Goal: Complete application form

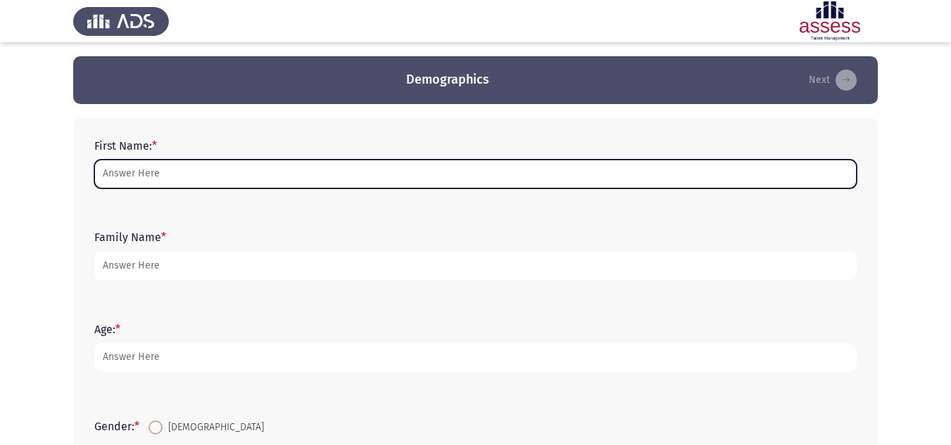
click at [227, 185] on input "First Name: *" at bounding box center [475, 174] width 762 height 29
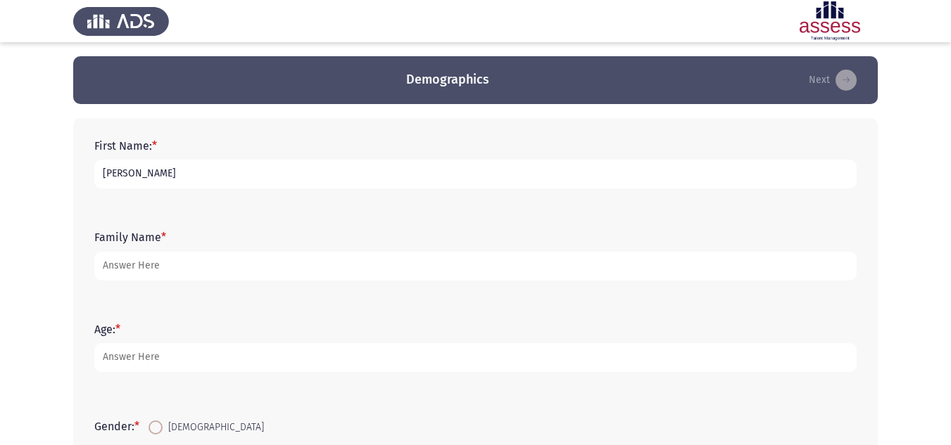
drag, startPoint x: 195, startPoint y: 175, endPoint x: 130, endPoint y: 166, distance: 65.4
click at [130, 166] on input "[PERSON_NAME]" at bounding box center [475, 174] width 762 height 29
type input "[DEMOGRAPHIC_DATA]"
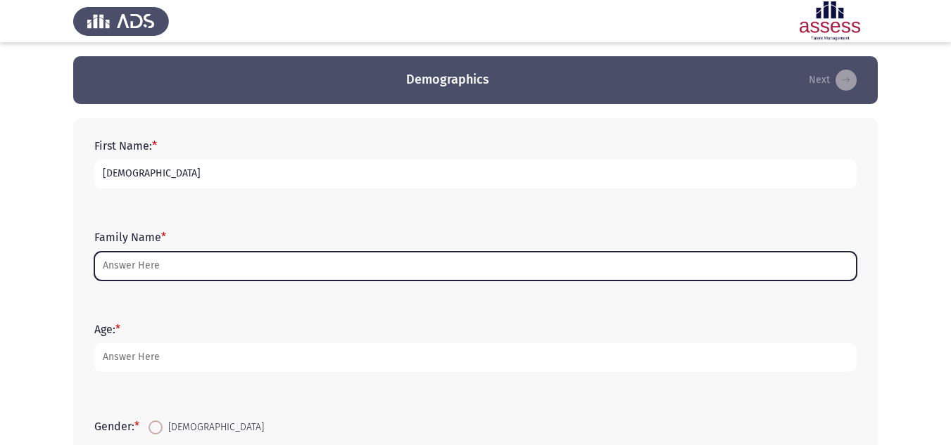
click at [162, 262] on input "Family Name *" at bounding box center [475, 266] width 762 height 29
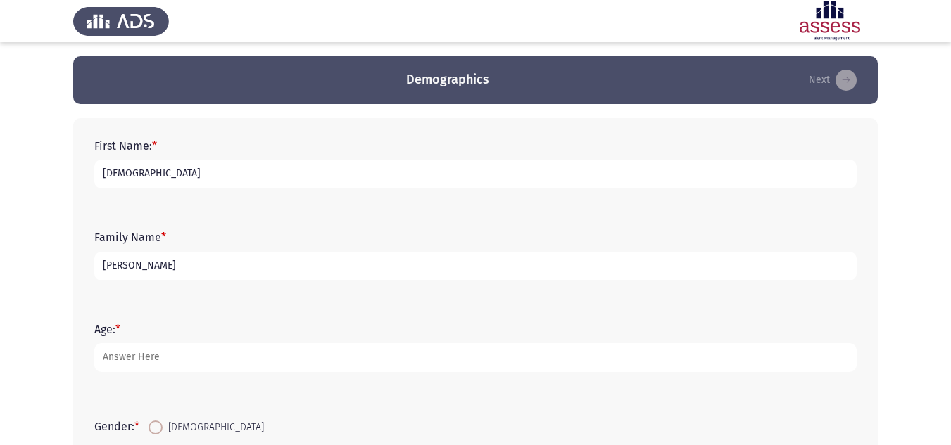
type input "[PERSON_NAME]"
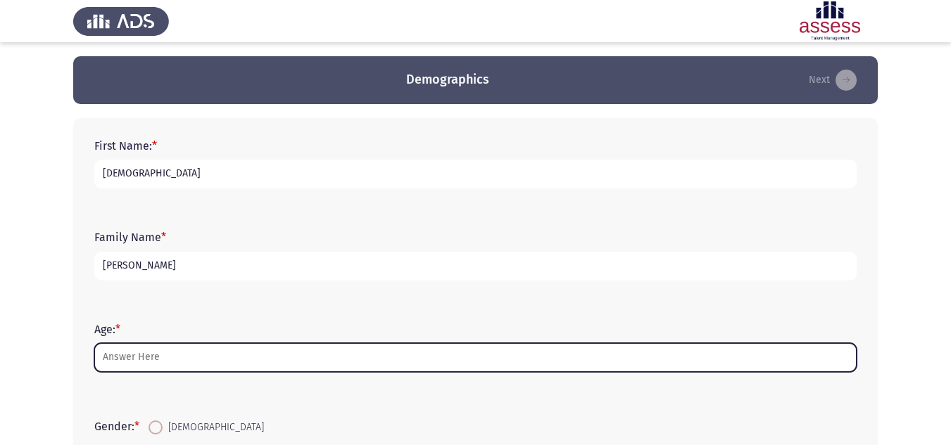
click at [194, 346] on input "Age: *" at bounding box center [475, 357] width 762 height 29
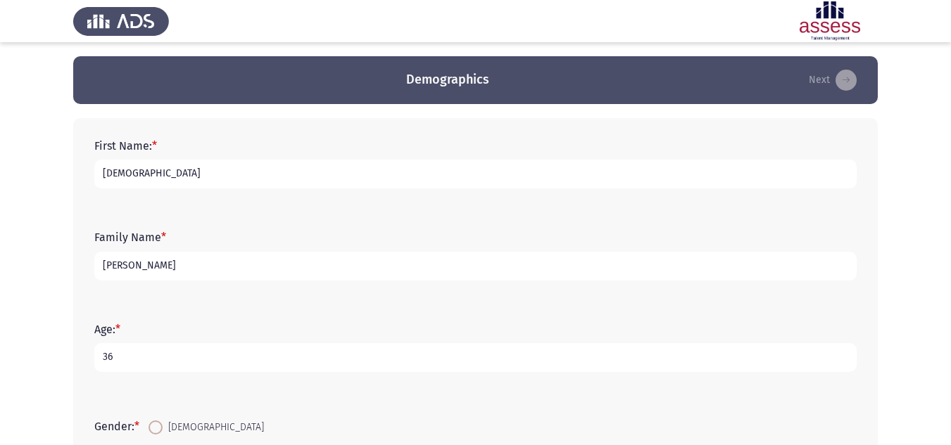
type input "36"
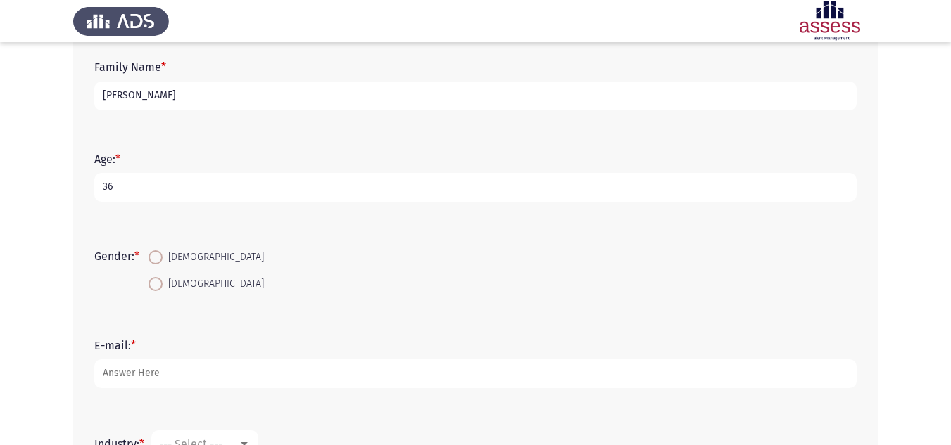
scroll to position [173, 0]
click at [156, 255] on span at bounding box center [156, 255] width 0 height 0
click at [158, 255] on input "Male" at bounding box center [155, 255] width 14 height 14
radio input "true"
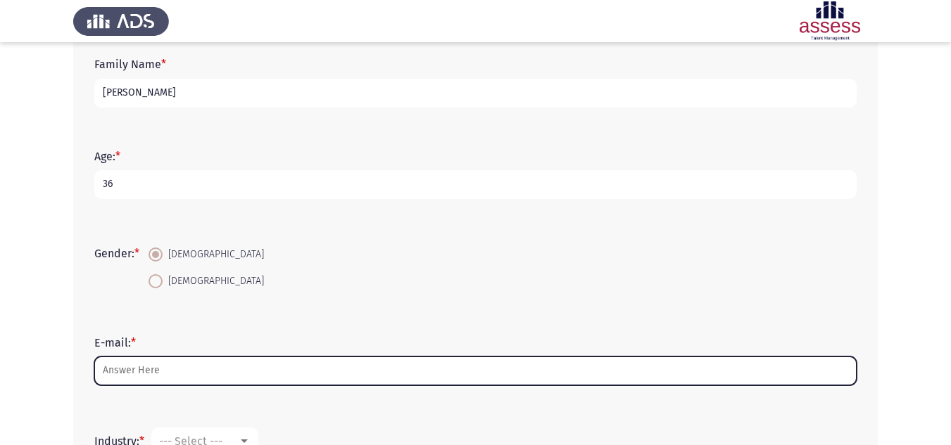
click at [174, 372] on input "E-mail: *" at bounding box center [475, 371] width 762 height 29
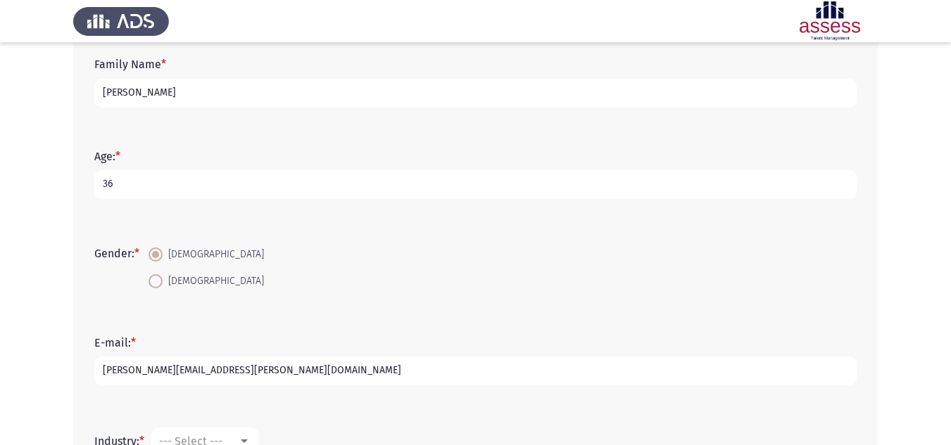
scroll to position [367, 0]
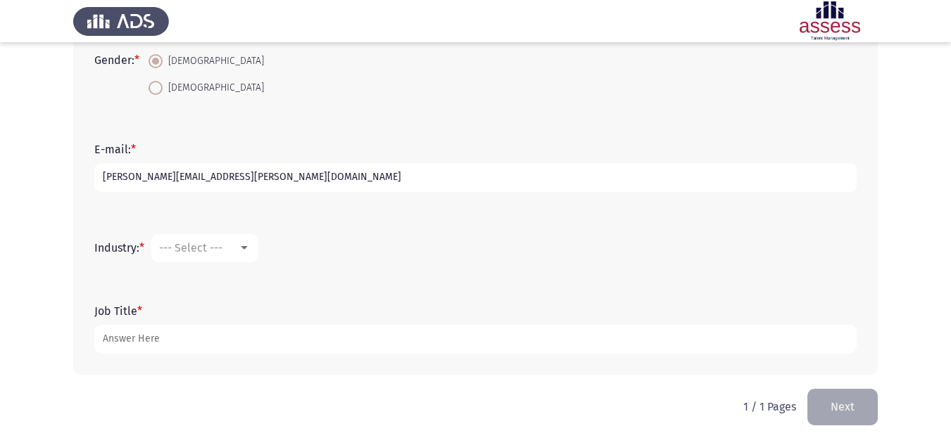
type input "[EMAIL_ADDRESS][DOMAIN_NAME]"
click at [243, 247] on div at bounding box center [244, 248] width 7 height 4
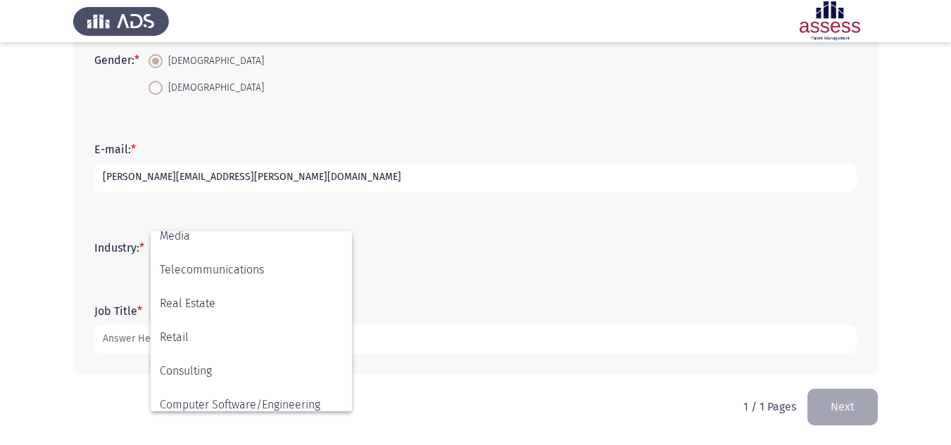
scroll to position [462, 0]
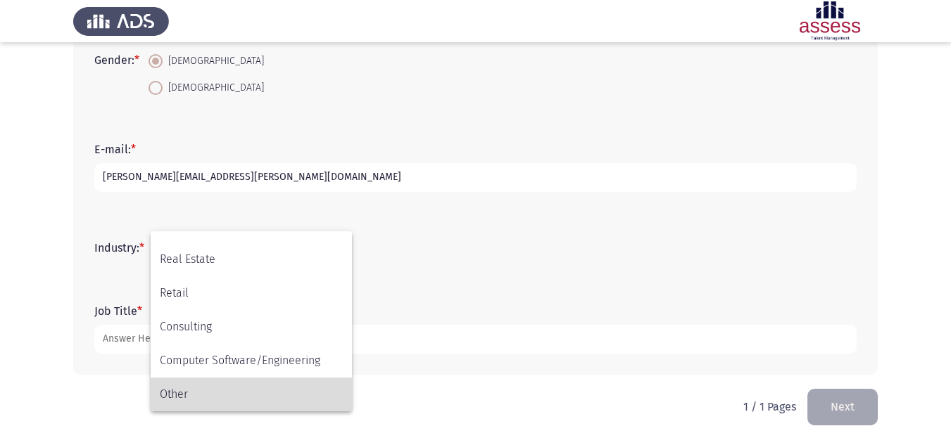
click at [207, 396] on span "Other" at bounding box center [251, 395] width 183 height 34
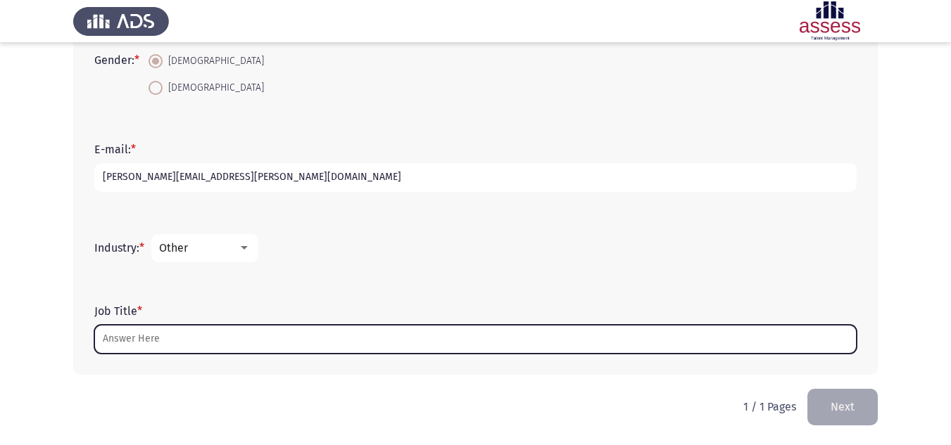
click at [218, 332] on input "Job Title *" at bounding box center [475, 339] width 762 height 29
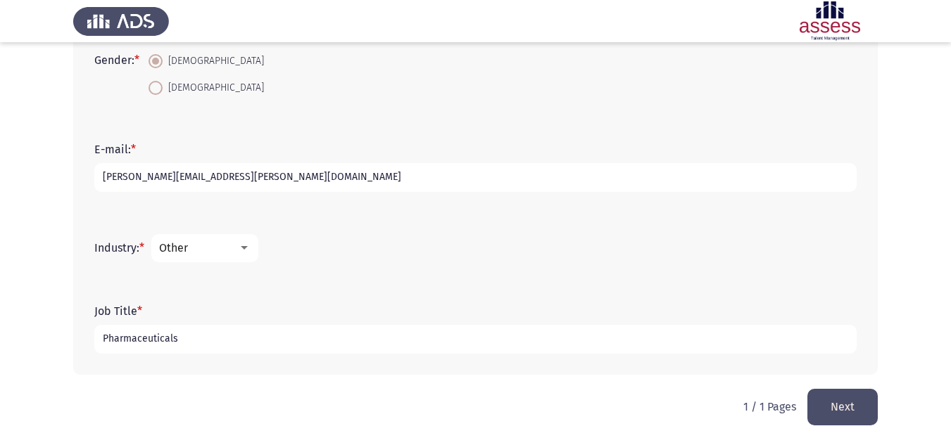
type input "Pharmaceuticals"
click at [849, 409] on button "Next" at bounding box center [842, 407] width 70 height 36
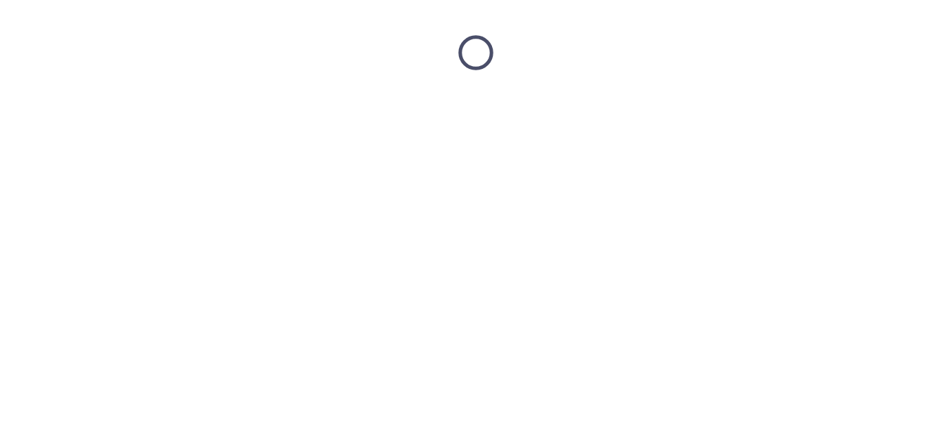
scroll to position [0, 0]
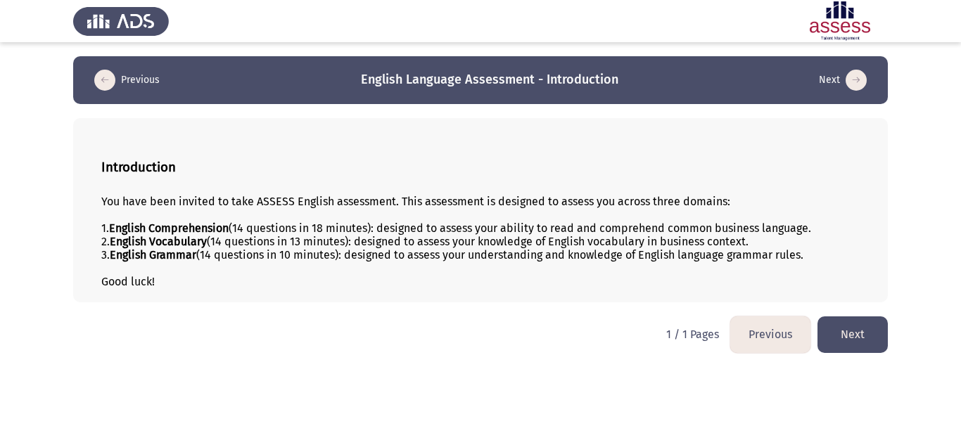
click at [844, 334] on button "Next" at bounding box center [853, 335] width 70 height 36
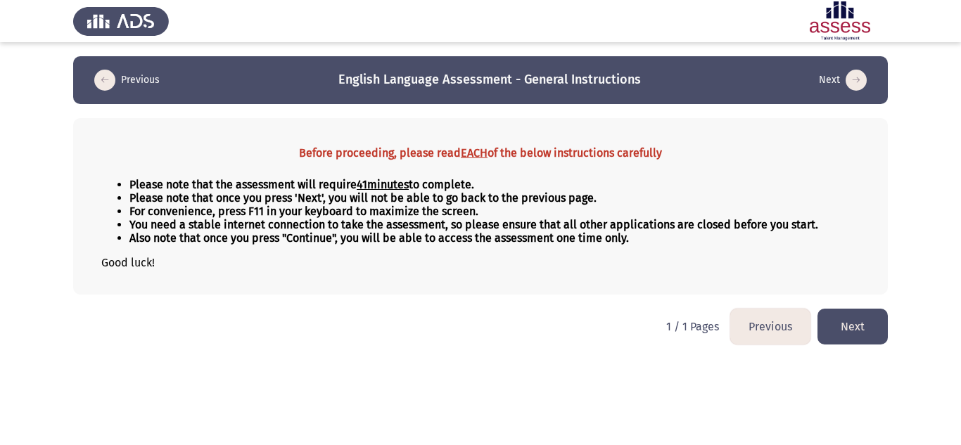
click at [850, 327] on button "Next" at bounding box center [853, 327] width 70 height 36
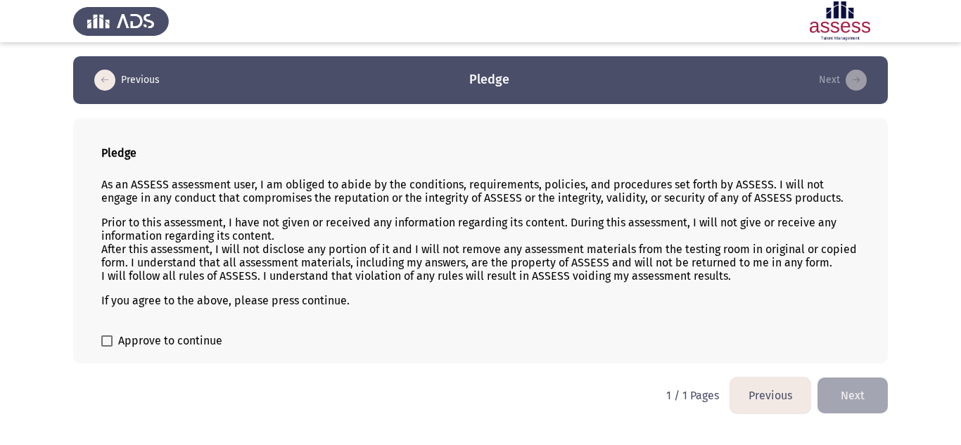
click at [137, 340] on span "Approve to continue" at bounding box center [170, 341] width 104 height 17
click at [107, 347] on input "Approve to continue" at bounding box center [106, 347] width 1 height 1
checkbox input "true"
click at [837, 396] on button "Next" at bounding box center [853, 396] width 70 height 36
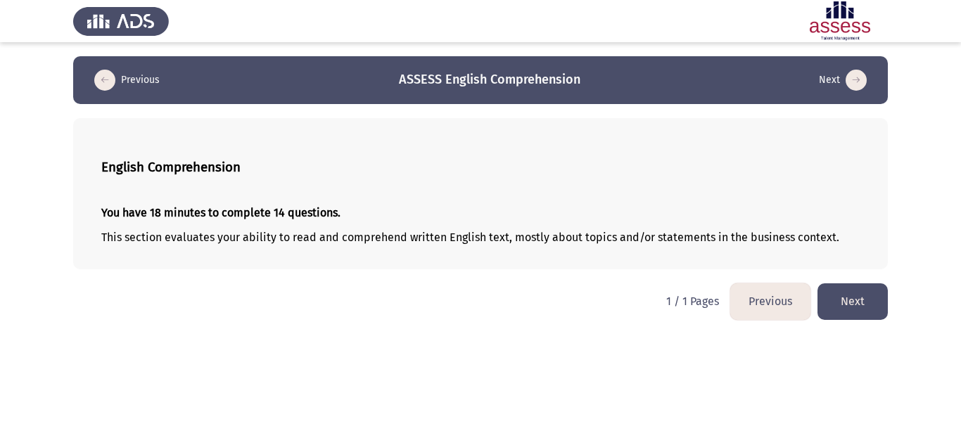
click at [849, 297] on button "Next" at bounding box center [853, 302] width 70 height 36
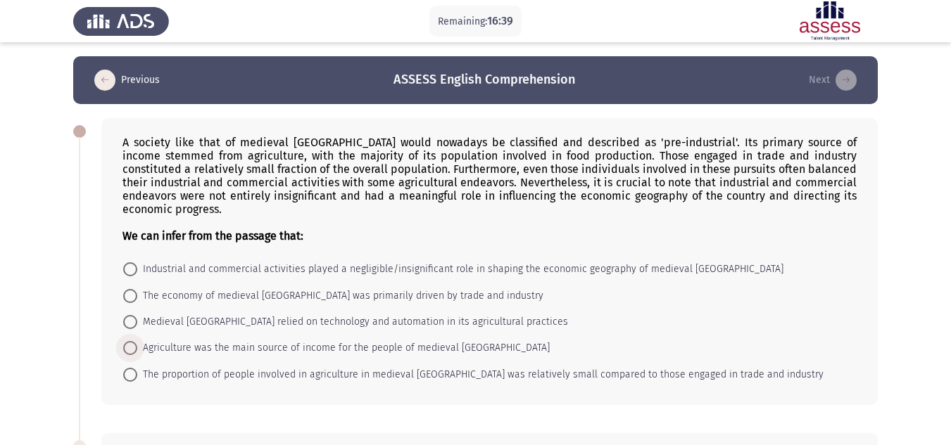
click at [132, 341] on span at bounding box center [130, 348] width 14 height 14
click at [132, 341] on input "Agriculture was the main source of income for the people of medieval England" at bounding box center [130, 348] width 14 height 14
radio input "true"
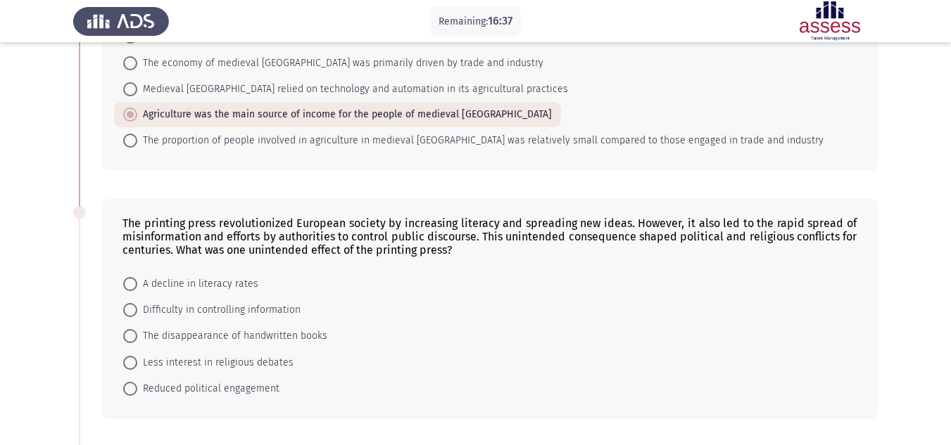
scroll to position [352, 0]
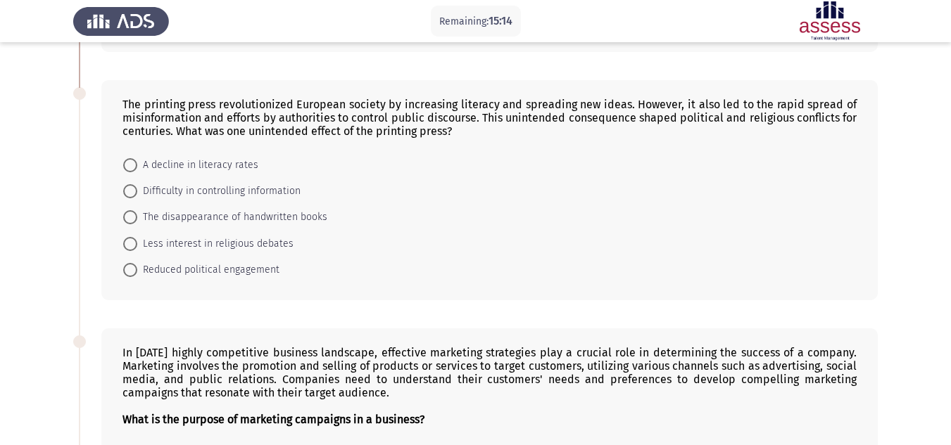
click at [144, 183] on span "Difficulty in controlling information" at bounding box center [218, 191] width 163 height 17
click at [137, 184] on input "Difficulty in controlling information" at bounding box center [130, 191] width 14 height 14
radio input "true"
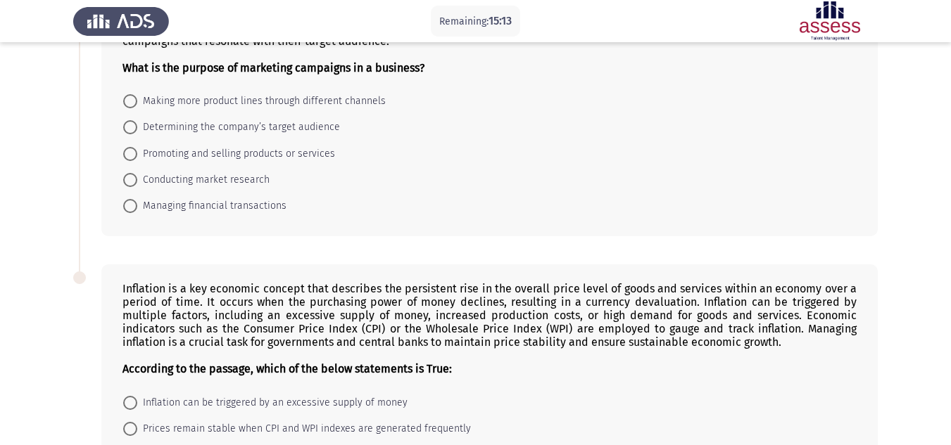
scroll to position [563, 0]
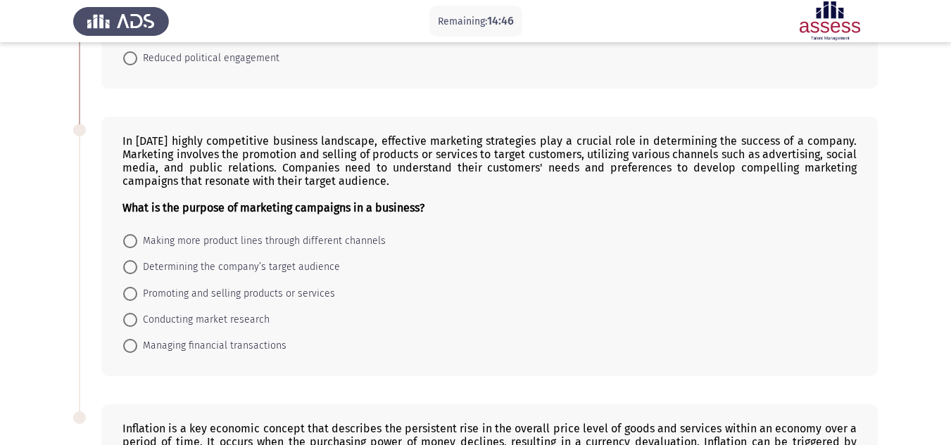
drag, startPoint x: 121, startPoint y: 124, endPoint x: 212, endPoint y: 165, distance: 99.8
click at [212, 167] on div "In today's highly competitive business landscape, effective marketing strategie…" at bounding box center [489, 247] width 776 height 260
drag, startPoint x: 182, startPoint y: 125, endPoint x: 244, endPoint y: 125, distance: 62.6
click at [244, 134] on div "In today's highly competitive business landscape, effective marketing strategie…" at bounding box center [489, 174] width 734 height 80
click at [130, 260] on span at bounding box center [130, 267] width 14 height 14
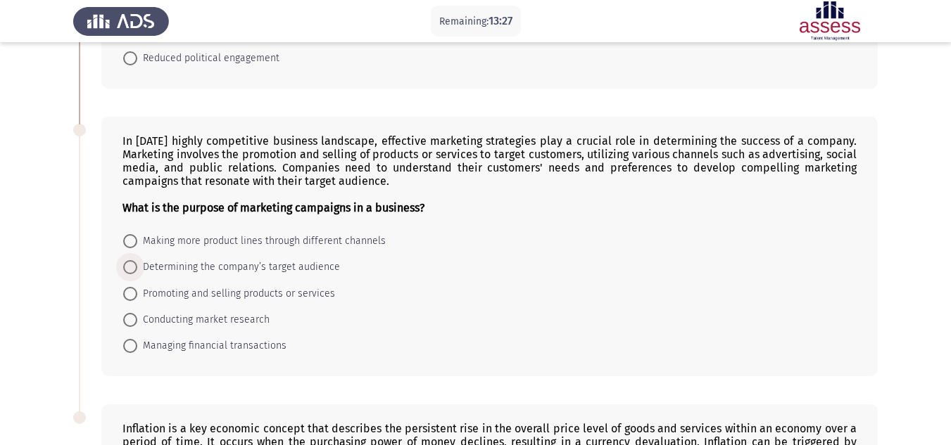
click at [130, 260] on input "Determining the company’s target audience" at bounding box center [130, 267] width 14 height 14
radio input "true"
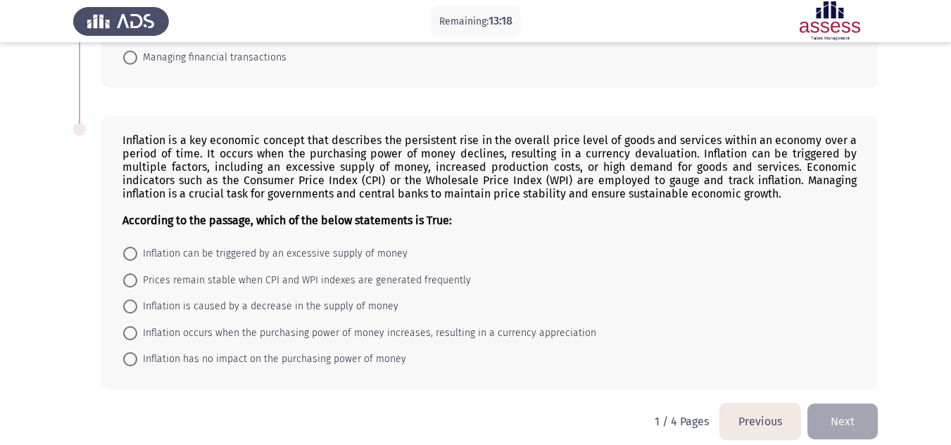
scroll to position [852, 0]
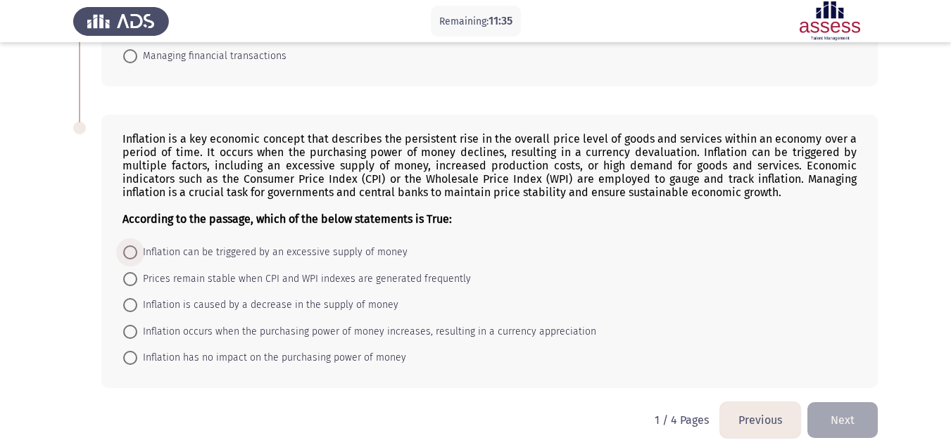
click at [134, 246] on span at bounding box center [130, 253] width 14 height 14
click at [134, 246] on input "Inflation can be triggered by an excessive supply of money" at bounding box center [130, 253] width 14 height 14
radio input "true"
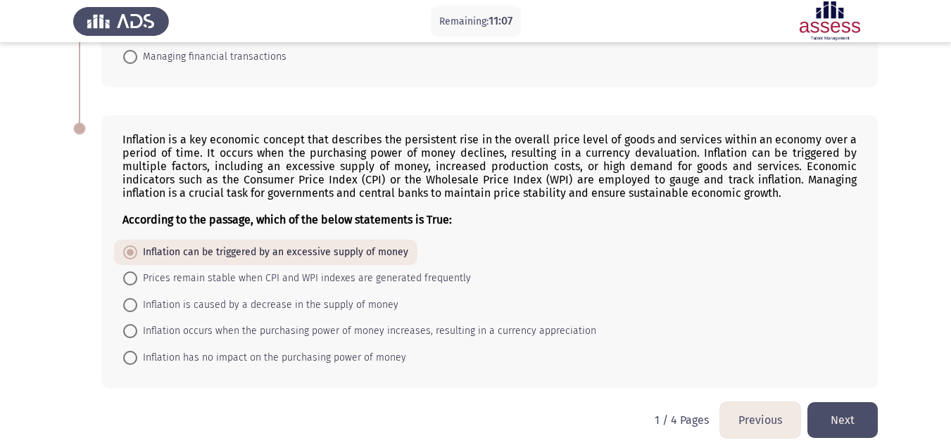
click at [845, 403] on button "Next" at bounding box center [842, 421] width 70 height 36
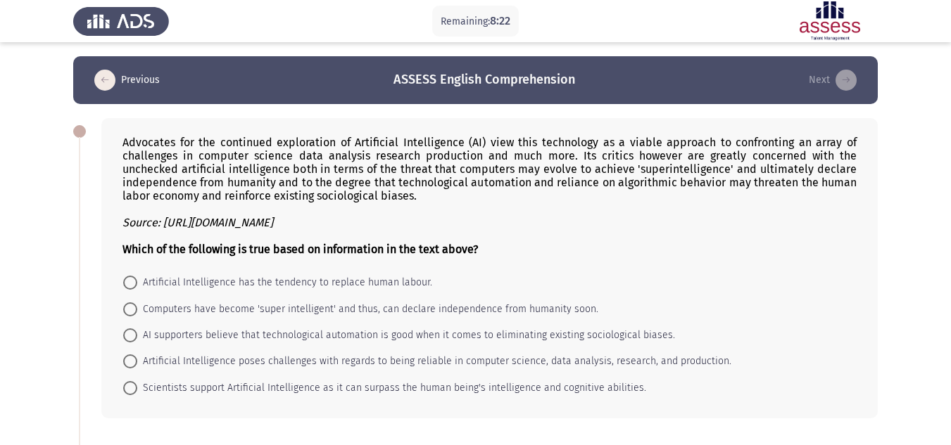
click at [169, 309] on span "Computers have become 'super intelligent' and thus, can declare independence fr…" at bounding box center [367, 309] width 461 height 17
click at [137, 309] on input "Computers have become 'super intelligent' and thus, can declare independence fr…" at bounding box center [130, 310] width 14 height 14
radio input "true"
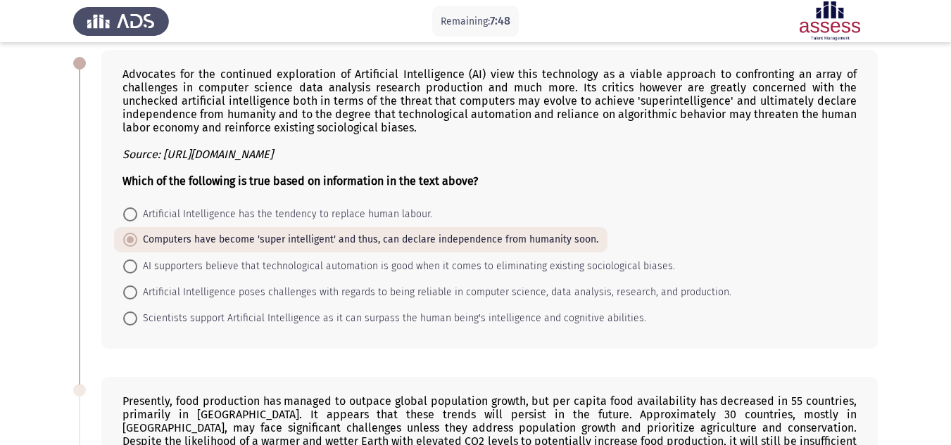
scroll to position [70, 0]
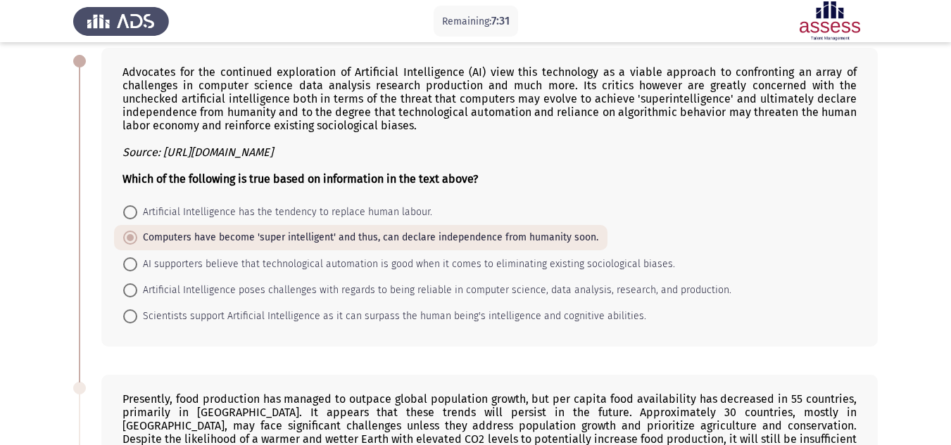
drag, startPoint x: 241, startPoint y: 234, endPoint x: 349, endPoint y: 184, distance: 119.0
click at [349, 184] on div "Advocates for the continued exploration of Artificial Intelligence (AI) view th…" at bounding box center [489, 197] width 776 height 299
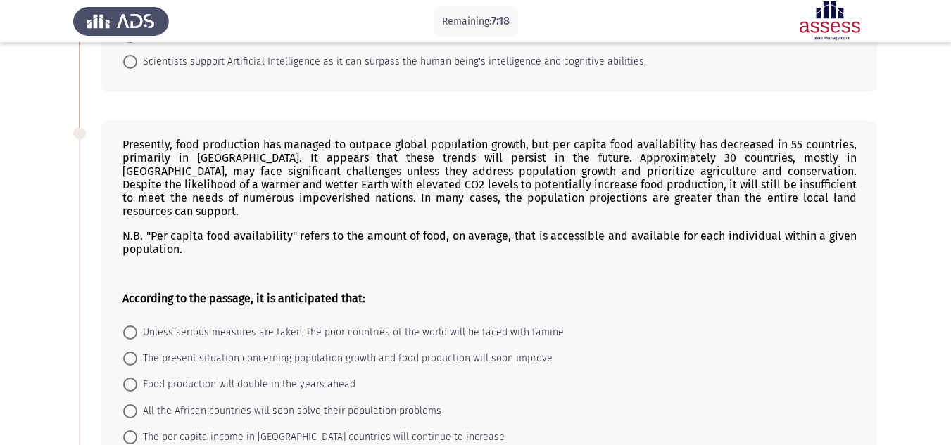
scroll to position [352, 0]
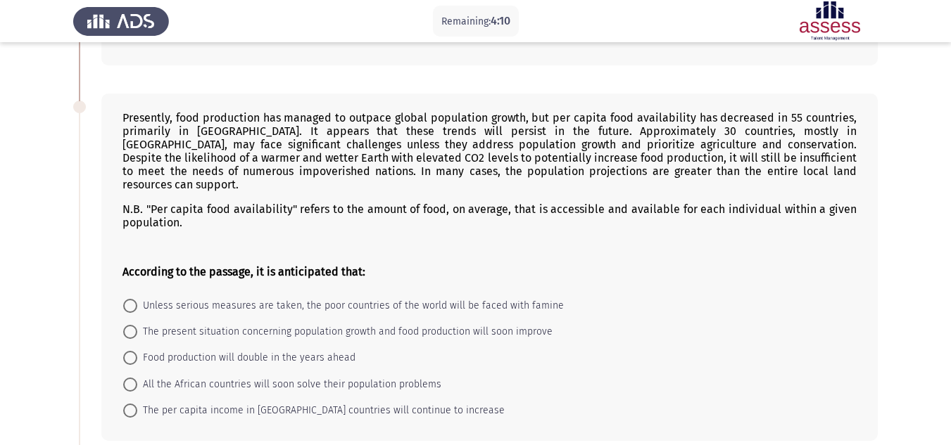
click at [128, 325] on span at bounding box center [130, 332] width 14 height 14
click at [128, 325] on input "The present situation concerning population growth and food production will soo…" at bounding box center [130, 332] width 14 height 14
radio input "true"
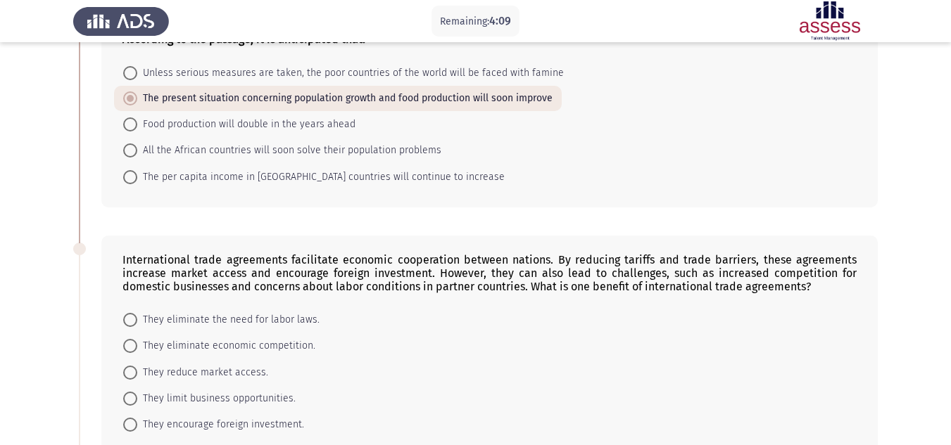
scroll to position [633, 0]
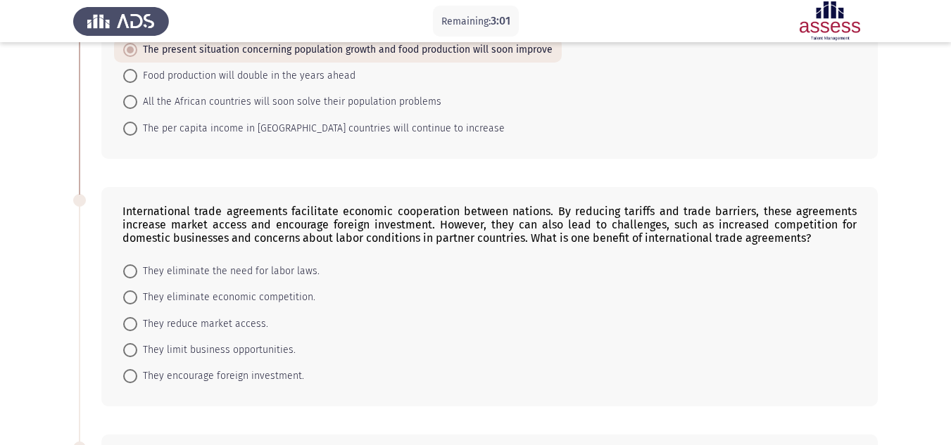
click at [146, 368] on span "They encourage foreign investment." at bounding box center [220, 376] width 167 height 17
click at [137, 369] on input "They encourage foreign investment." at bounding box center [130, 376] width 14 height 14
radio input "true"
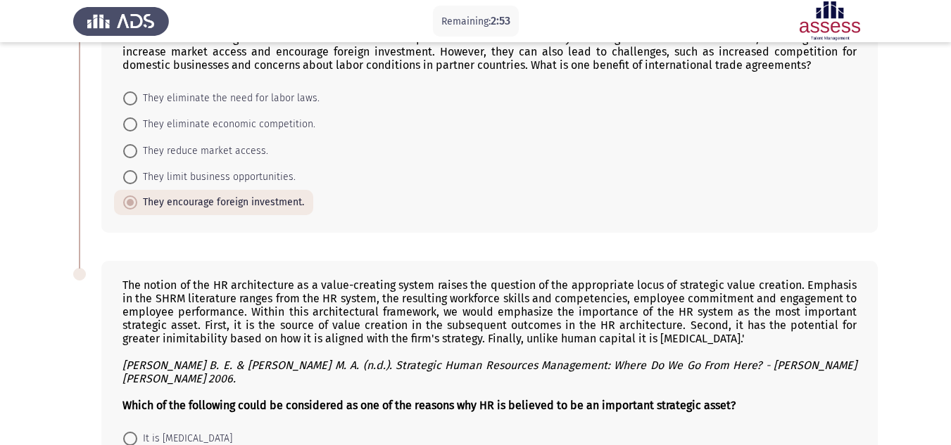
scroll to position [980, 0]
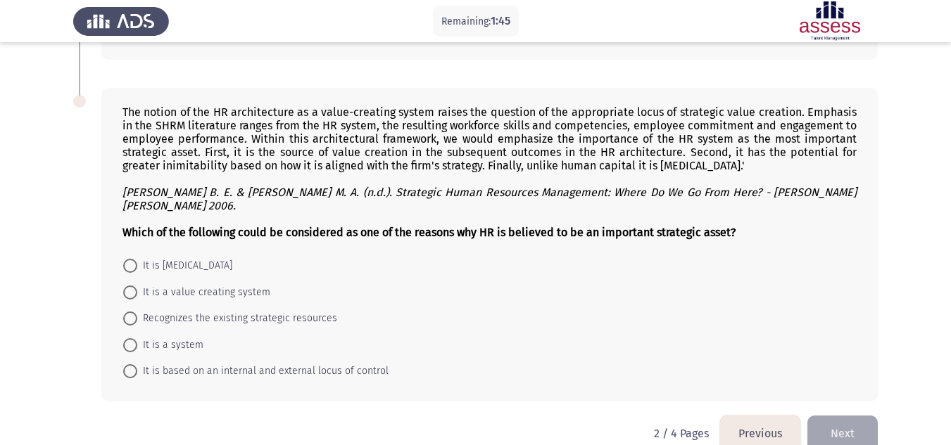
click at [177, 310] on span "Recognizes the existing strategic resources" at bounding box center [237, 318] width 200 height 17
click at [137, 312] on input "Recognizes the existing strategic resources" at bounding box center [130, 319] width 14 height 14
radio input "true"
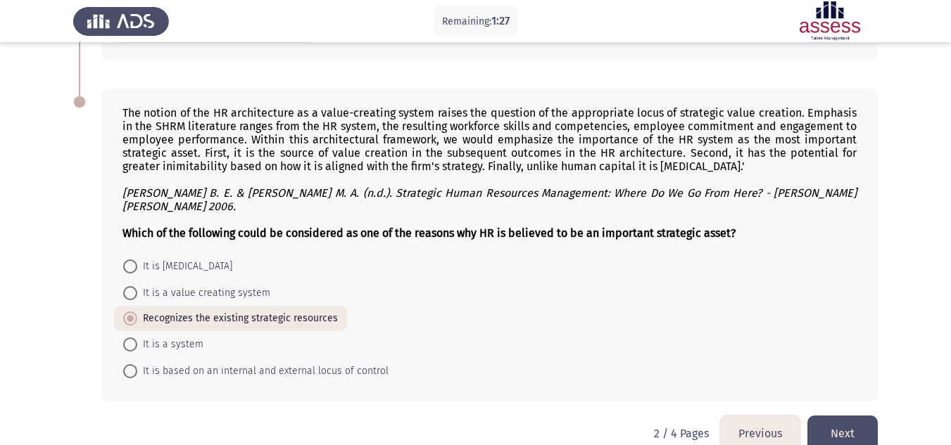
click at [835, 416] on button "Next" at bounding box center [842, 434] width 70 height 36
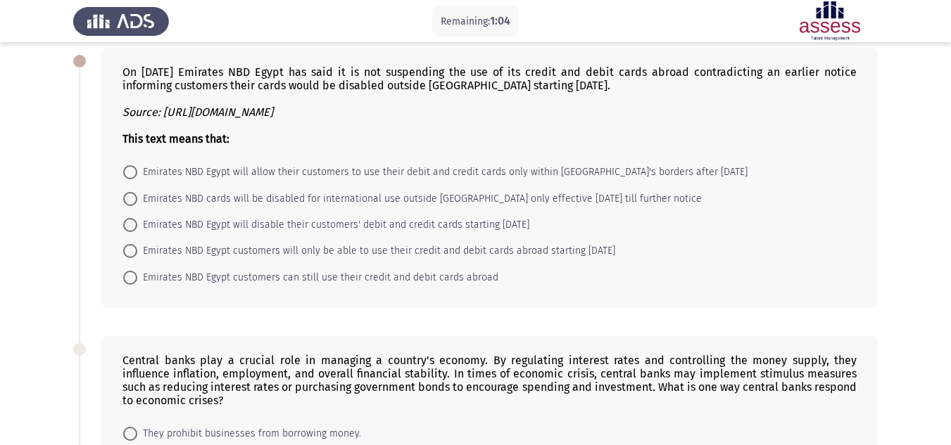
scroll to position [0, 0]
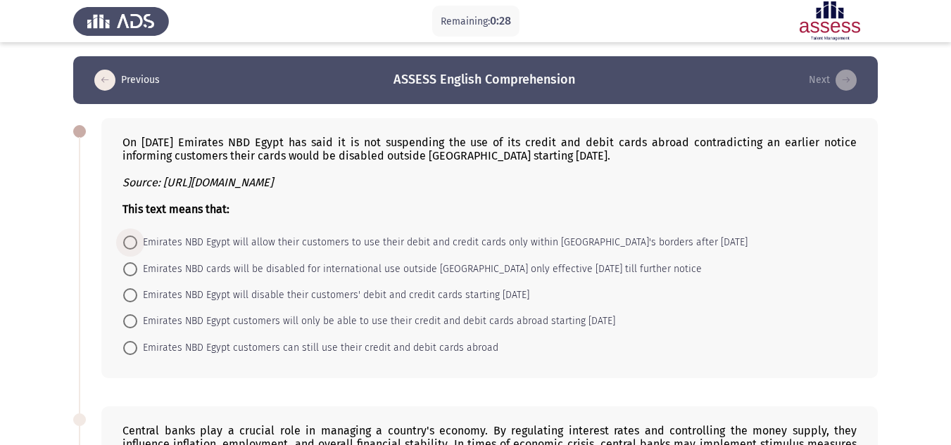
click at [448, 241] on span "Emirates NBD Egypt will allow their customers to use their debit and credit car…" at bounding box center [442, 242] width 610 height 17
click at [137, 241] on input "Emirates NBD Egypt will allow their customers to use their debit and credit car…" at bounding box center [130, 243] width 14 height 14
radio input "true"
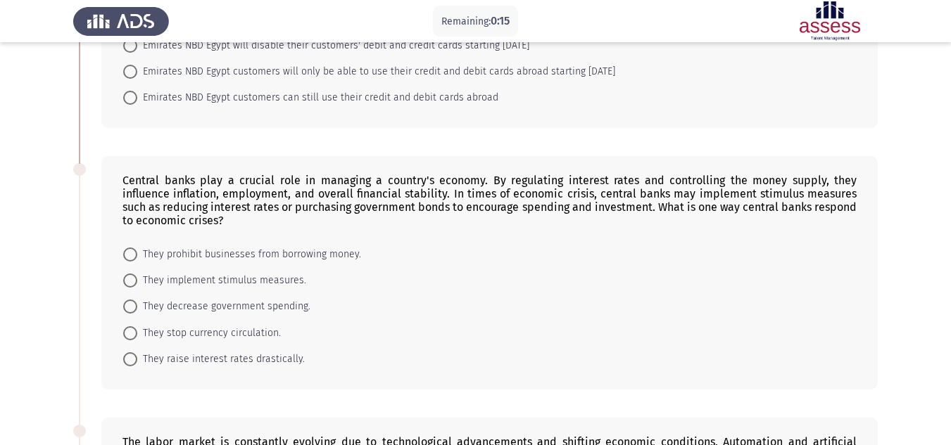
scroll to position [281, 0]
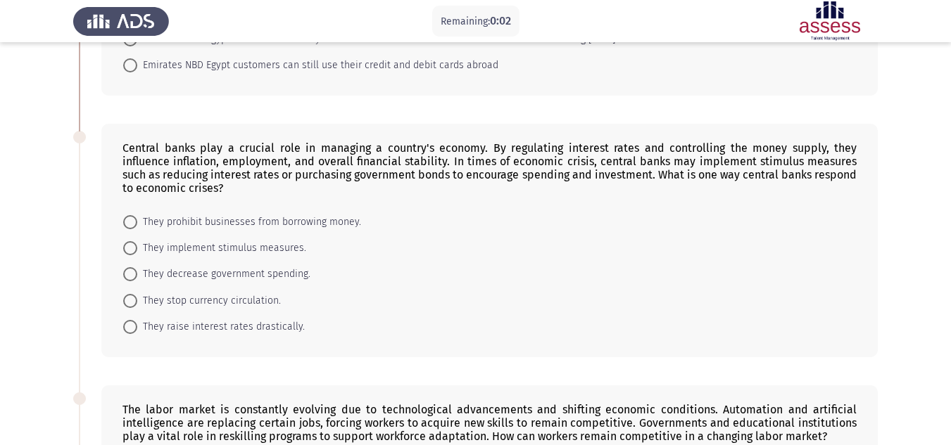
click at [177, 248] on span "They implement stimulus measures." at bounding box center [221, 248] width 169 height 17
click at [137, 248] on input "They implement stimulus measures." at bounding box center [130, 248] width 14 height 14
radio input "true"
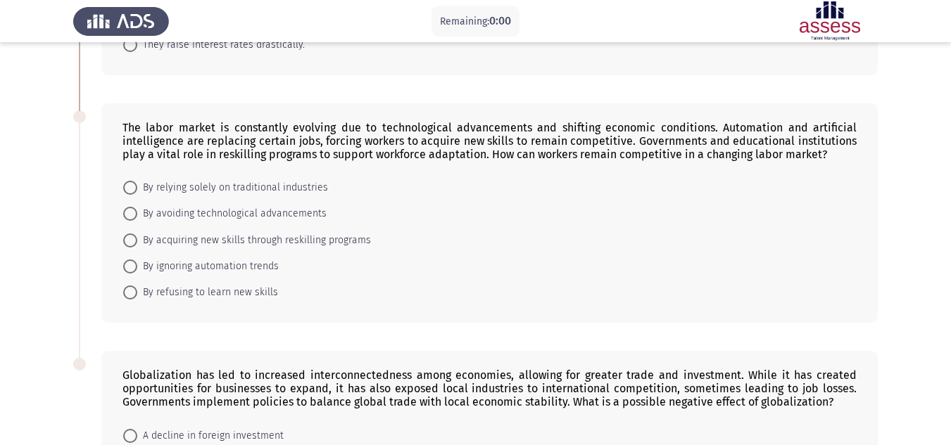
scroll to position [0, 0]
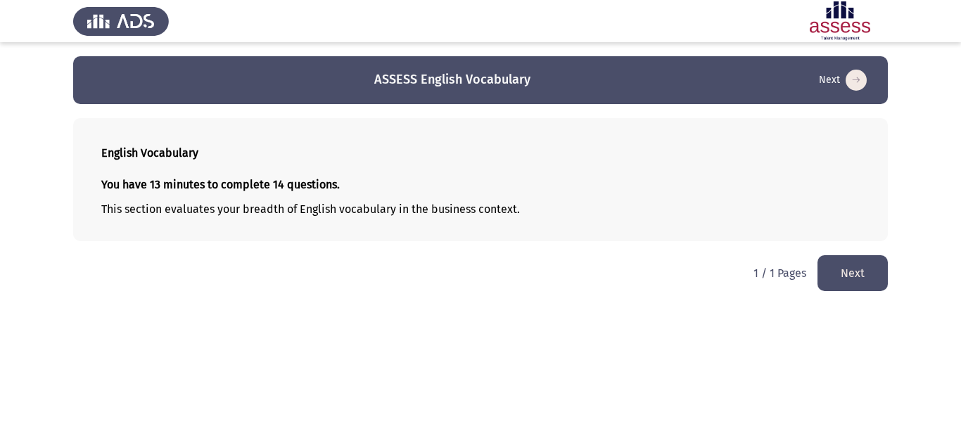
click at [863, 266] on button "Next" at bounding box center [853, 273] width 70 height 36
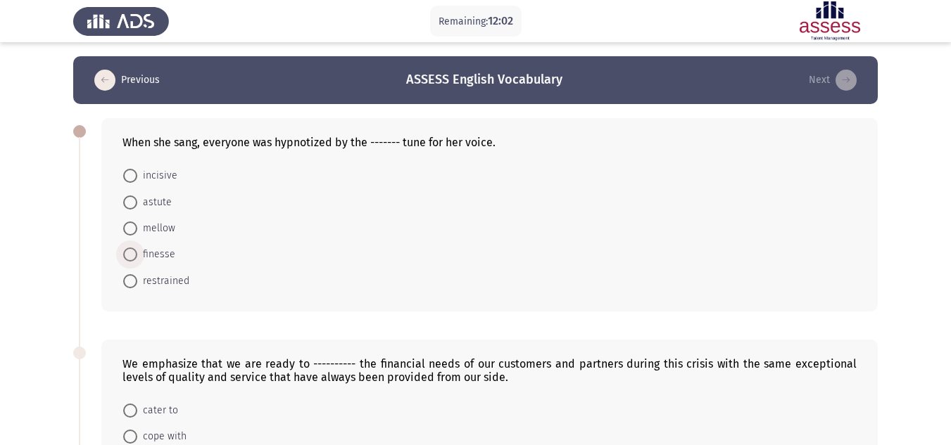
click at [132, 253] on span at bounding box center [130, 255] width 14 height 14
click at [132, 253] on input "finesse" at bounding box center [130, 255] width 14 height 14
radio input "true"
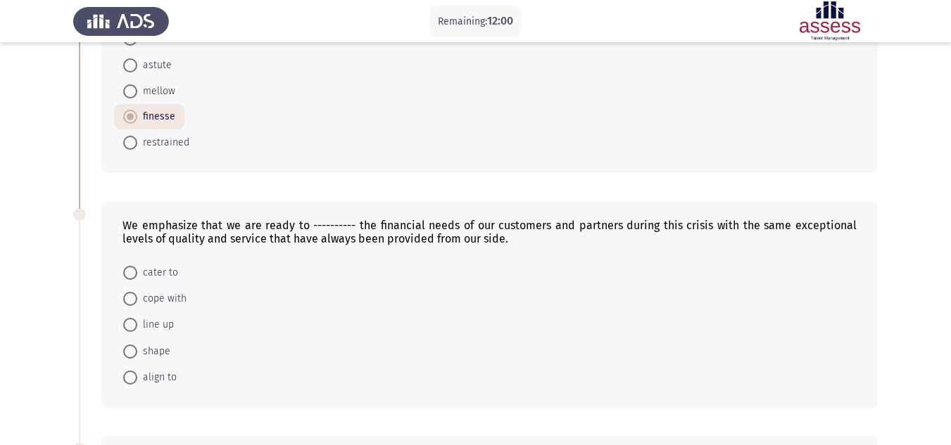
scroll to position [141, 0]
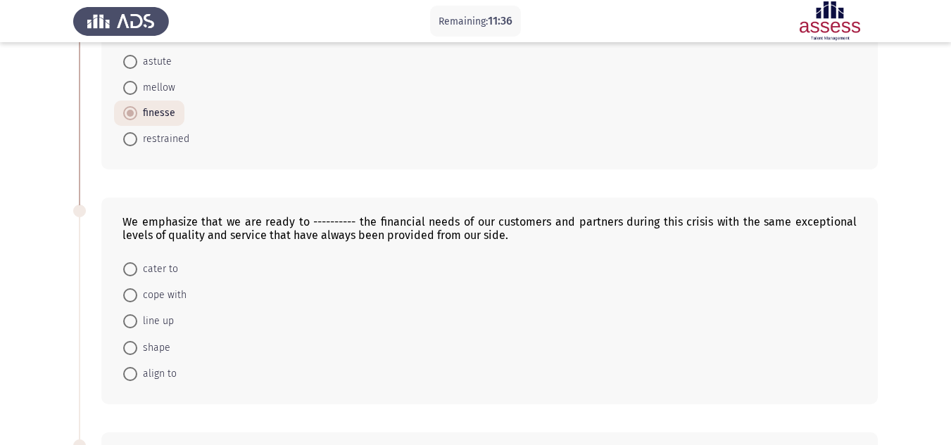
click at [144, 295] on span "cope with" at bounding box center [161, 295] width 49 height 17
click at [137, 295] on input "cope with" at bounding box center [130, 296] width 14 height 14
radio input "true"
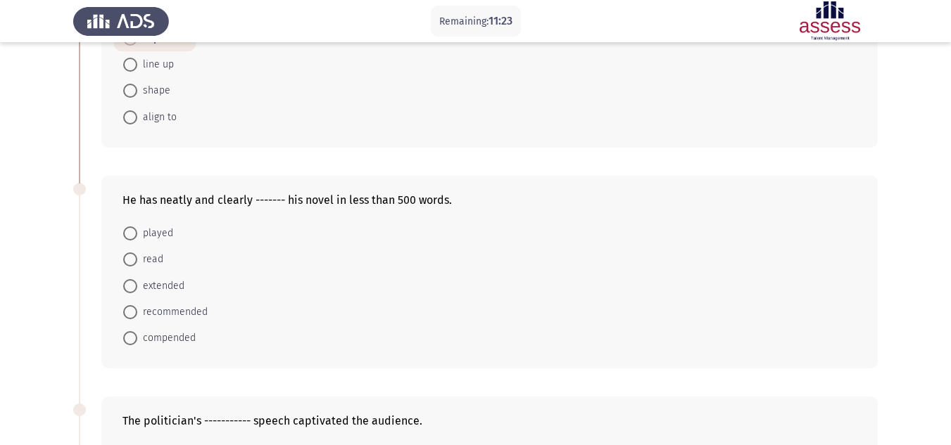
scroll to position [422, 0]
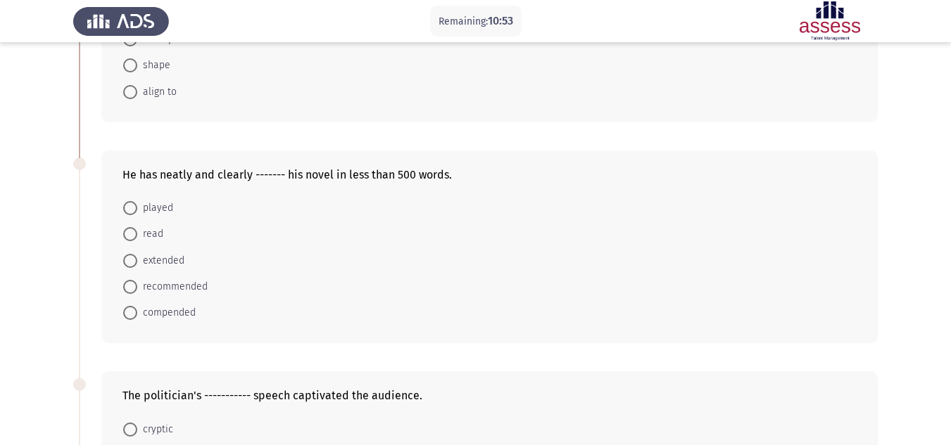
click at [146, 232] on span "read" at bounding box center [150, 234] width 26 height 17
click at [137, 232] on input "read" at bounding box center [130, 234] width 14 height 14
radio input "true"
click at [152, 288] on span "recommended" at bounding box center [172, 286] width 70 height 17
click at [137, 288] on input "recommended" at bounding box center [130, 286] width 14 height 14
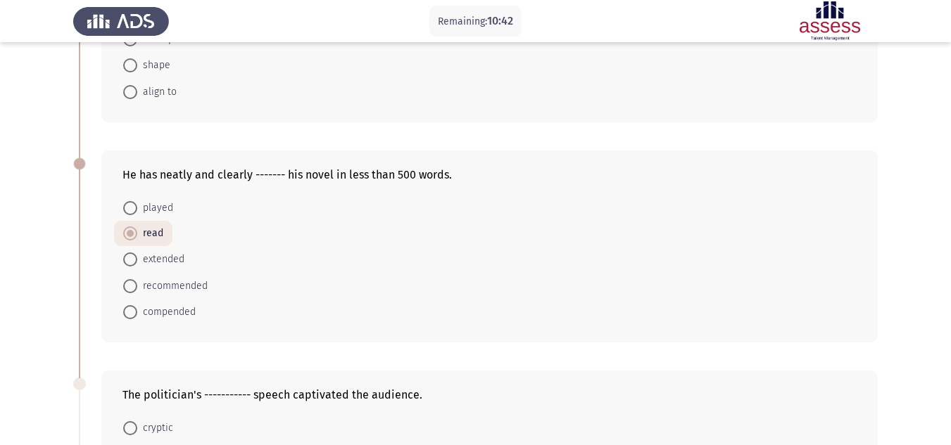
radio input "true"
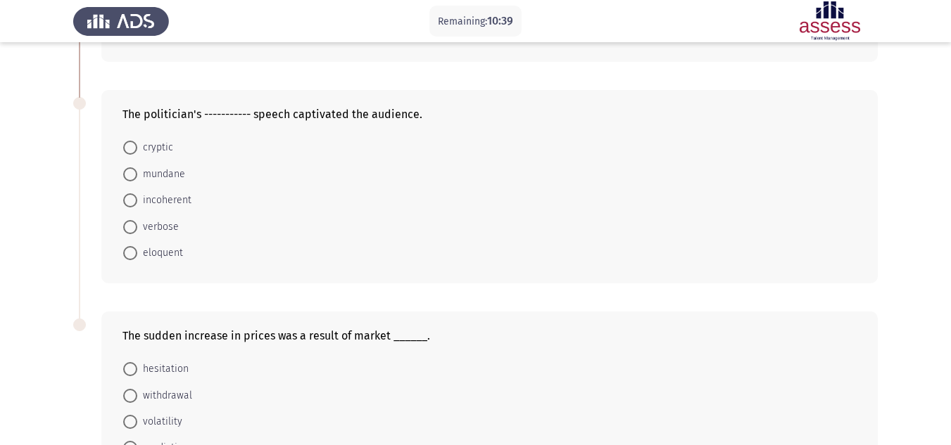
scroll to position [704, 0]
click at [128, 224] on span at bounding box center [130, 227] width 14 height 14
click at [128, 224] on input "verbose" at bounding box center [130, 227] width 14 height 14
radio input "true"
click at [148, 253] on span "eloquent" at bounding box center [160, 251] width 46 height 17
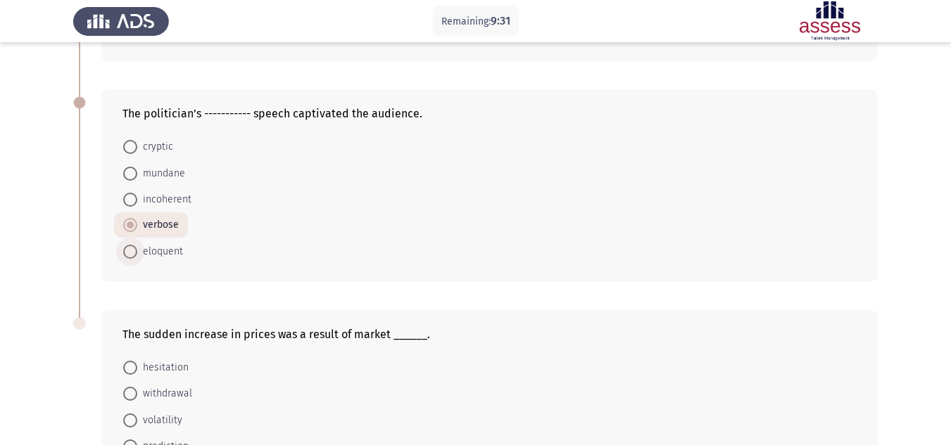
click at [137, 253] on input "eloquent" at bounding box center [130, 252] width 14 height 14
radio input "true"
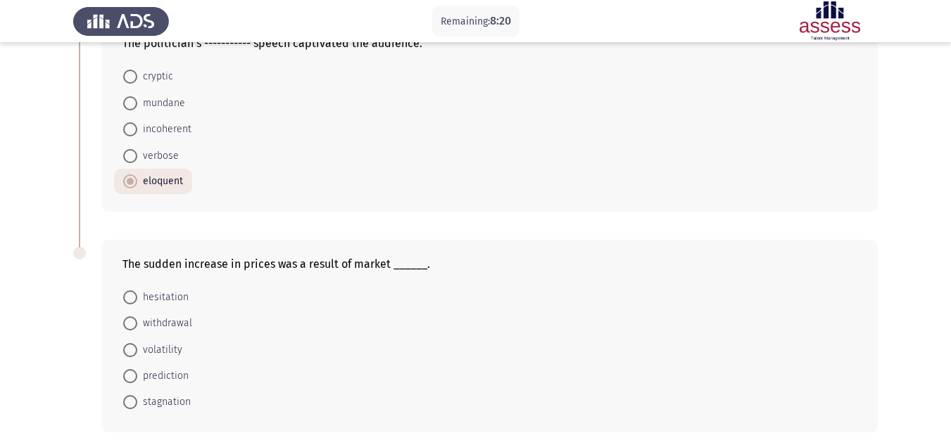
scroll to position [832, 0]
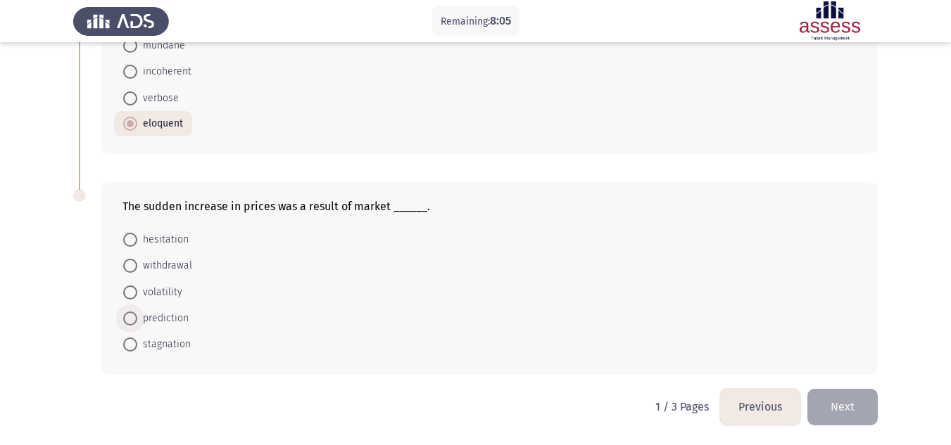
click at [163, 318] on span "prediction" at bounding box center [162, 318] width 51 height 17
click at [137, 318] on input "prediction" at bounding box center [130, 319] width 14 height 14
radio input "true"
click at [833, 411] on button "Next" at bounding box center [842, 407] width 70 height 36
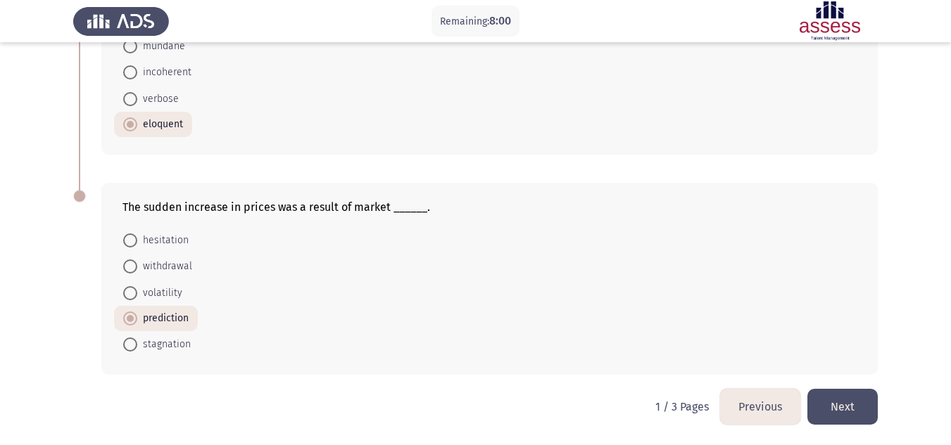
scroll to position [0, 0]
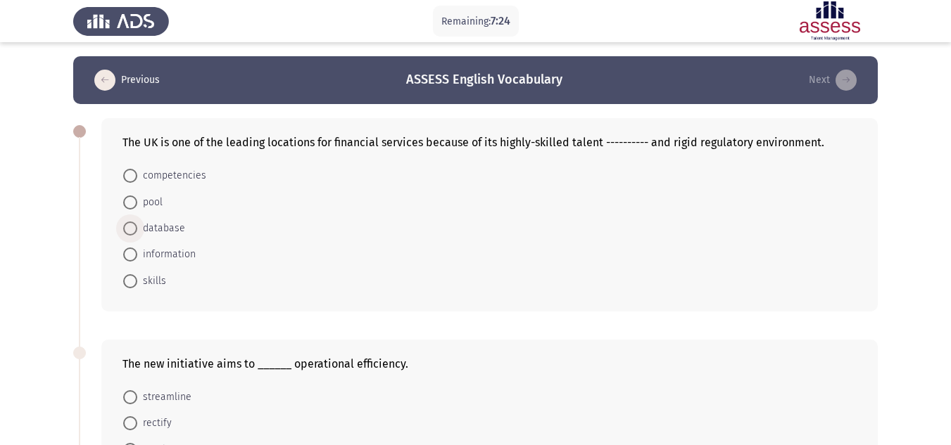
click at [155, 226] on span "database" at bounding box center [161, 228] width 48 height 17
click at [137, 226] on input "database" at bounding box center [130, 229] width 14 height 14
radio input "true"
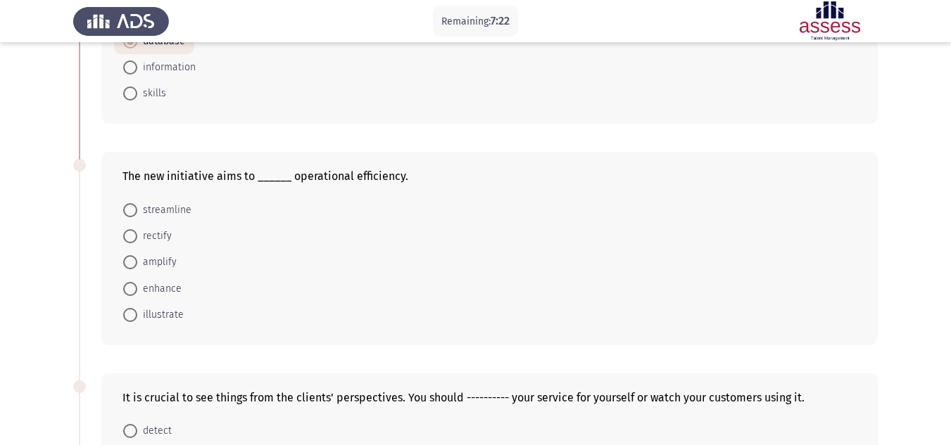
scroll to position [211, 0]
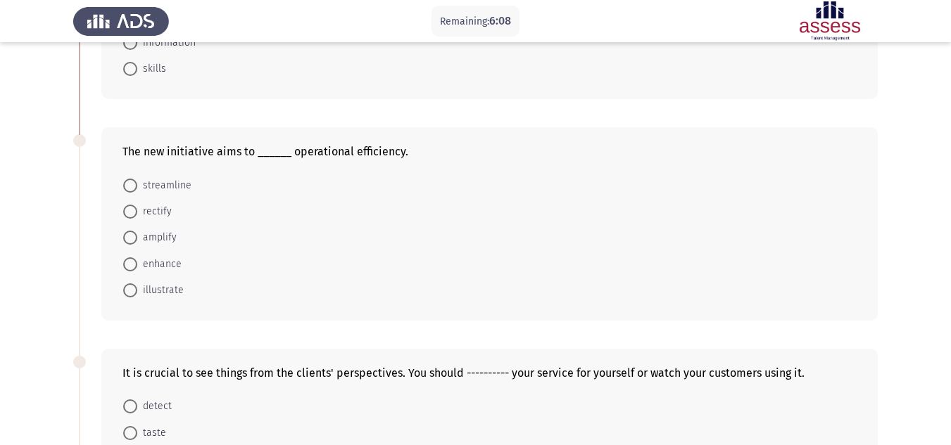
click at [133, 236] on span at bounding box center [130, 238] width 14 height 14
click at [133, 236] on input "amplify" at bounding box center [130, 238] width 14 height 14
radio input "true"
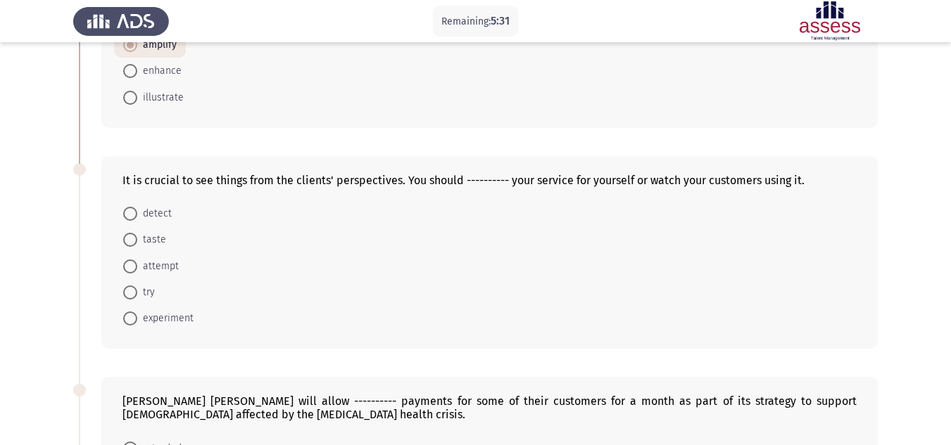
scroll to position [422, 0]
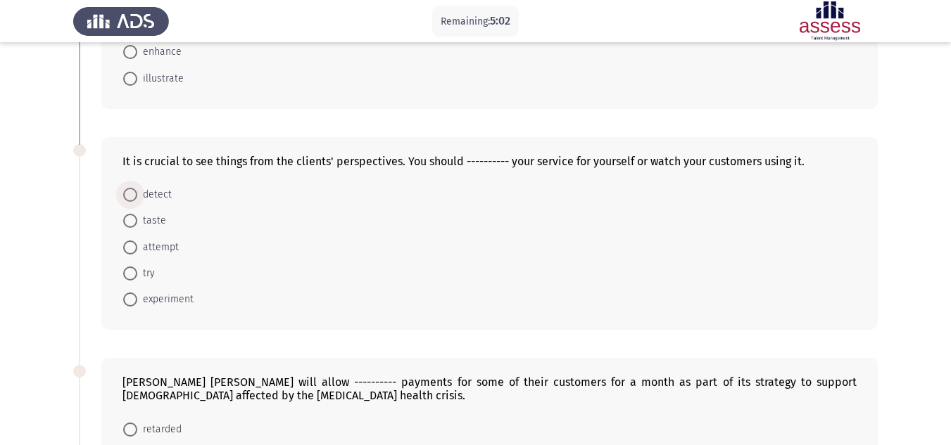
click at [145, 200] on span "detect" at bounding box center [154, 194] width 34 height 17
click at [137, 200] on input "detect" at bounding box center [130, 195] width 14 height 14
radio input "true"
click at [151, 222] on span "taste" at bounding box center [151, 220] width 29 height 17
click at [137, 222] on input "taste" at bounding box center [130, 220] width 14 height 14
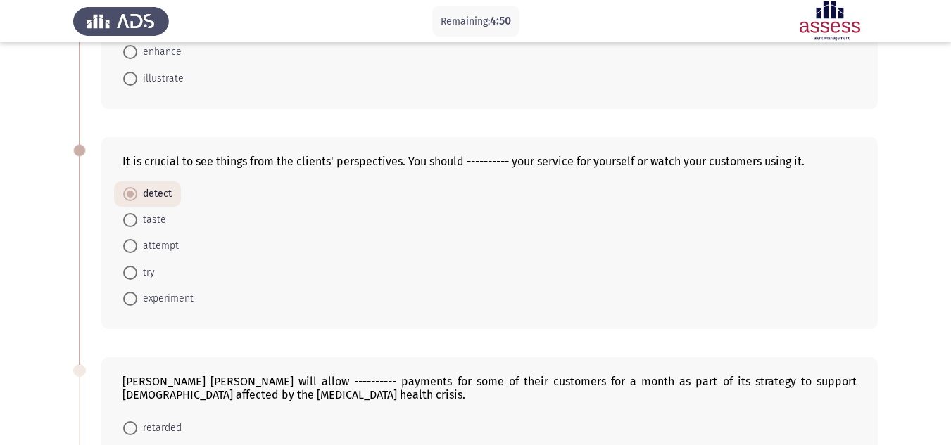
radio input "true"
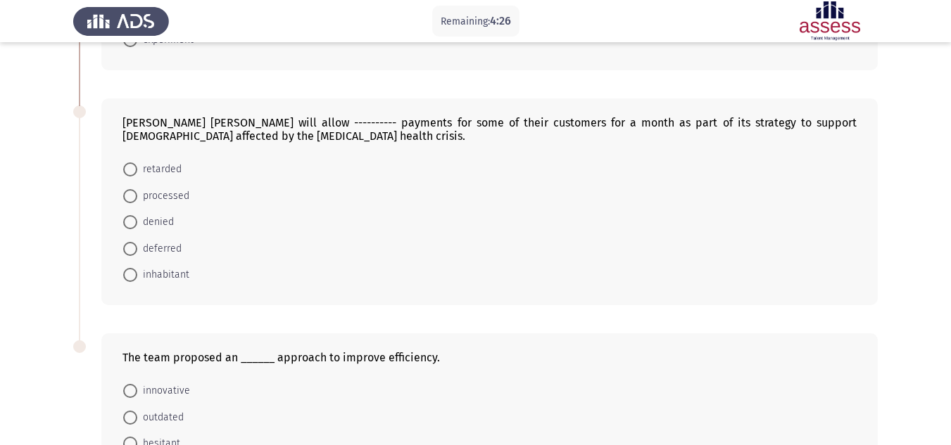
scroll to position [704, 0]
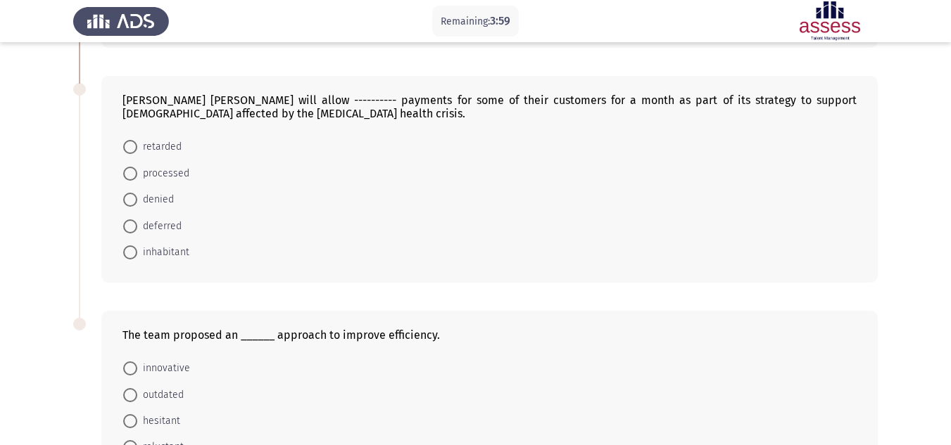
click at [138, 250] on span "inhabitant" at bounding box center [163, 252] width 52 height 17
click at [137, 250] on input "inhabitant" at bounding box center [130, 253] width 14 height 14
radio input "true"
click at [144, 200] on span "denied" at bounding box center [155, 199] width 37 height 17
click at [137, 200] on input "denied" at bounding box center [130, 200] width 14 height 14
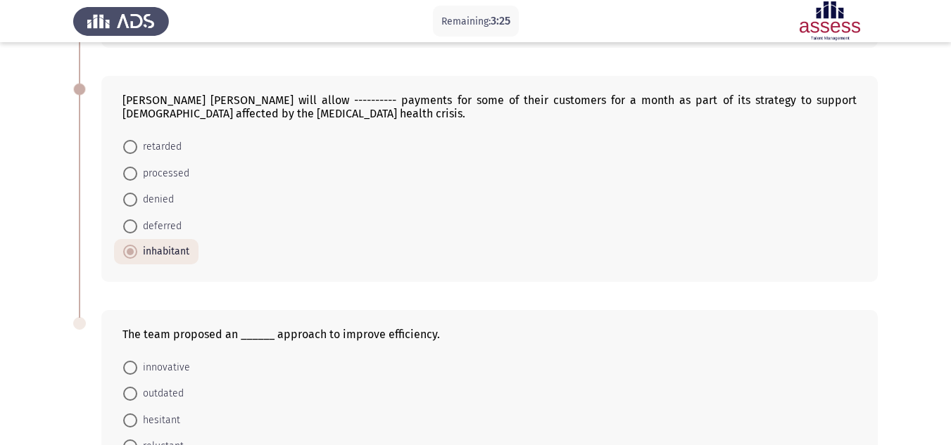
radio input "true"
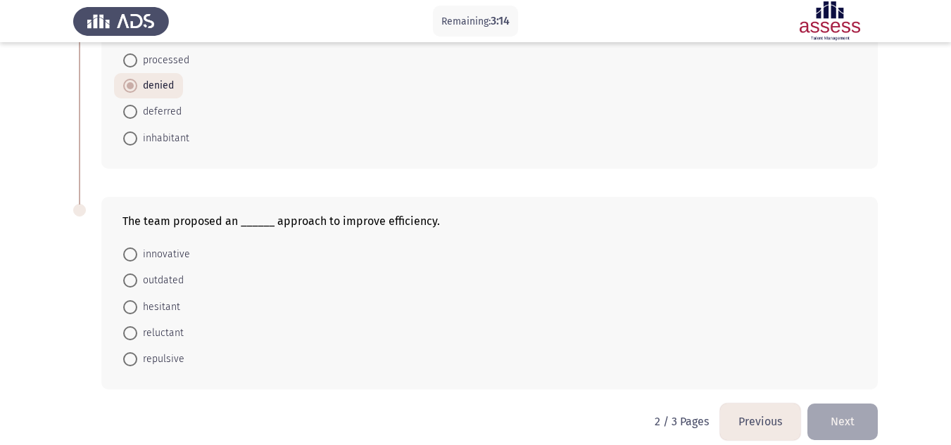
scroll to position [832, 0]
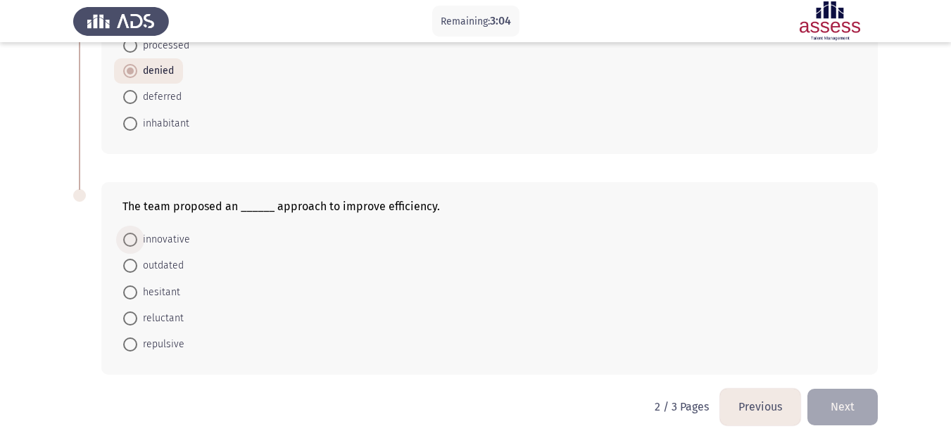
click at [170, 239] on span "innovative" at bounding box center [163, 240] width 53 height 17
click at [137, 239] on input "innovative" at bounding box center [130, 240] width 14 height 14
radio input "true"
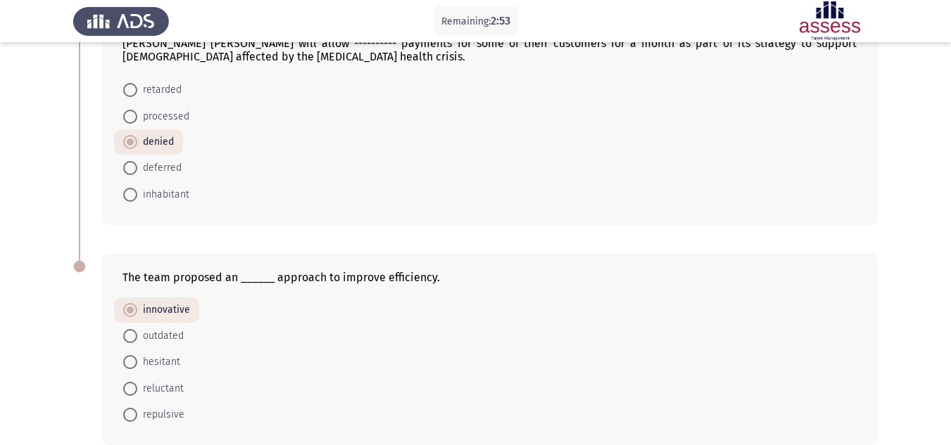
scroll to position [690, 0]
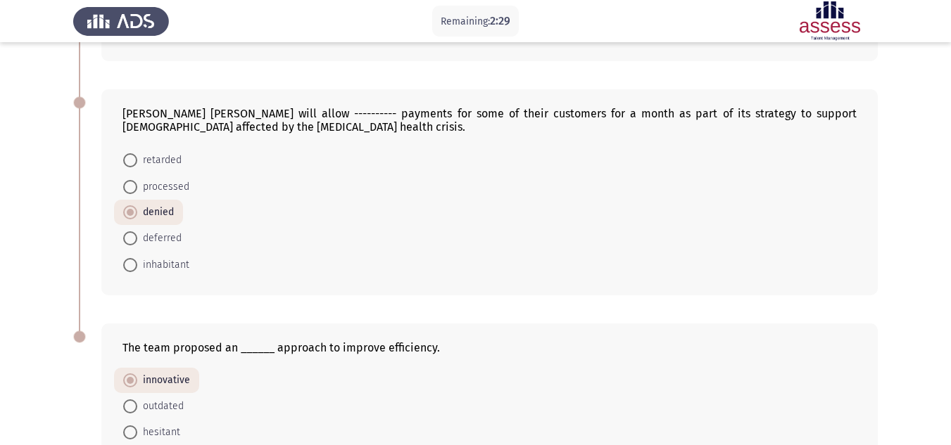
click at [132, 234] on span at bounding box center [130, 239] width 14 height 14
click at [132, 234] on input "deferred" at bounding box center [130, 239] width 14 height 14
radio input "true"
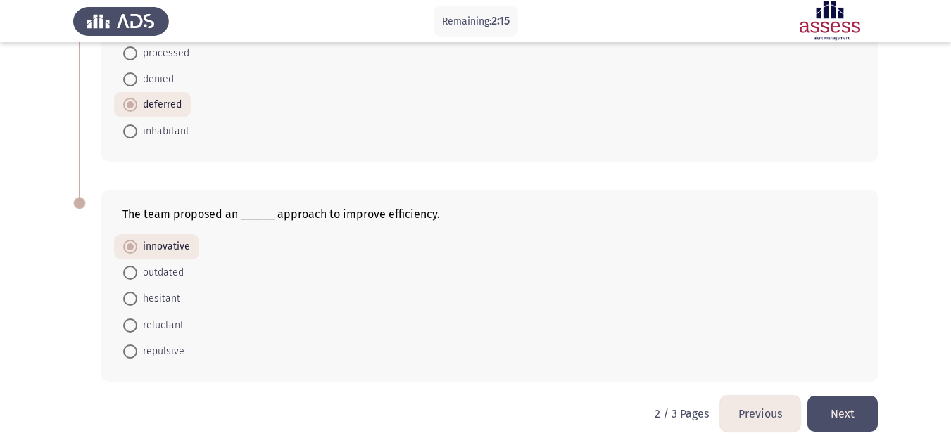
scroll to position [831, 0]
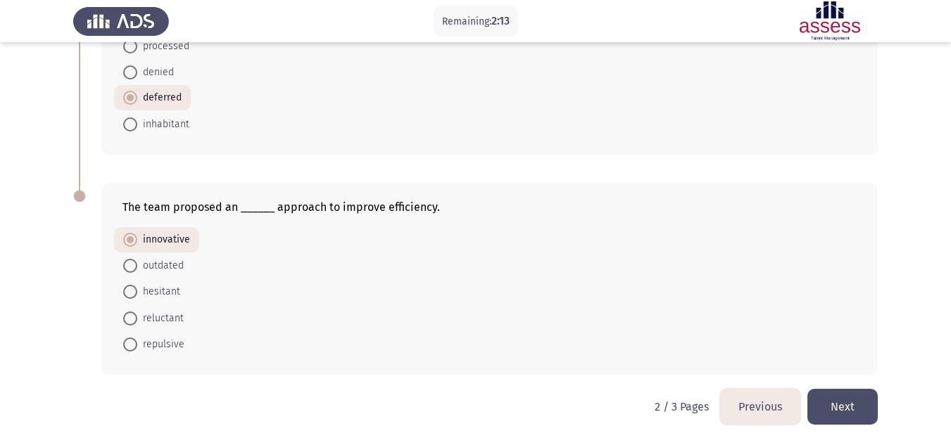
click at [823, 402] on button "Next" at bounding box center [842, 407] width 70 height 36
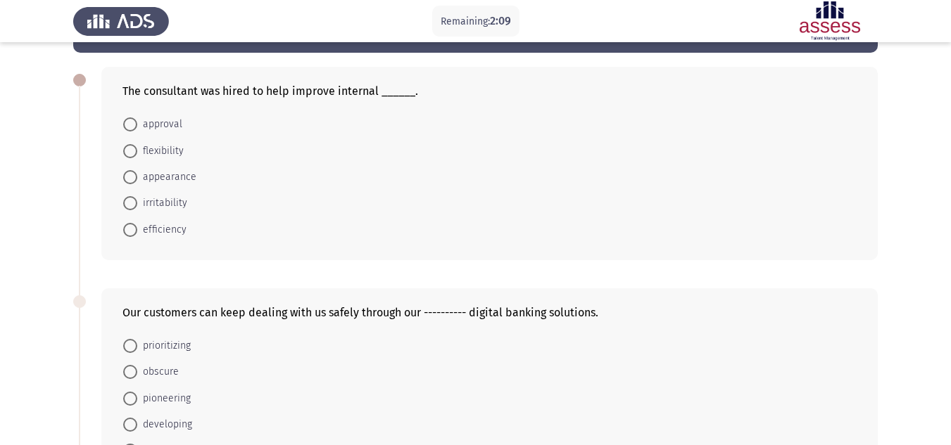
scroll to position [38, 0]
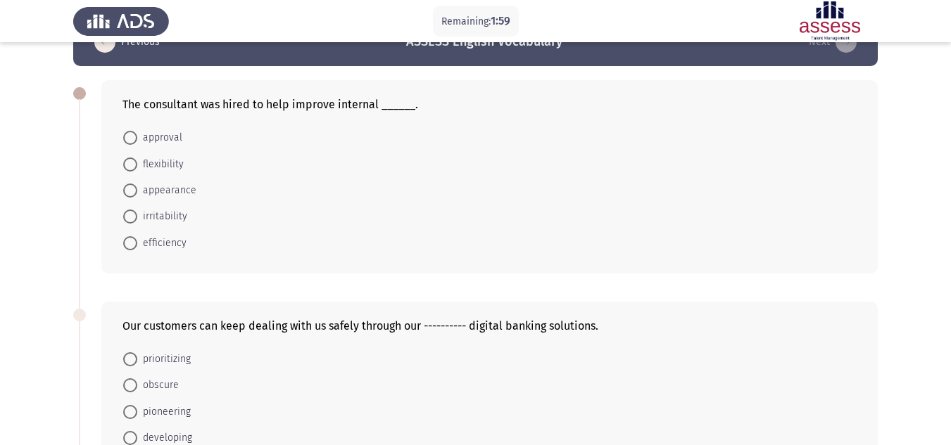
click at [160, 239] on span "efficiency" at bounding box center [161, 243] width 49 height 17
click at [137, 239] on input "efficiency" at bounding box center [130, 243] width 14 height 14
radio input "true"
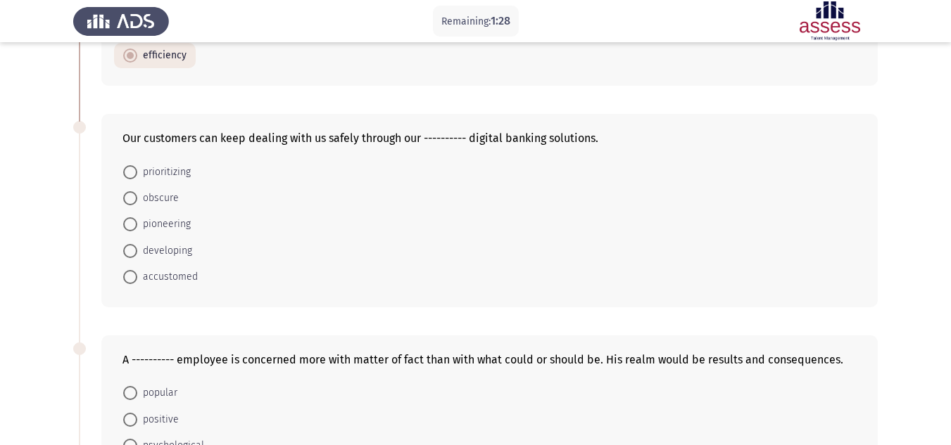
scroll to position [249, 0]
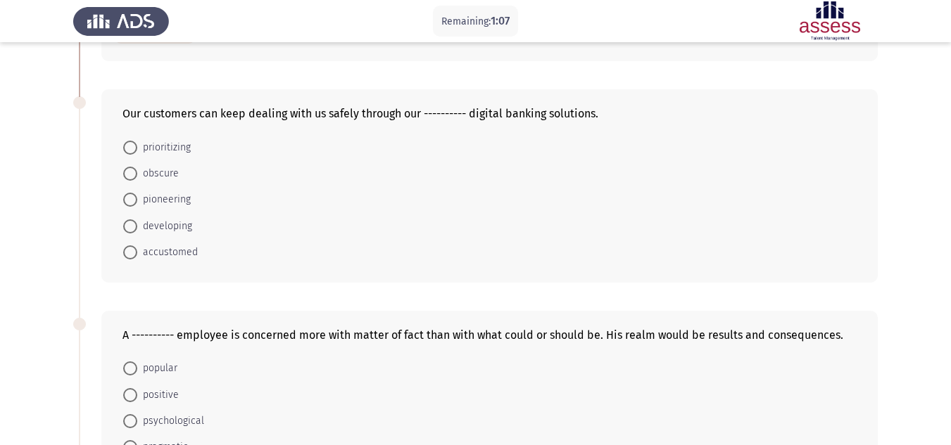
click at [163, 226] on span "developing" at bounding box center [164, 226] width 55 height 17
click at [137, 226] on input "developing" at bounding box center [130, 227] width 14 height 14
radio input "true"
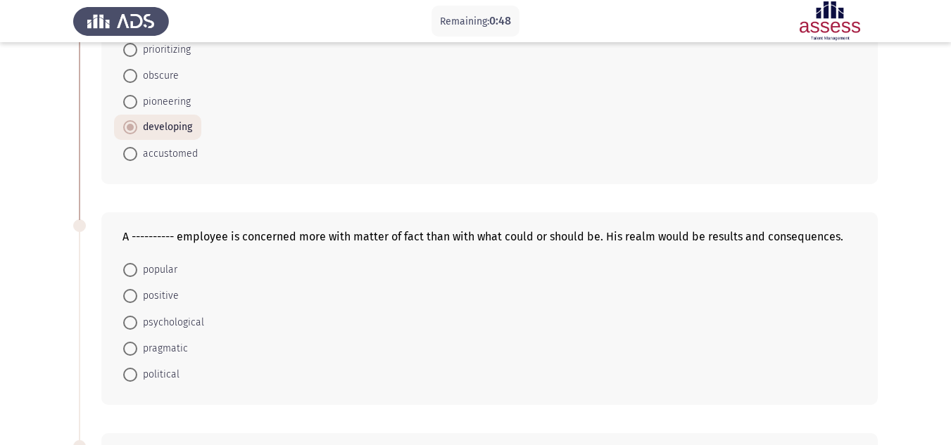
scroll to position [390, 0]
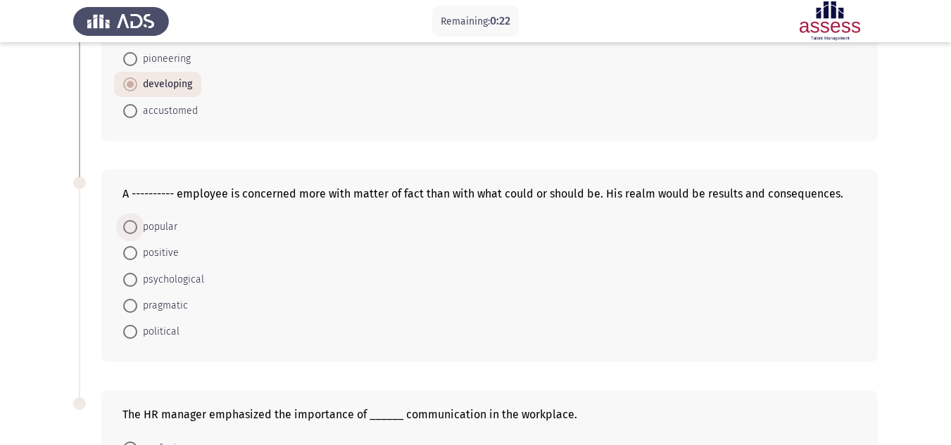
click at [150, 224] on span "popular" at bounding box center [157, 227] width 40 height 17
click at [137, 224] on input "popular" at bounding box center [130, 227] width 14 height 14
radio input "true"
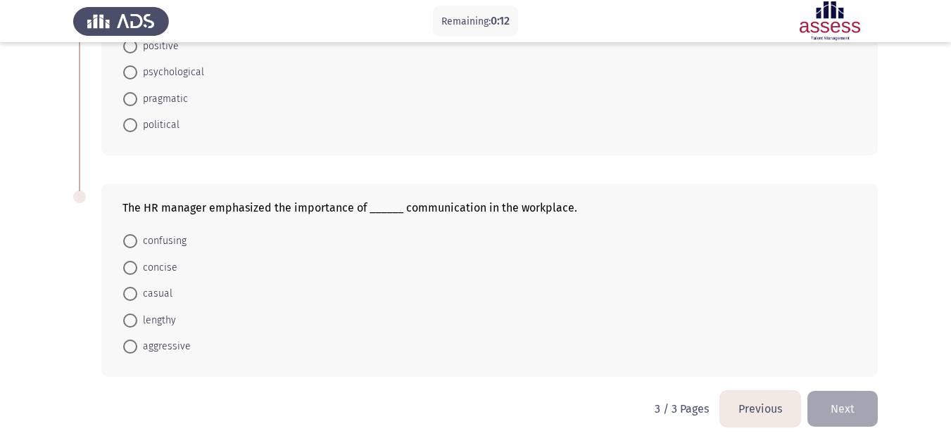
scroll to position [598, 0]
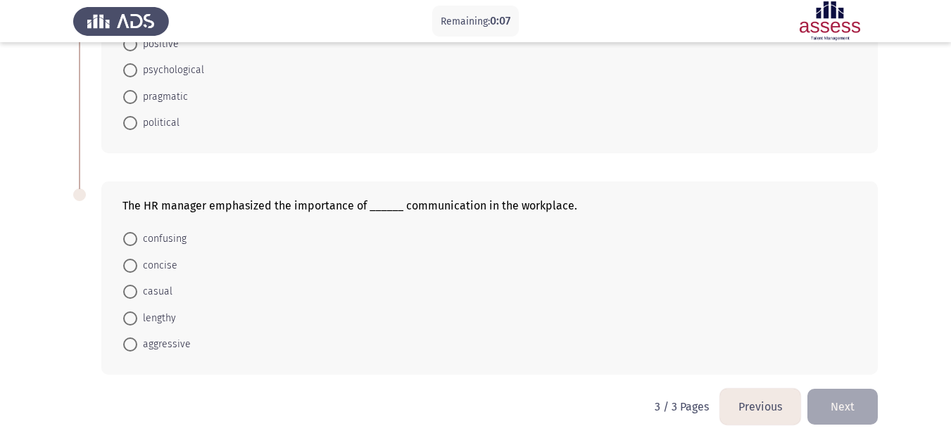
click at [151, 262] on span "concise" at bounding box center [157, 266] width 40 height 17
click at [137, 262] on input "concise" at bounding box center [130, 266] width 14 height 14
radio input "true"
click at [823, 400] on button "Next" at bounding box center [842, 407] width 70 height 36
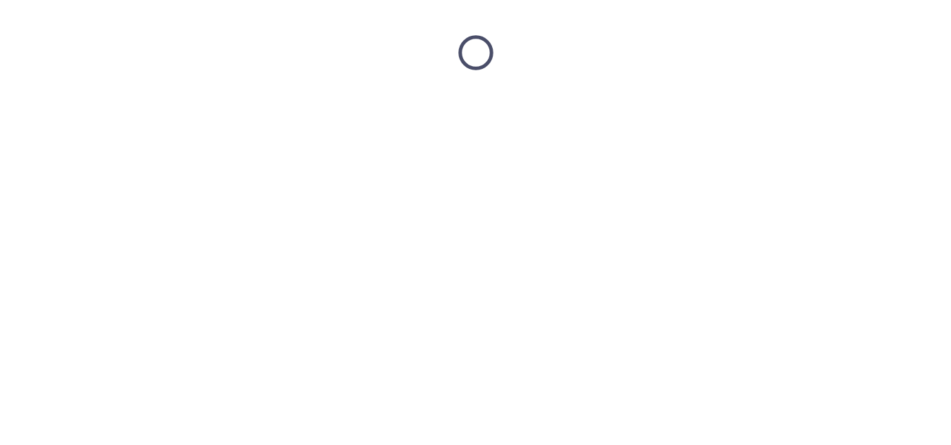
scroll to position [0, 0]
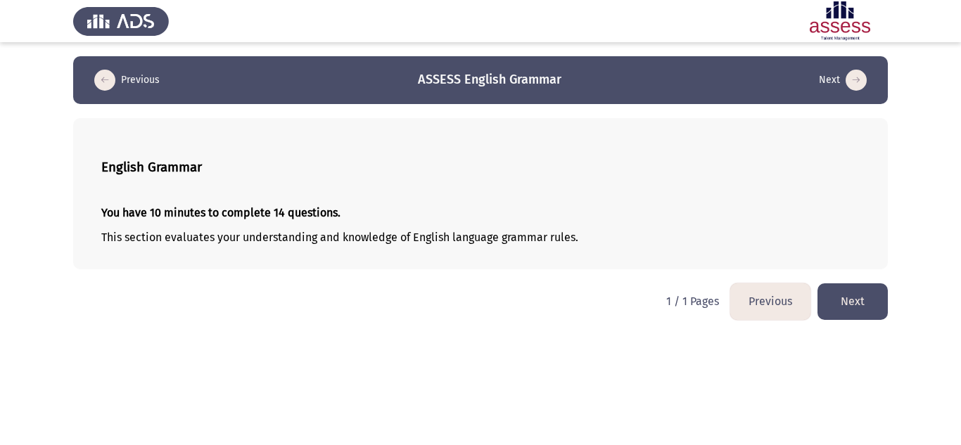
click at [862, 300] on button "Next" at bounding box center [853, 302] width 70 height 36
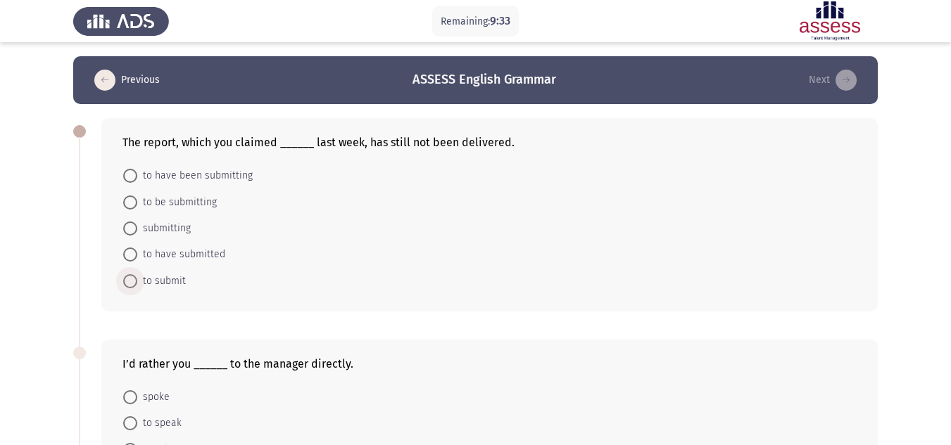
click at [148, 284] on span "to submit" at bounding box center [161, 281] width 49 height 17
click at [137, 284] on input "to submit" at bounding box center [130, 281] width 14 height 14
radio input "true"
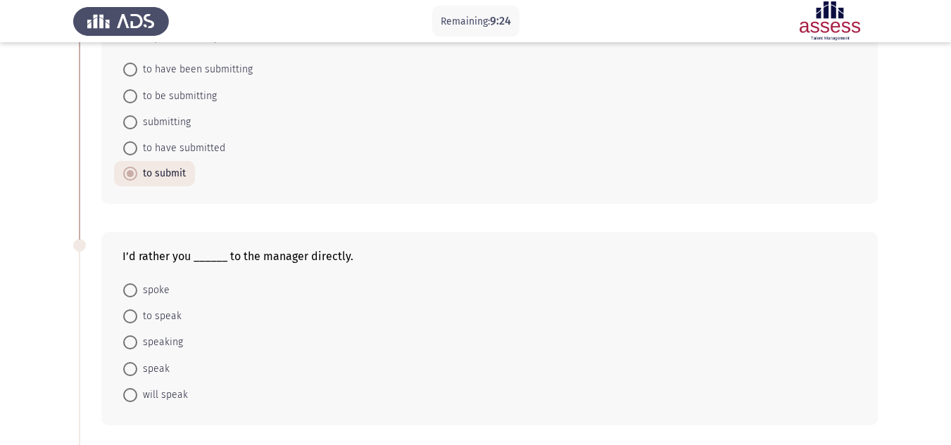
scroll to position [141, 0]
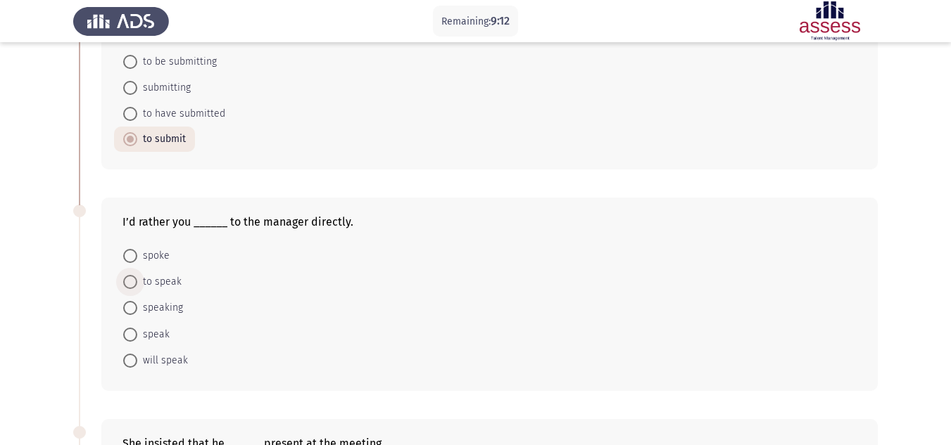
click at [153, 275] on span "to speak" at bounding box center [159, 282] width 44 height 17
click at [137, 275] on input "to speak" at bounding box center [130, 282] width 14 height 14
radio input "true"
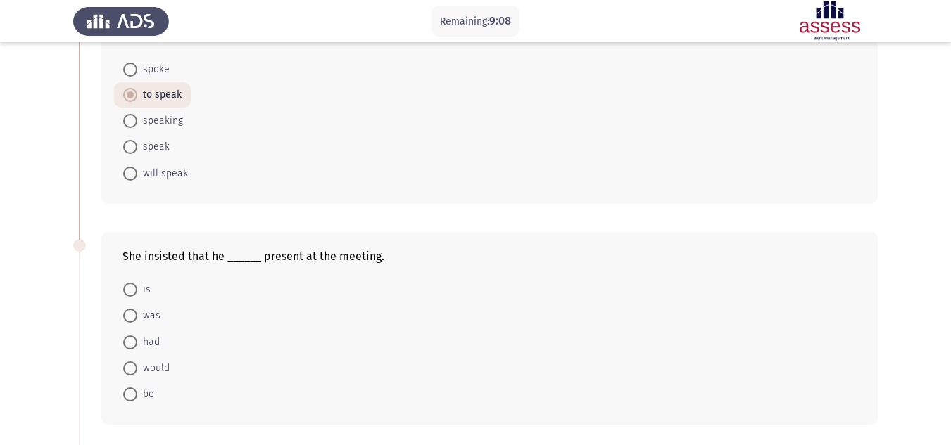
scroll to position [352, 0]
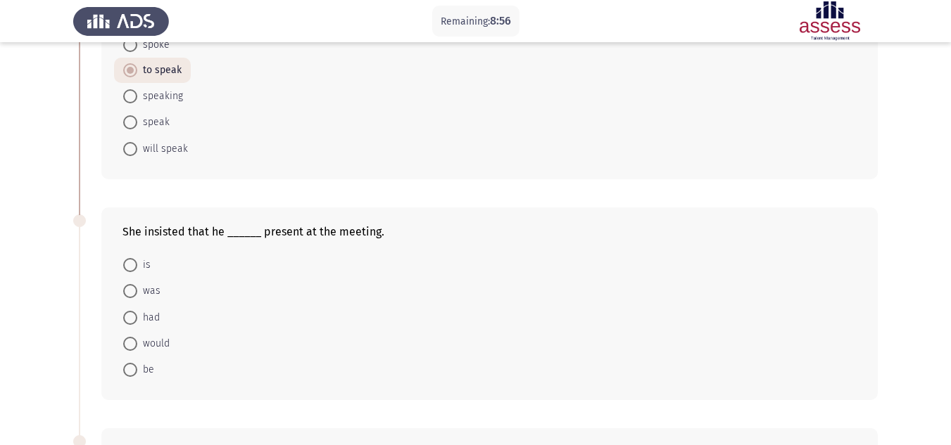
click at [133, 291] on span at bounding box center [130, 291] width 14 height 14
click at [133, 291] on input "was" at bounding box center [130, 291] width 14 height 14
radio input "true"
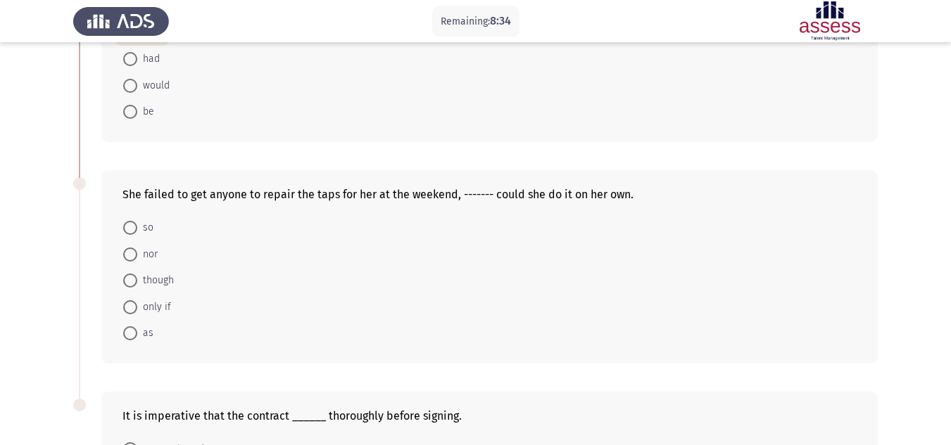
scroll to position [633, 0]
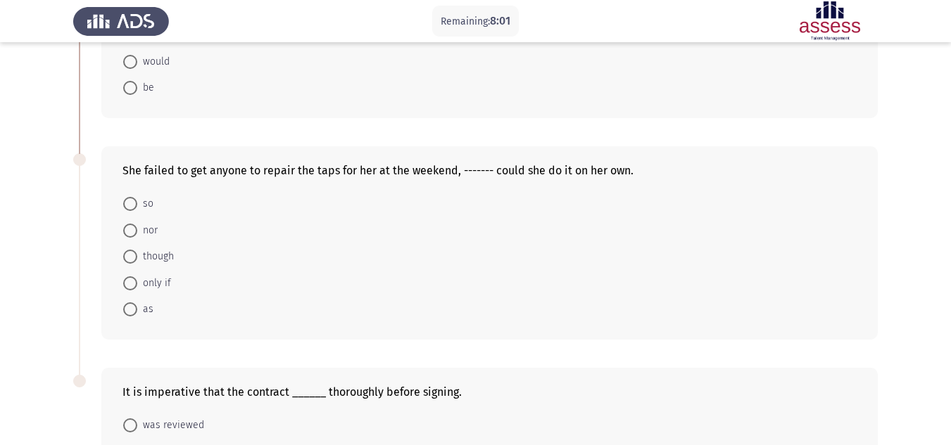
click at [127, 255] on span at bounding box center [130, 257] width 14 height 14
click at [127, 255] on input "though" at bounding box center [130, 257] width 14 height 14
radio input "true"
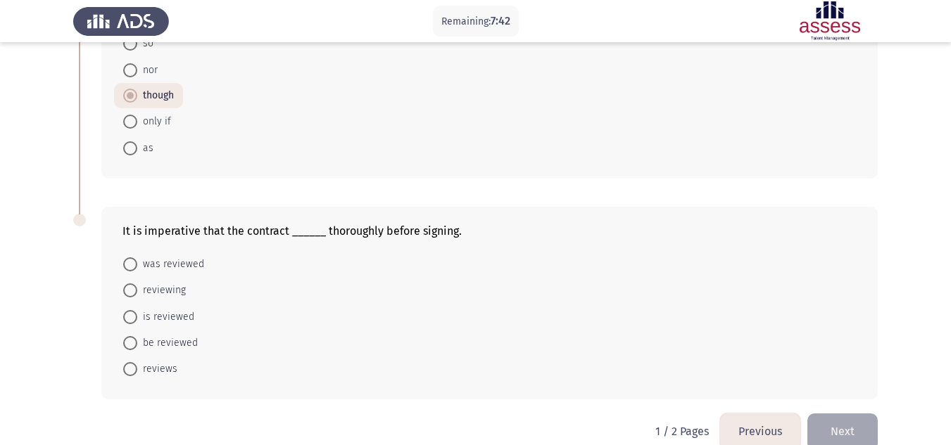
scroll to position [818, 0]
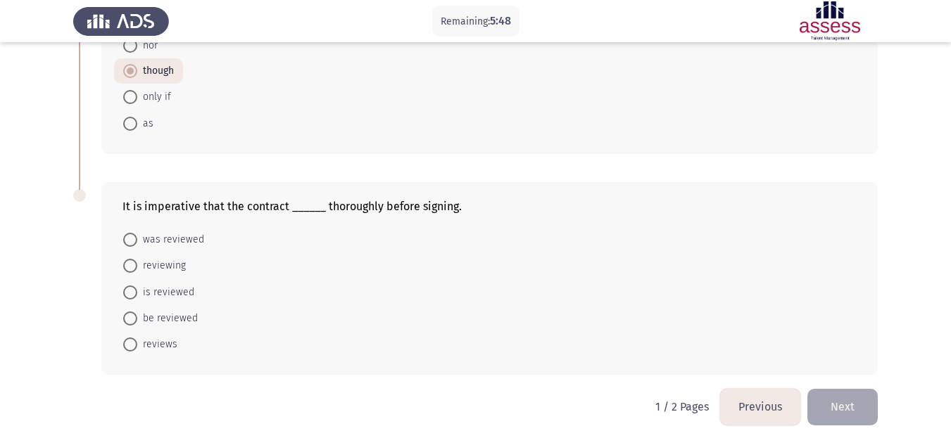
click at [143, 317] on span "be reviewed" at bounding box center [167, 318] width 61 height 17
click at [137, 317] on input "be reviewed" at bounding box center [130, 319] width 14 height 14
radio input "true"
click at [852, 406] on button "Next" at bounding box center [842, 407] width 70 height 36
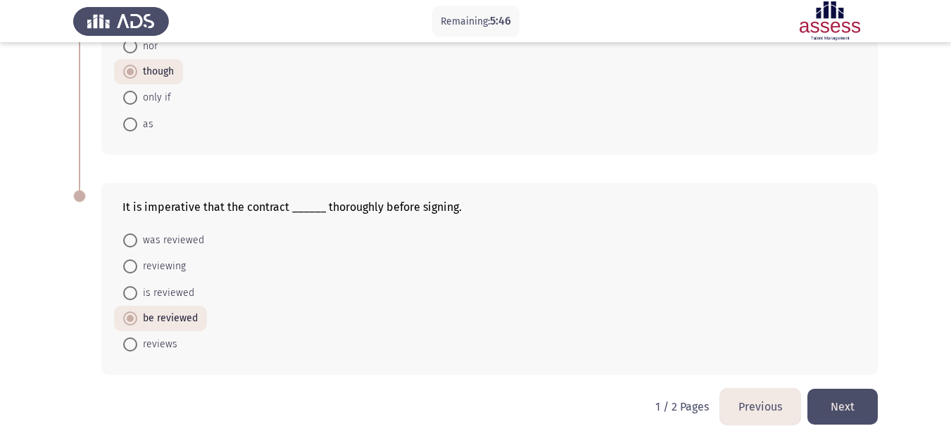
scroll to position [0, 0]
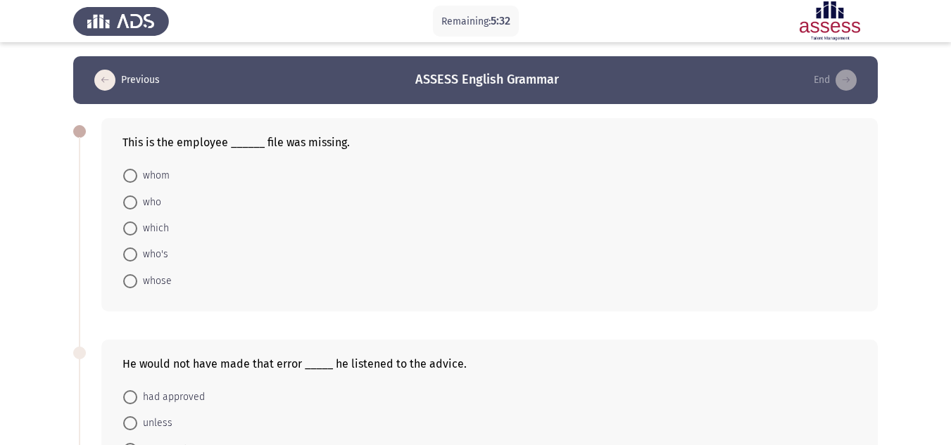
click at [130, 251] on span at bounding box center [130, 255] width 14 height 14
click at [130, 251] on input "who's" at bounding box center [130, 255] width 14 height 14
radio input "true"
click at [151, 277] on span "whose" at bounding box center [154, 280] width 34 height 17
click at [137, 277] on input "whose" at bounding box center [130, 280] width 14 height 14
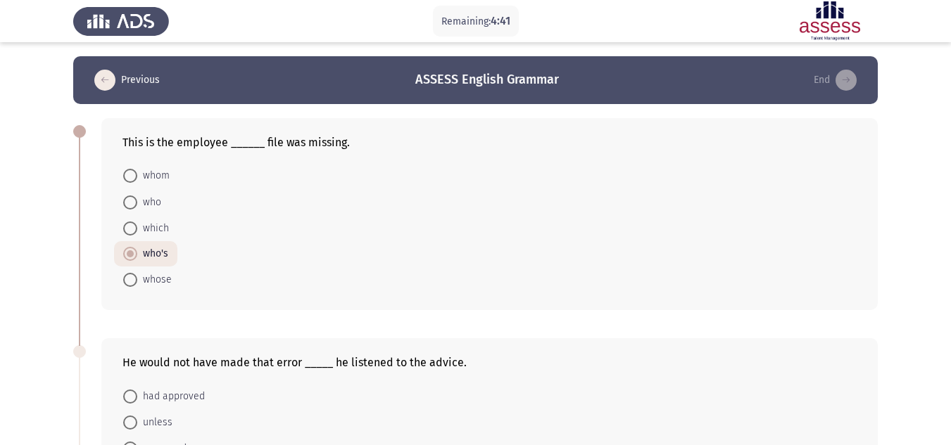
radio input "true"
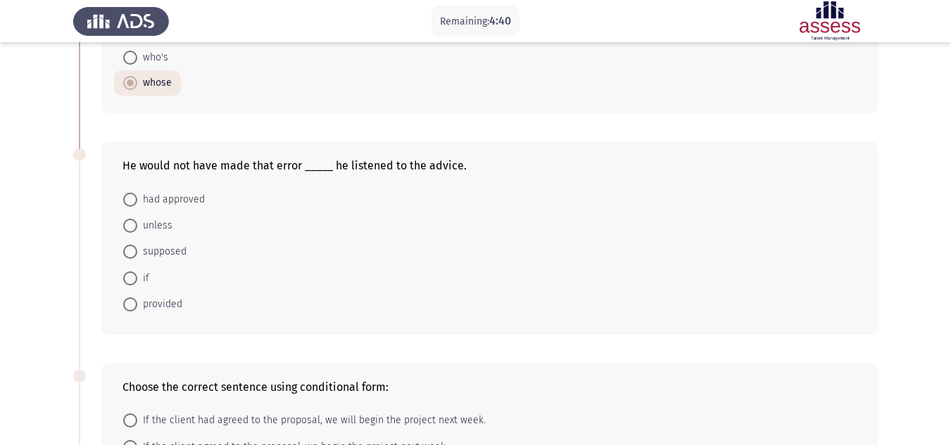
scroll to position [211, 0]
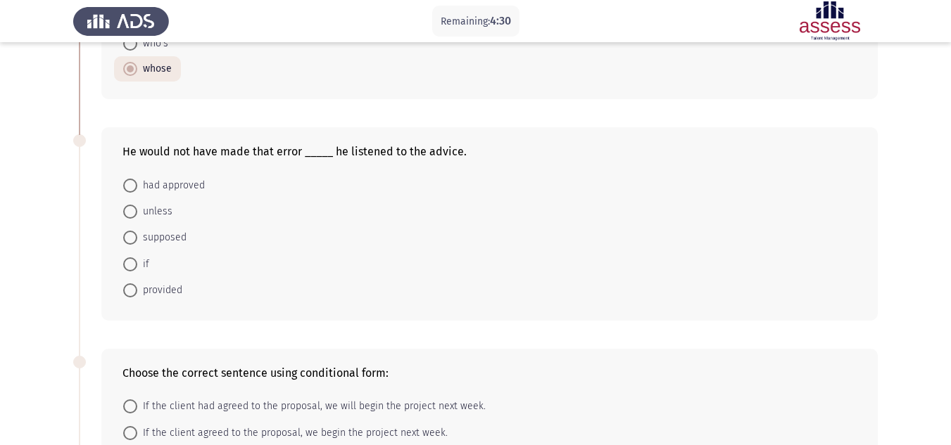
click at [160, 211] on span "unless" at bounding box center [154, 211] width 35 height 17
click at [137, 211] on input "unless" at bounding box center [130, 212] width 14 height 14
radio input "true"
click at [171, 282] on span "provided" at bounding box center [159, 289] width 45 height 17
click at [137, 283] on input "provided" at bounding box center [130, 290] width 14 height 14
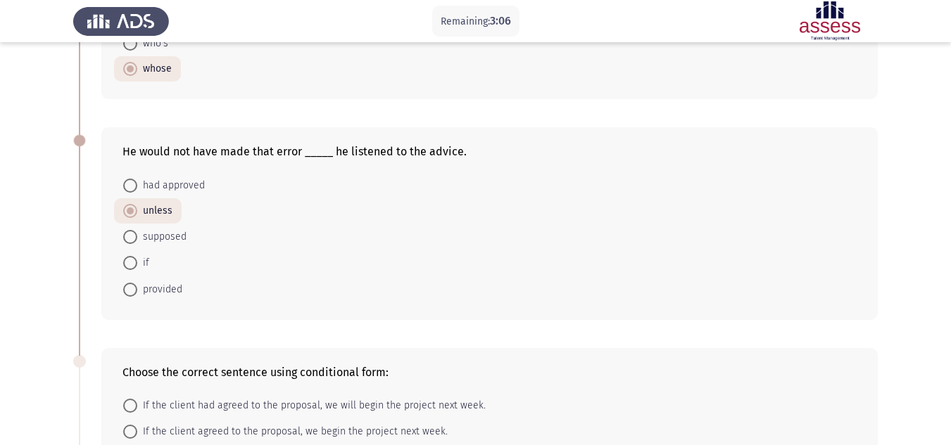
radio input "true"
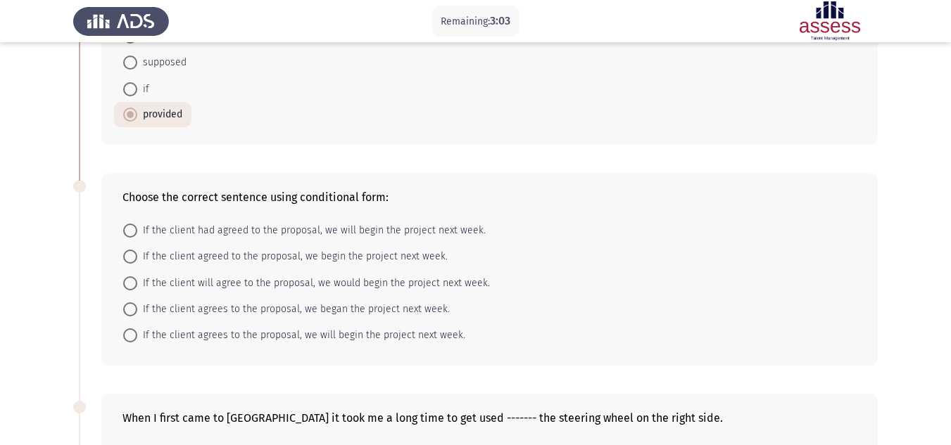
scroll to position [493, 0]
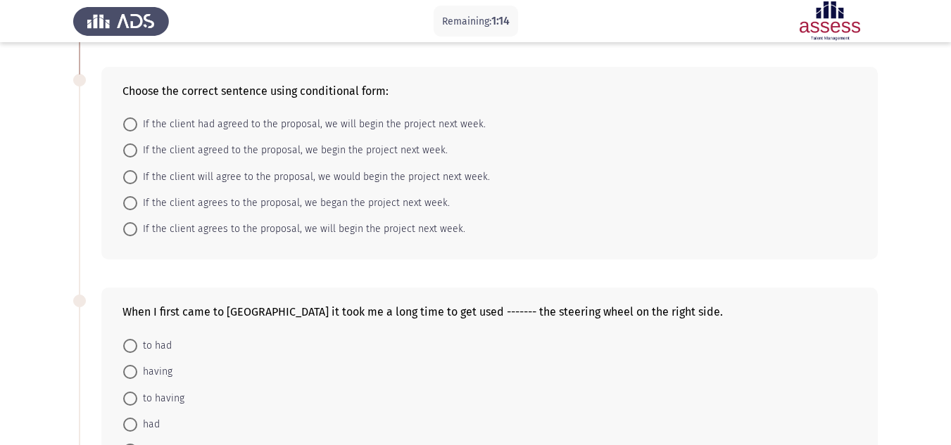
click at [239, 231] on span "If the client agrees to the proposal, we will begin the project next week." at bounding box center [301, 229] width 328 height 17
click at [137, 231] on input "If the client agrees to the proposal, we will begin the project next week." at bounding box center [130, 229] width 14 height 14
radio input "true"
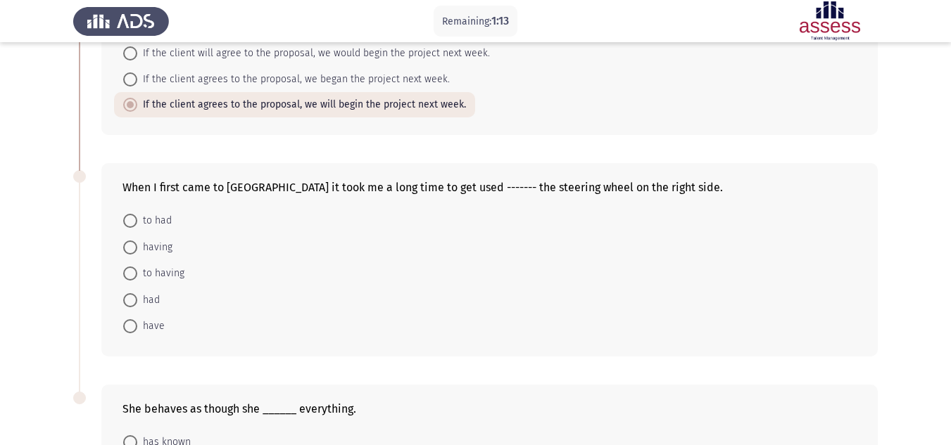
scroll to position [633, 0]
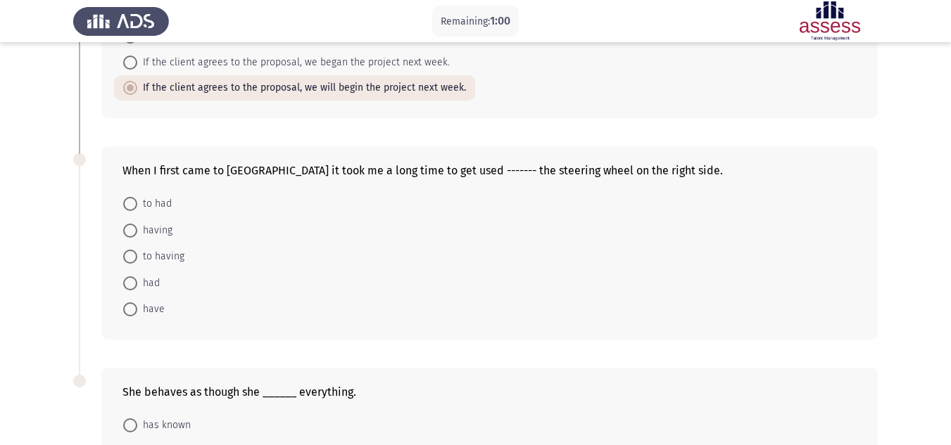
click at [148, 254] on span "to having" at bounding box center [160, 256] width 47 height 17
click at [137, 254] on input "to having" at bounding box center [130, 257] width 14 height 14
radio input "true"
click at [153, 227] on span "having" at bounding box center [154, 230] width 35 height 17
click at [137, 227] on input "having" at bounding box center [130, 231] width 14 height 14
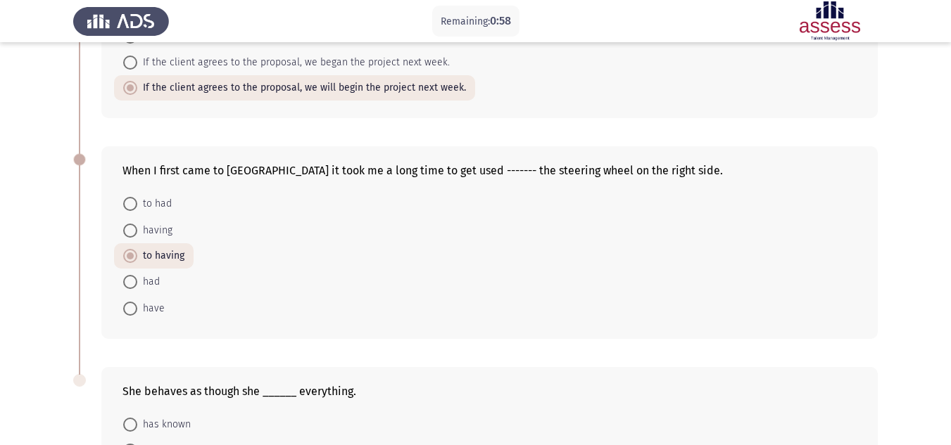
radio input "true"
click at [160, 203] on span "to had" at bounding box center [154, 204] width 34 height 17
click at [137, 203] on input "to had" at bounding box center [130, 204] width 14 height 14
radio input "true"
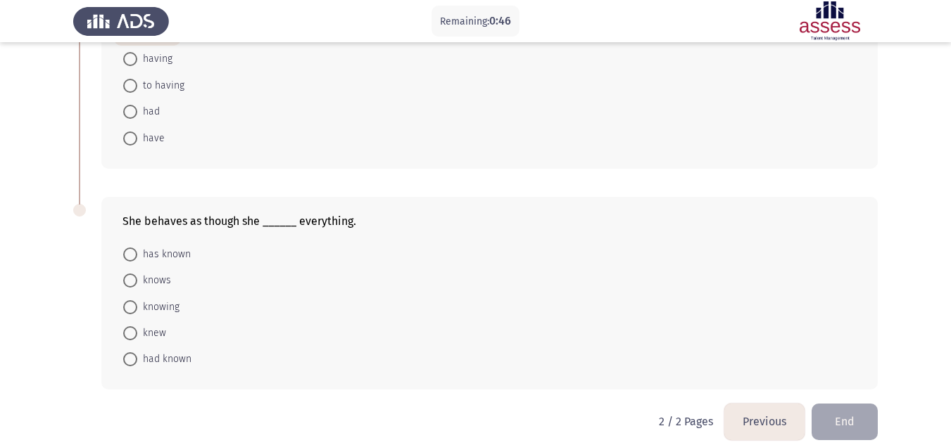
scroll to position [818, 0]
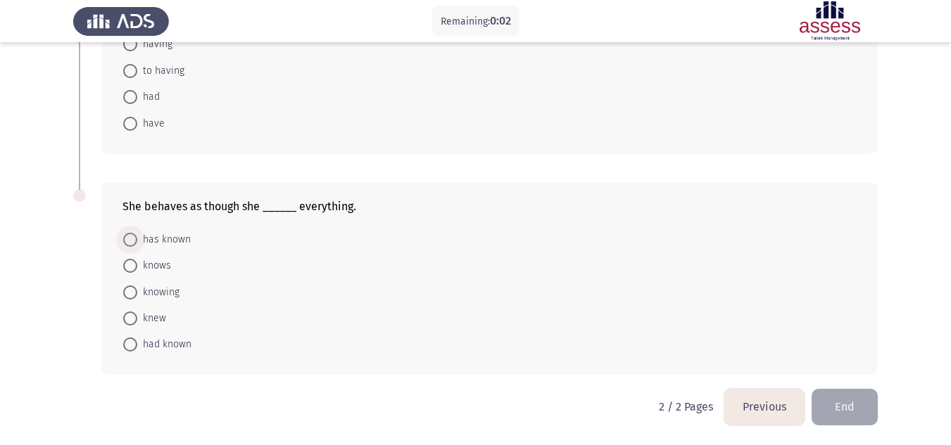
click at [161, 238] on span "has known" at bounding box center [163, 240] width 53 height 17
click at [137, 238] on input "has known" at bounding box center [130, 240] width 14 height 14
radio input "true"
click at [827, 405] on button "End" at bounding box center [844, 407] width 66 height 36
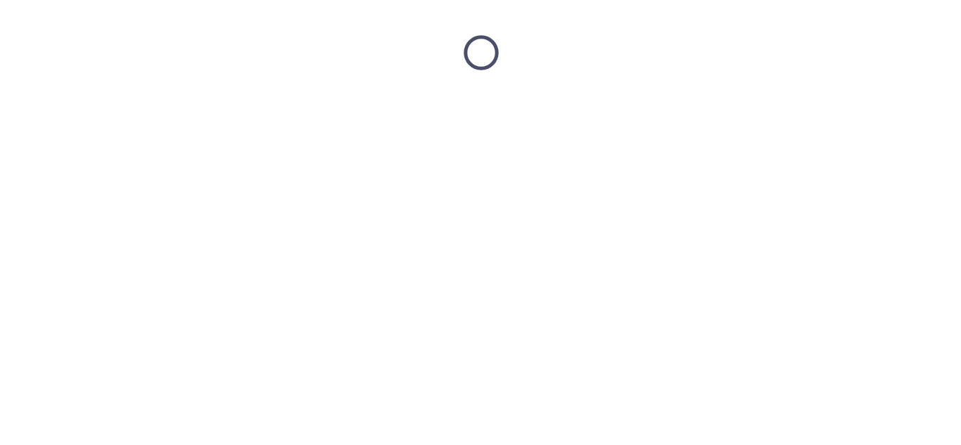
scroll to position [0, 0]
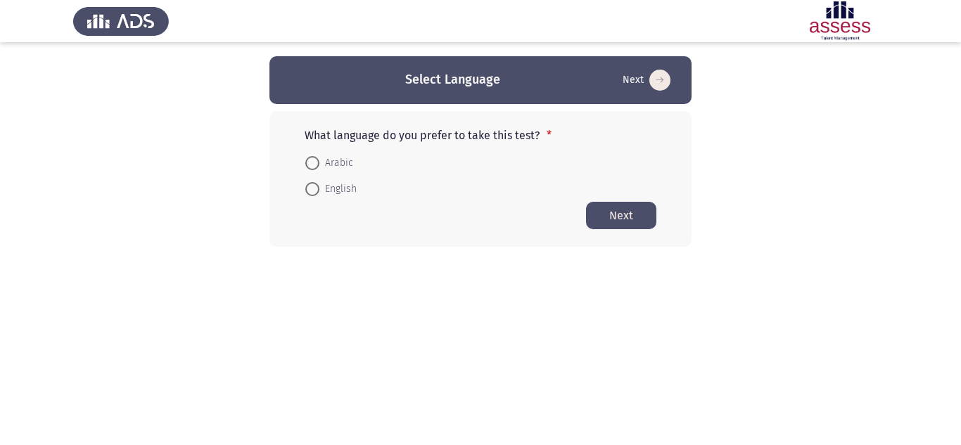
click at [329, 162] on span "Arabic" at bounding box center [336, 163] width 34 height 17
click at [319, 162] on input "Arabic" at bounding box center [312, 163] width 14 height 14
radio input "true"
click at [630, 211] on button "Next" at bounding box center [621, 214] width 70 height 27
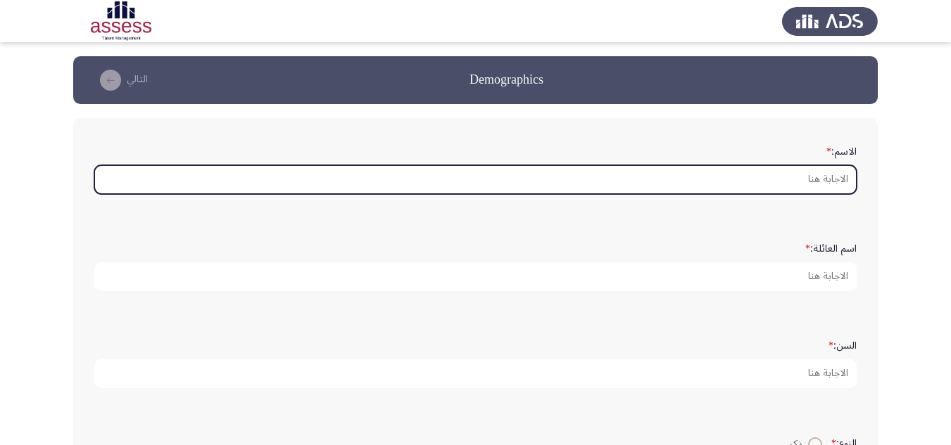
click at [690, 189] on input "الاسم: *" at bounding box center [475, 179] width 762 height 29
type input "h"
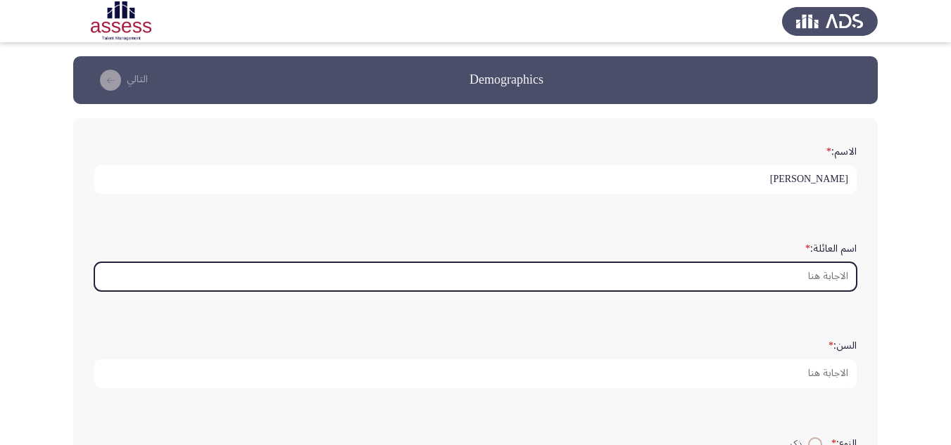
click at [782, 282] on input "اسم العائلة: *" at bounding box center [475, 276] width 762 height 29
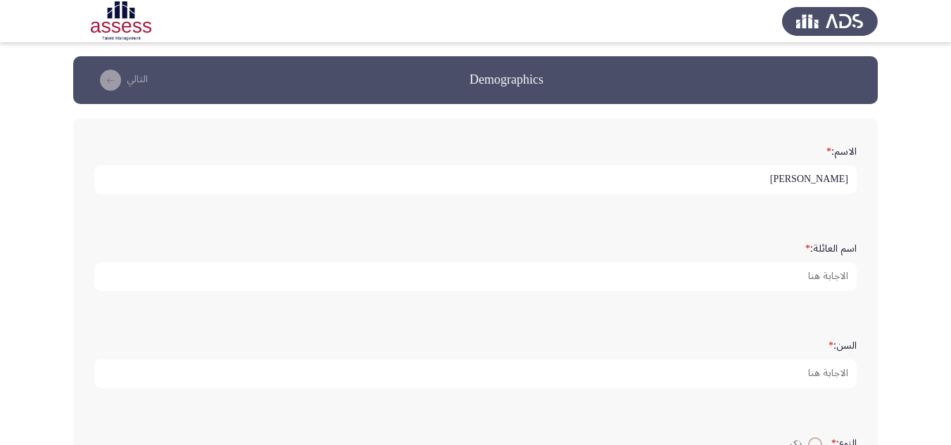
drag, startPoint x: 780, startPoint y: 177, endPoint x: 829, endPoint y: 178, distance: 48.6
click at [829, 178] on input "[PERSON_NAME]" at bounding box center [475, 179] width 762 height 29
type input "ايهاب"
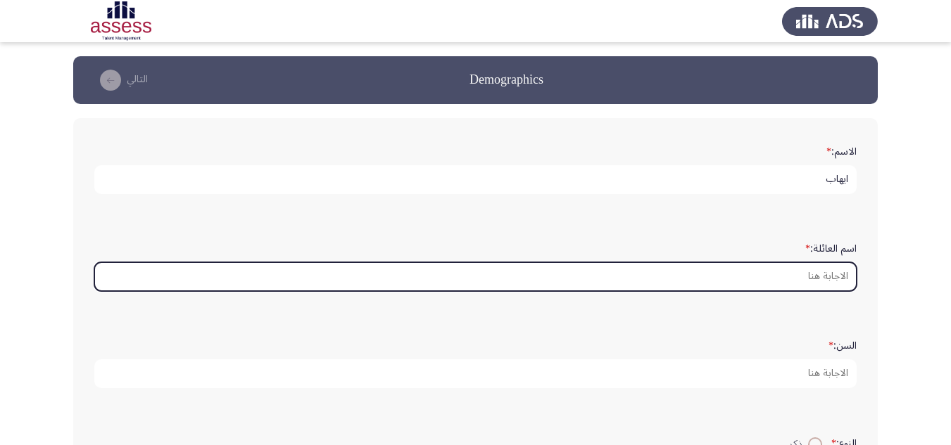
click at [821, 287] on input "اسم العائلة: *" at bounding box center [475, 276] width 762 height 29
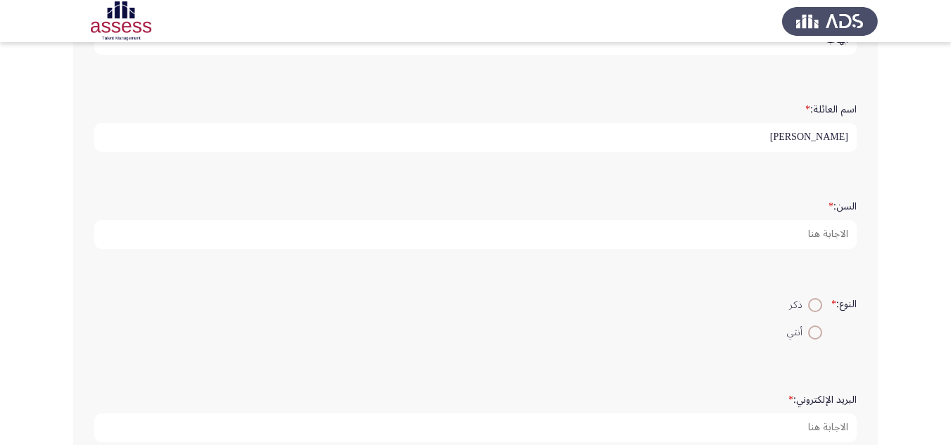
scroll to position [141, 0]
type input "[PERSON_NAME]"
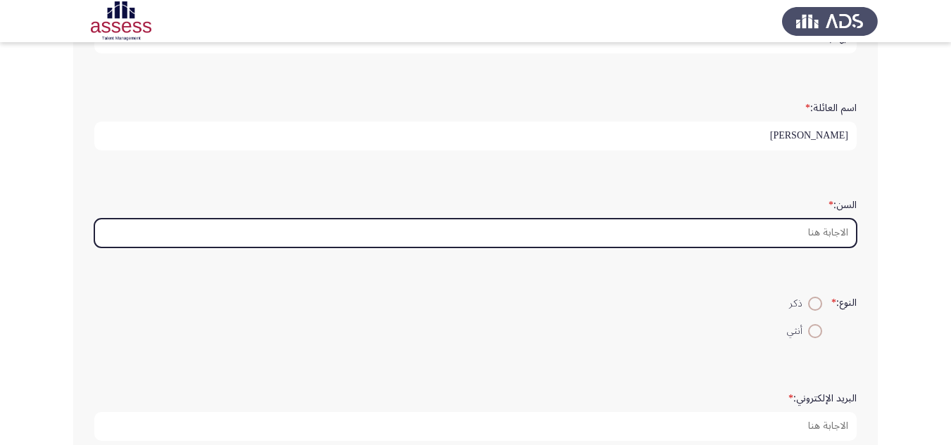
click at [818, 234] on input "السن: *" at bounding box center [475, 233] width 762 height 29
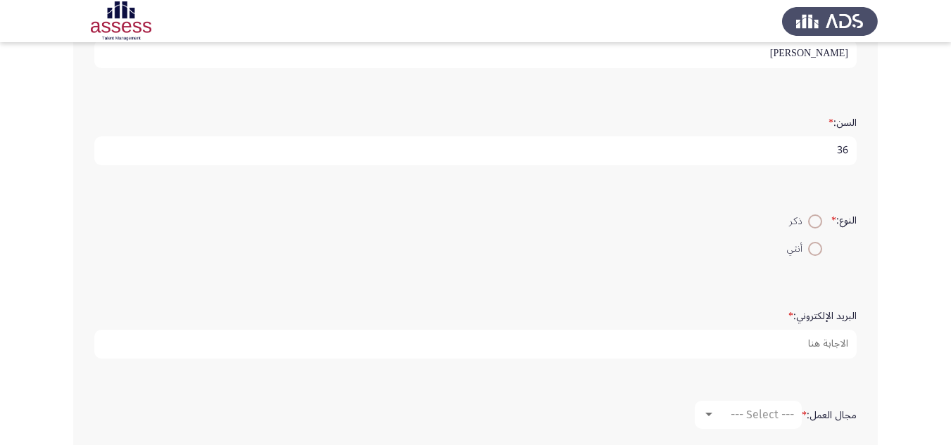
scroll to position [395, 0]
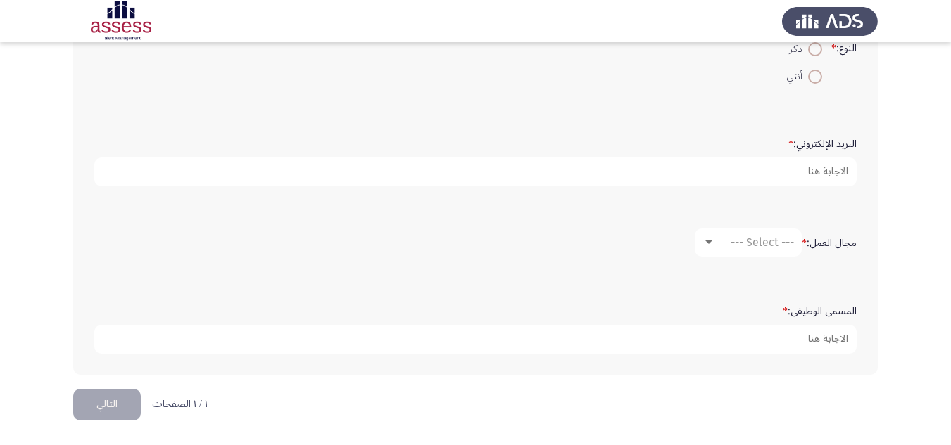
type input "36"
click at [815, 48] on span at bounding box center [815, 49] width 14 height 14
click at [815, 48] on input "ذكر" at bounding box center [815, 49] width 14 height 14
radio input "true"
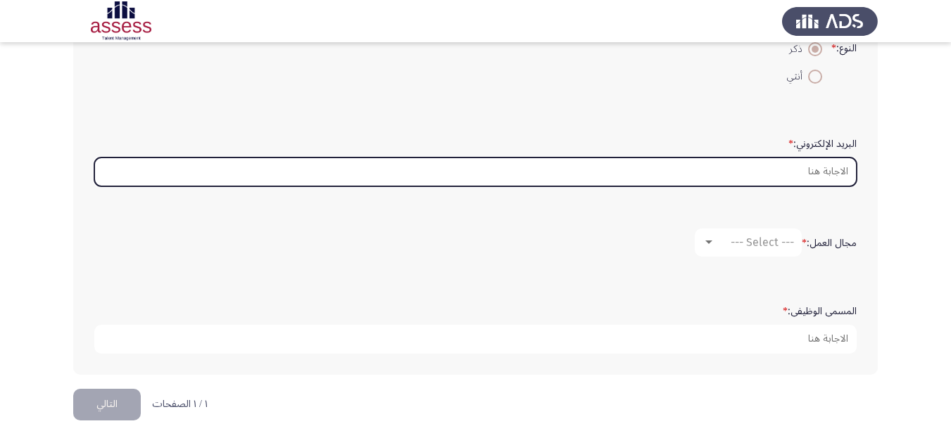
click at [833, 167] on input "البريد الإلكتروني: *" at bounding box center [475, 172] width 762 height 29
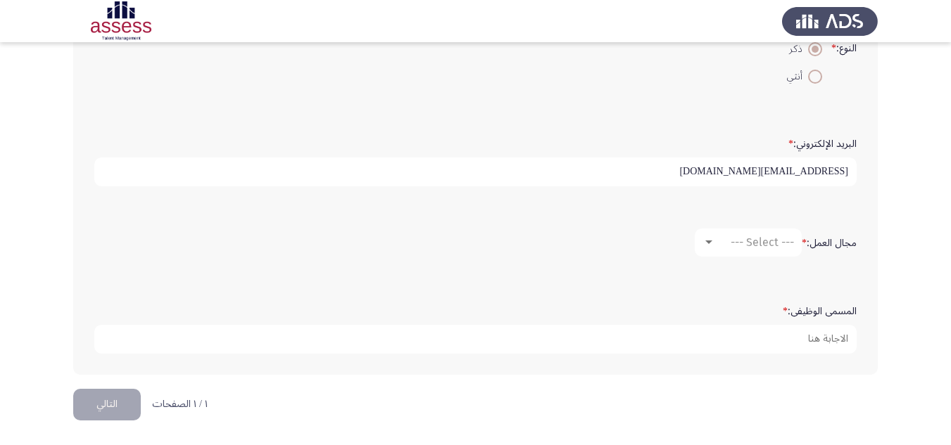
type input "[EMAIL_ADDRESS][DOMAIN_NAME]"
click at [780, 238] on span "--- Select ---" at bounding box center [761, 242] width 63 height 13
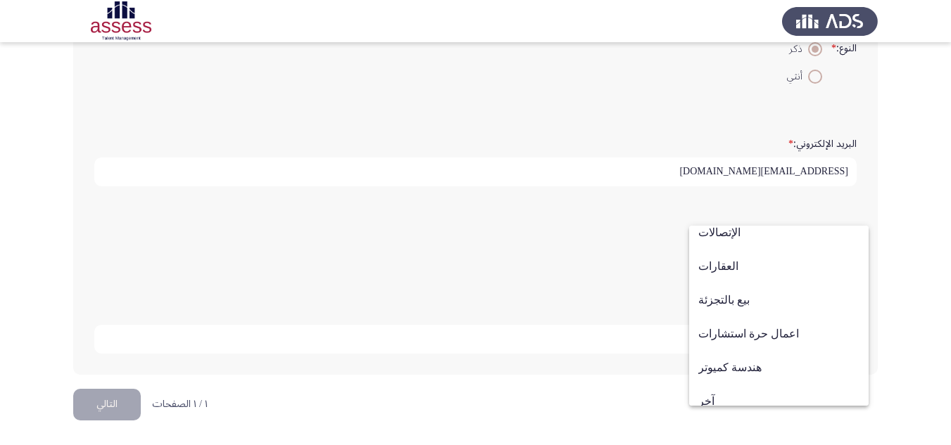
scroll to position [462, 0]
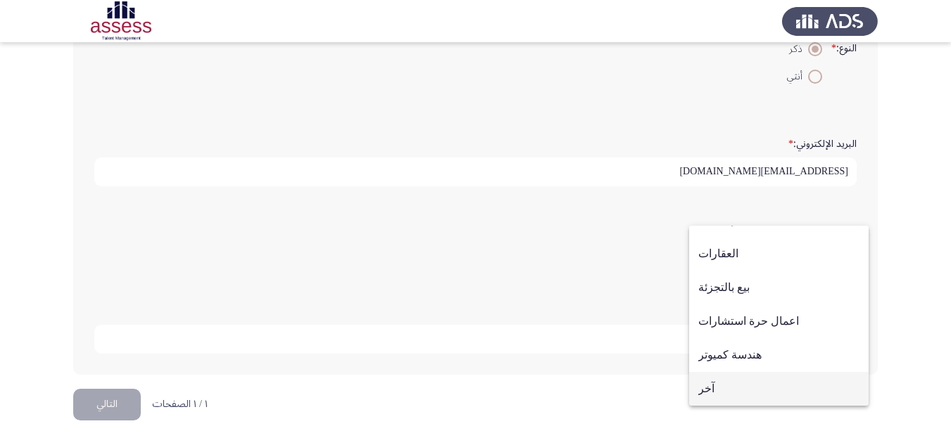
click at [712, 390] on span "آخر" at bounding box center [778, 389] width 161 height 34
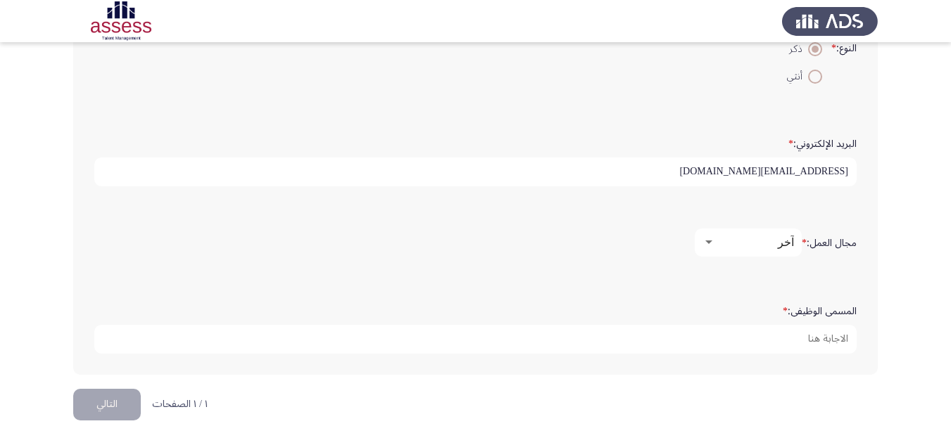
click at [764, 243] on div "آخر" at bounding box center [754, 242] width 79 height 13
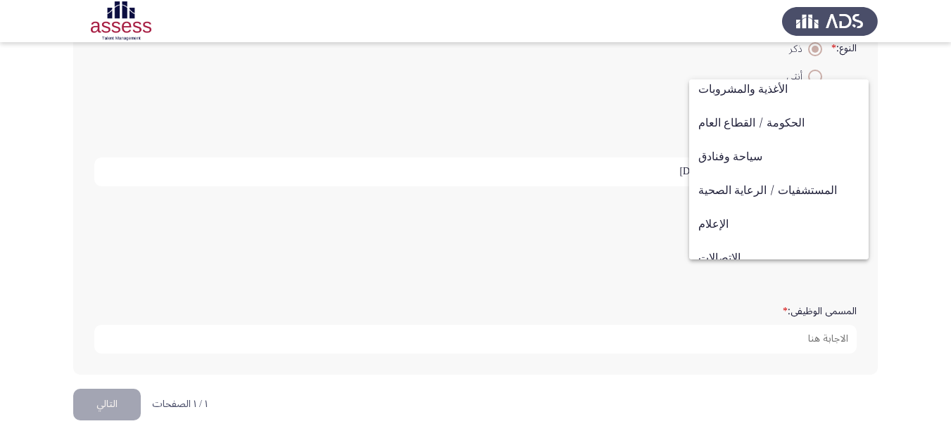
scroll to position [298, 0]
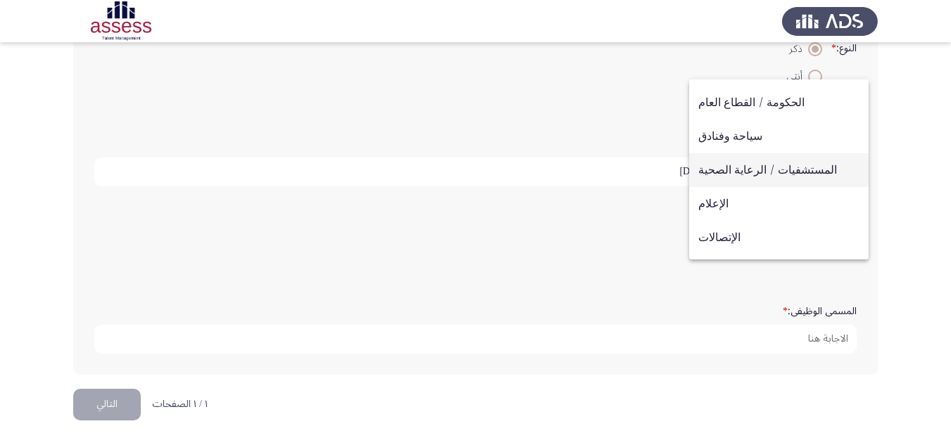
click at [805, 173] on span "المستشفيات / الرعاية الصحية" at bounding box center [778, 170] width 161 height 34
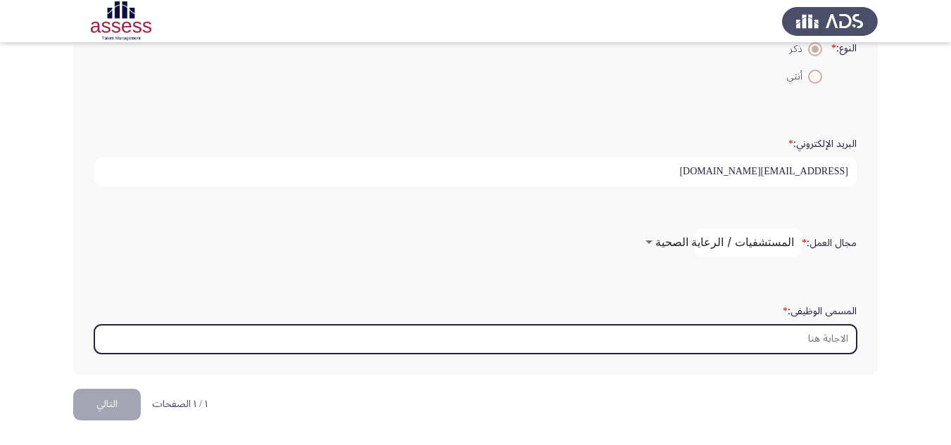
click at [816, 333] on input "المسمى الوظيفى: *" at bounding box center [475, 339] width 762 height 29
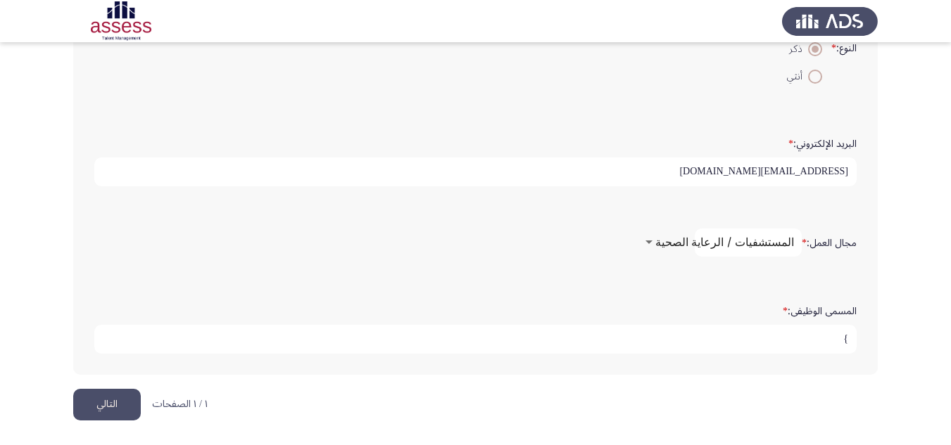
type input "َ"
type input "QC Senior professional"
click at [126, 410] on button "التالي" at bounding box center [107, 405] width 68 height 32
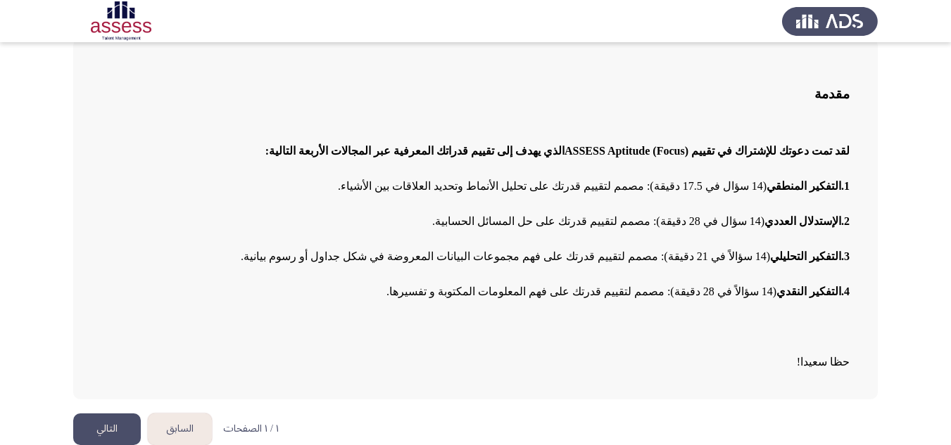
scroll to position [94, 0]
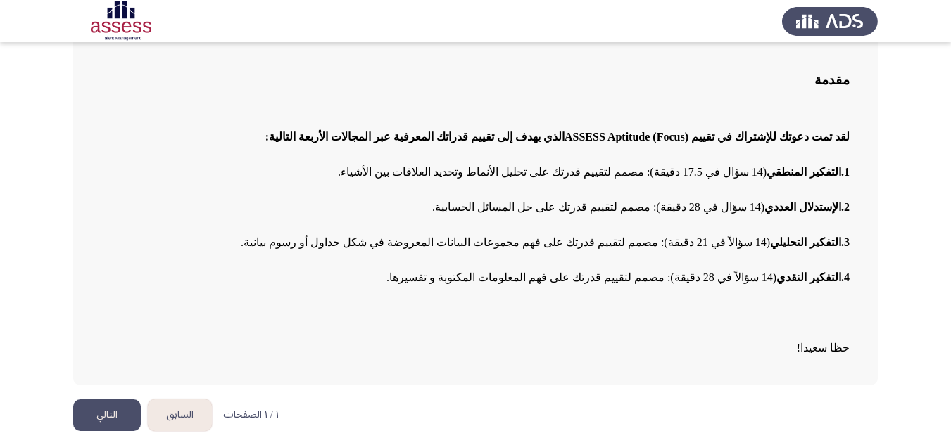
click at [83, 412] on button "التالي" at bounding box center [107, 416] width 68 height 32
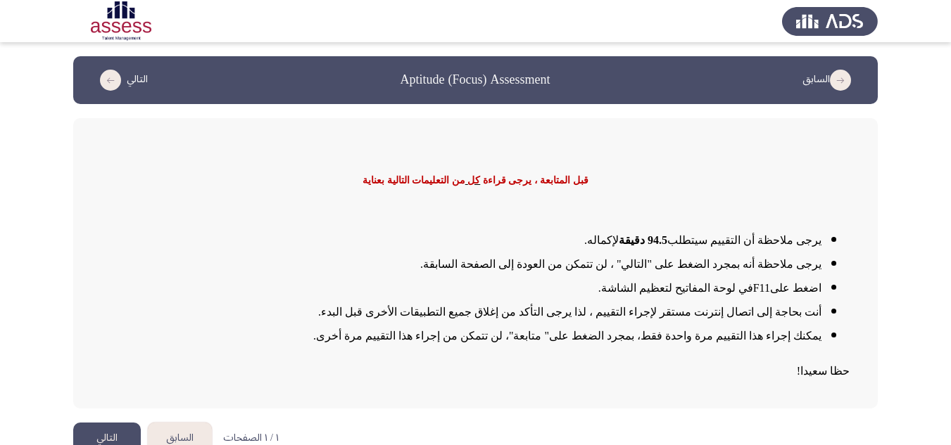
scroll to position [23, 0]
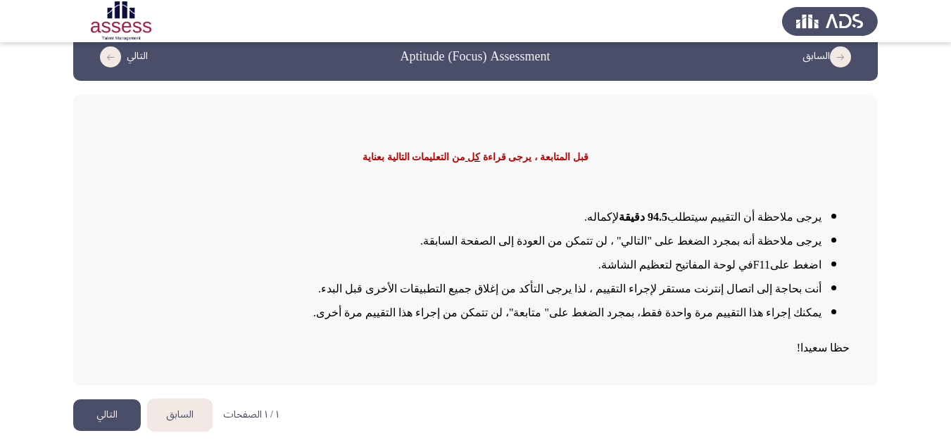
click at [122, 414] on button "التالي" at bounding box center [107, 416] width 68 height 32
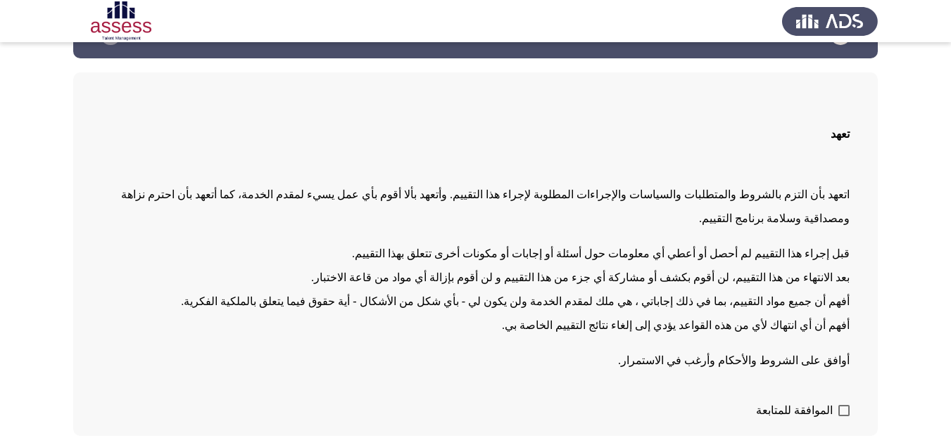
scroll to position [70, 0]
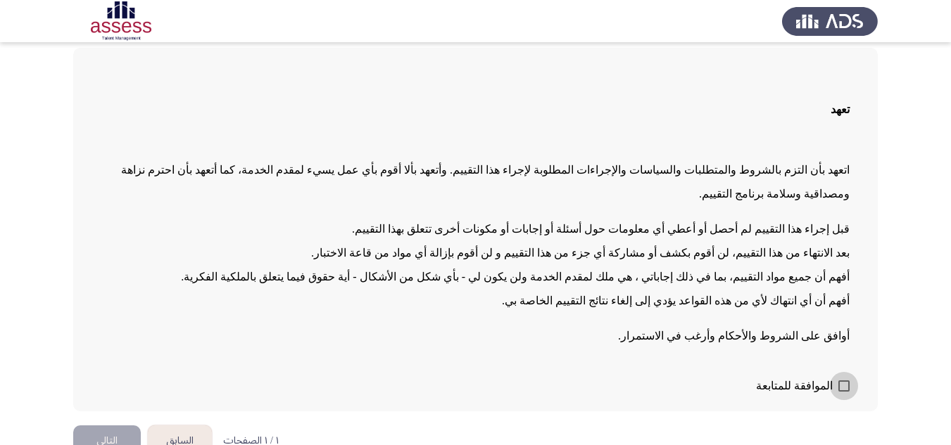
click at [847, 381] on span at bounding box center [843, 386] width 11 height 11
click at [844, 392] on input "الموافقة للمتابعة" at bounding box center [843, 392] width 1 height 1
checkbox input "true"
click at [83, 426] on button "التالي" at bounding box center [107, 442] width 68 height 32
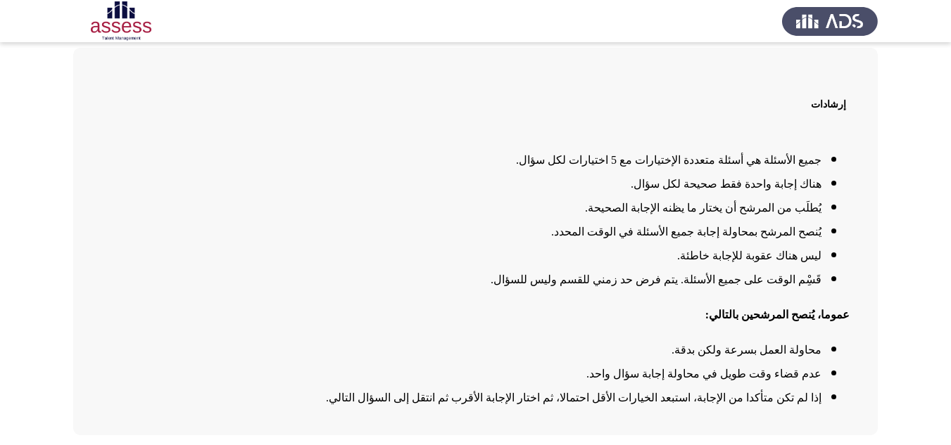
scroll to position [120, 0]
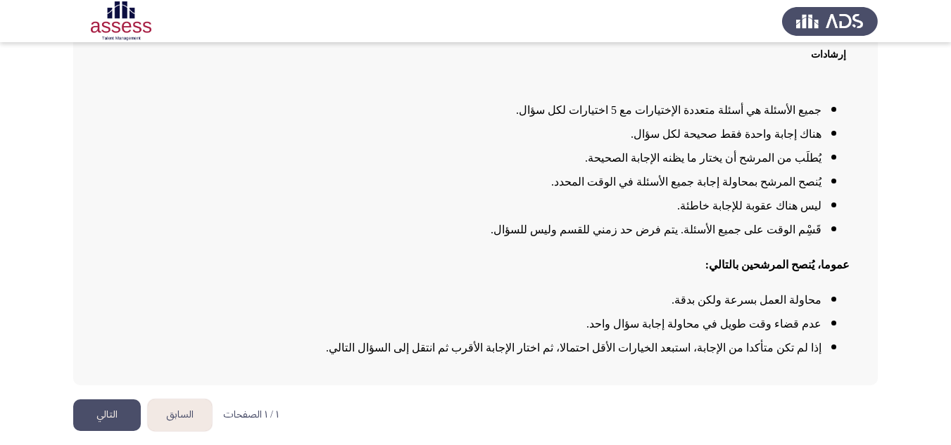
click at [125, 414] on button "التالي" at bounding box center [107, 416] width 68 height 32
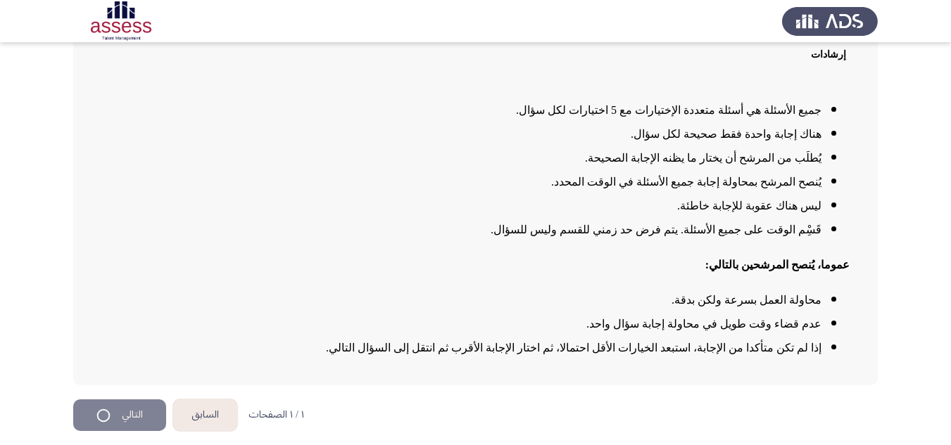
scroll to position [0, 0]
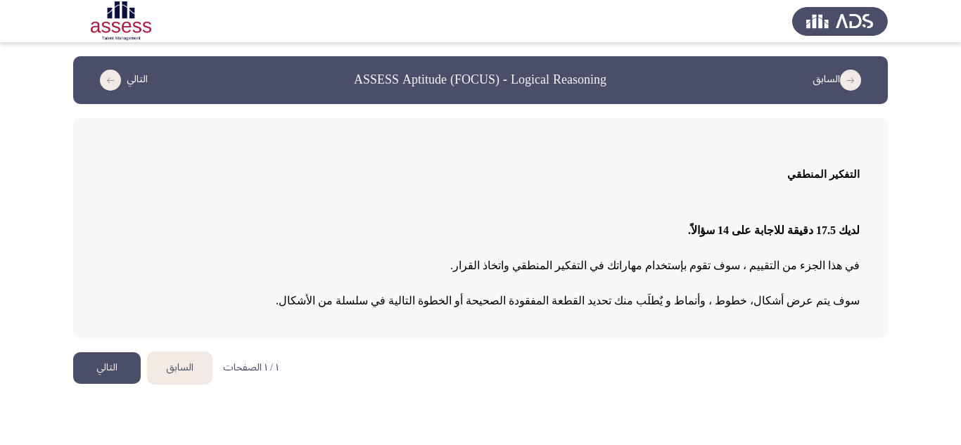
click at [106, 372] on button "التالي" at bounding box center [107, 369] width 68 height 32
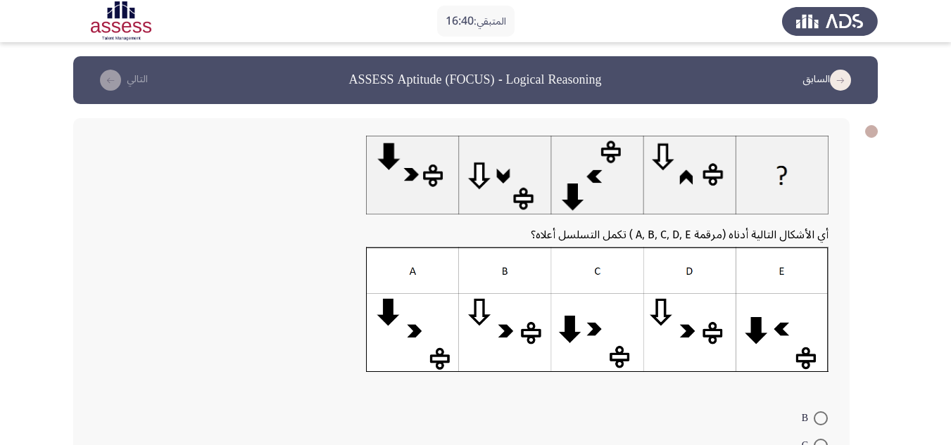
click at [690, 313] on img at bounding box center [597, 309] width 462 height 125
click at [681, 267] on img at bounding box center [597, 309] width 462 height 125
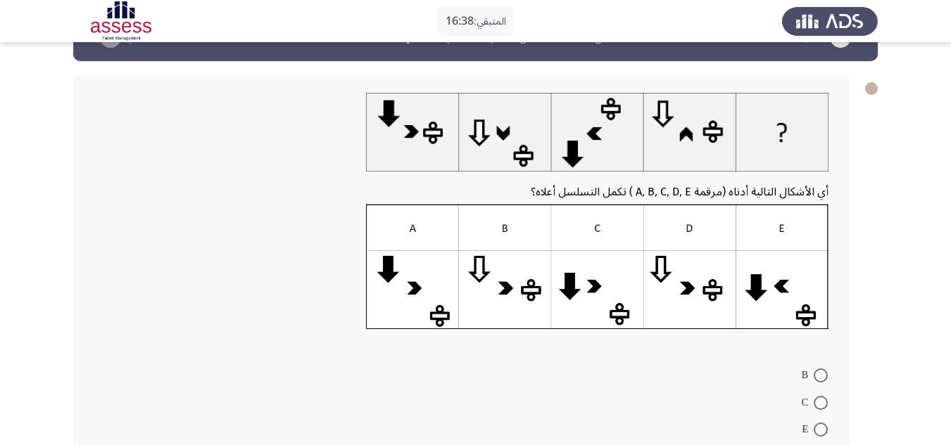
scroll to position [141, 0]
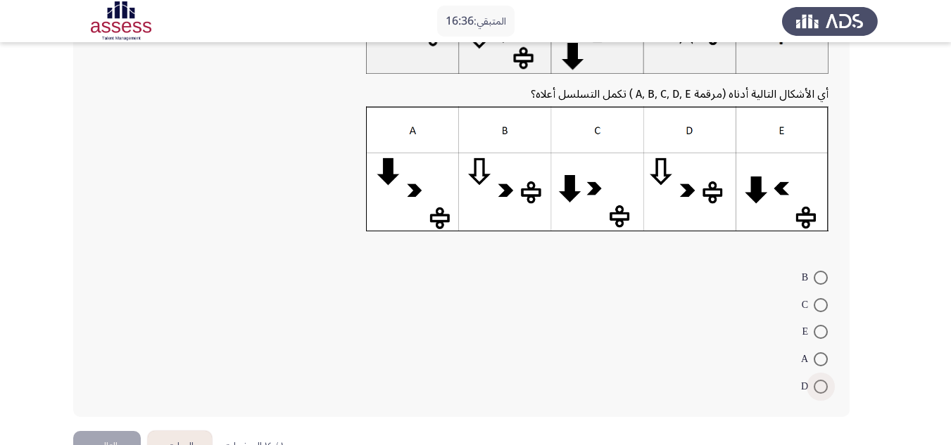
click at [818, 391] on span at bounding box center [821, 387] width 14 height 14
click at [818, 391] on input "D" at bounding box center [821, 387] width 14 height 14
radio input "true"
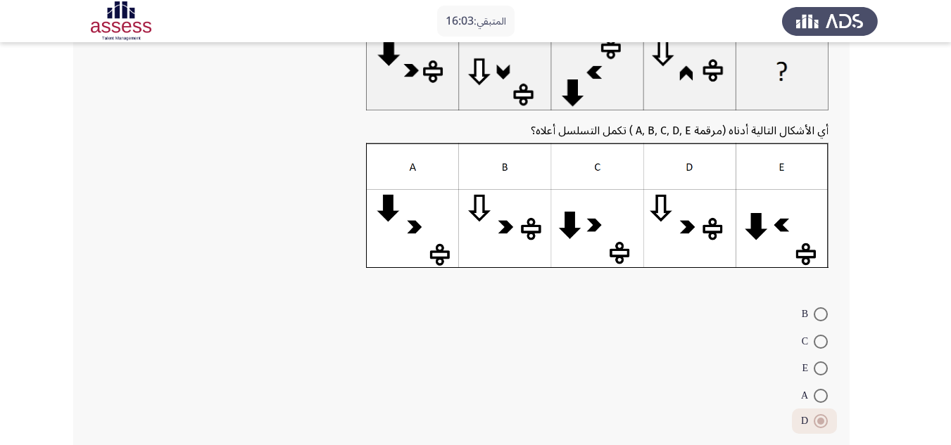
scroll to position [181, 0]
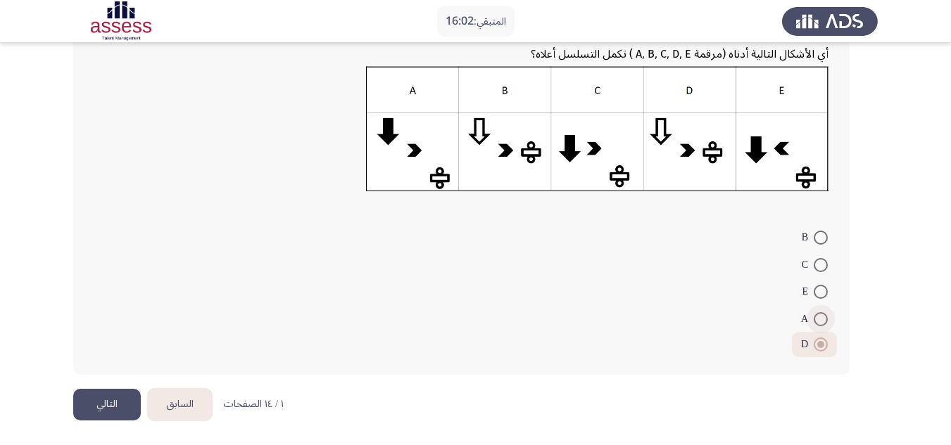
click at [815, 320] on span at bounding box center [821, 319] width 14 height 14
click at [815, 320] on input "A" at bounding box center [821, 319] width 14 height 14
radio input "true"
click at [100, 405] on button "التالي" at bounding box center [107, 405] width 68 height 32
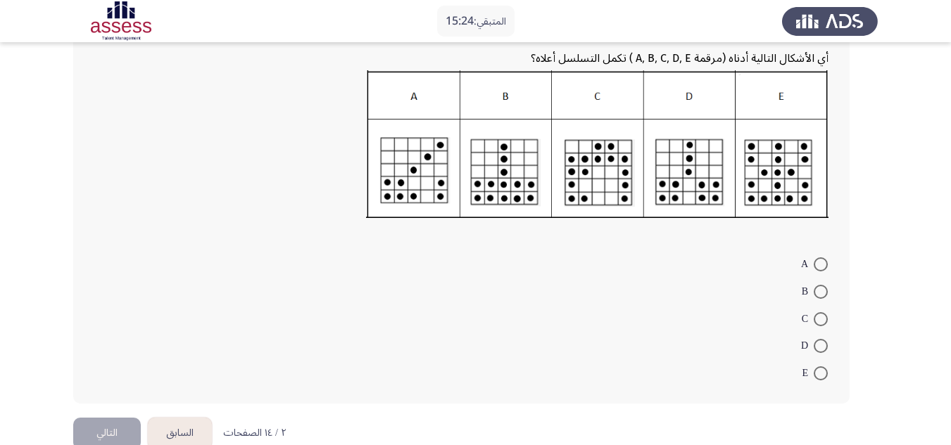
scroll to position [211, 0]
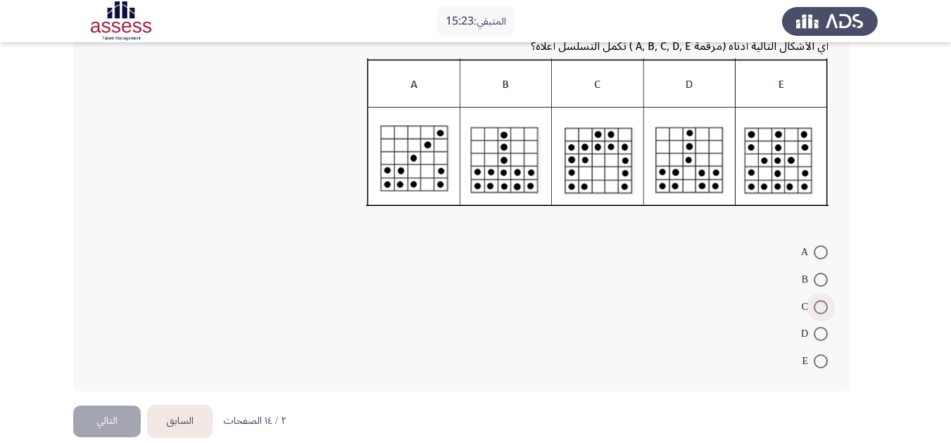
click at [819, 306] on span at bounding box center [821, 307] width 14 height 14
click at [819, 306] on input "C" at bounding box center [821, 307] width 14 height 14
radio input "true"
click at [119, 410] on button "التالي" at bounding box center [107, 420] width 68 height 32
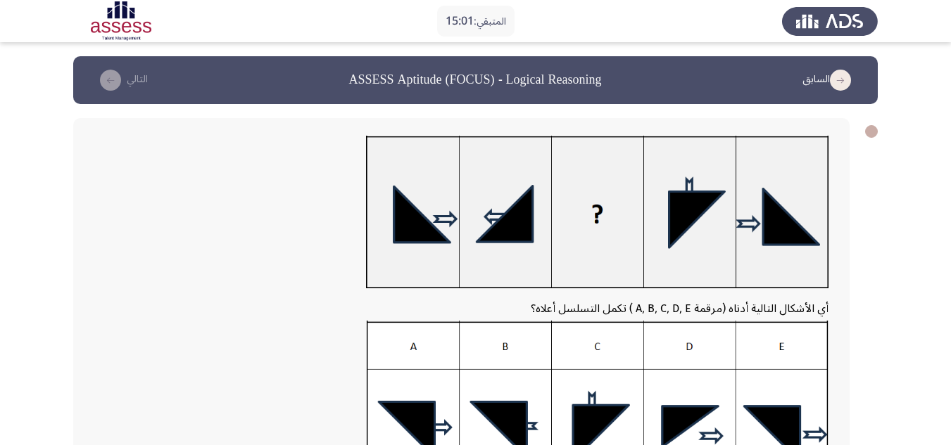
scroll to position [70, 0]
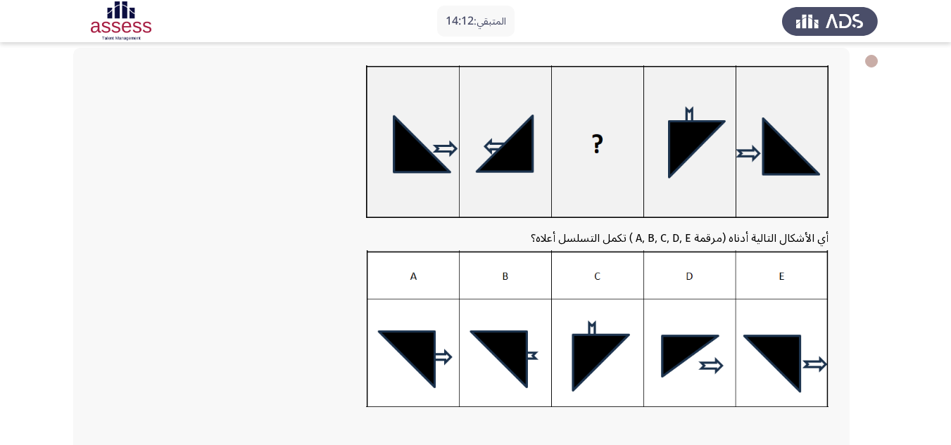
click at [419, 351] on img at bounding box center [597, 329] width 462 height 157
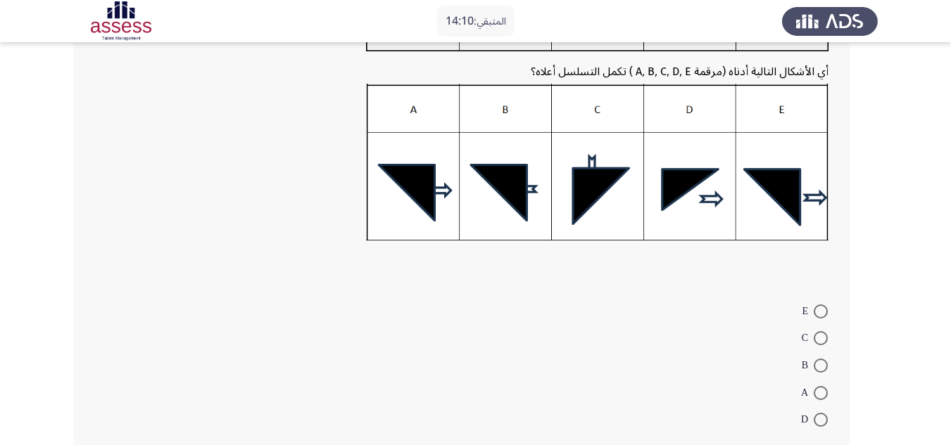
scroll to position [281, 0]
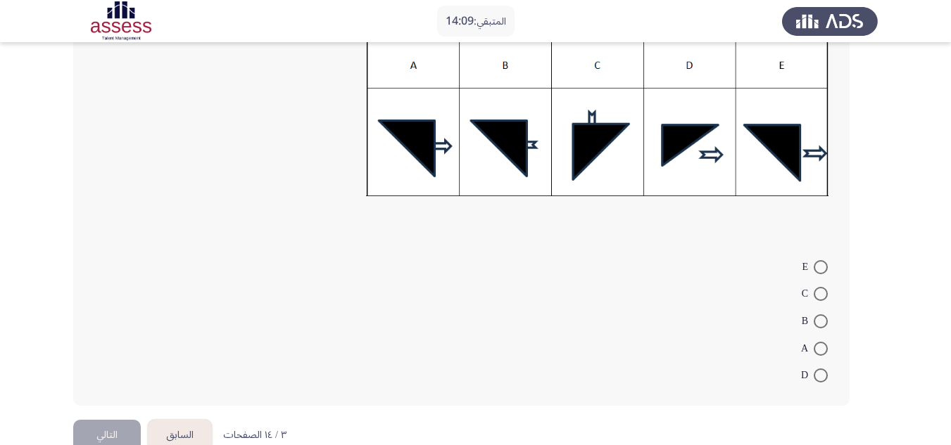
click at [814, 346] on span at bounding box center [821, 349] width 14 height 14
click at [814, 346] on input "A" at bounding box center [821, 349] width 14 height 14
radio input "true"
click at [113, 424] on button "التالي" at bounding box center [107, 435] width 68 height 32
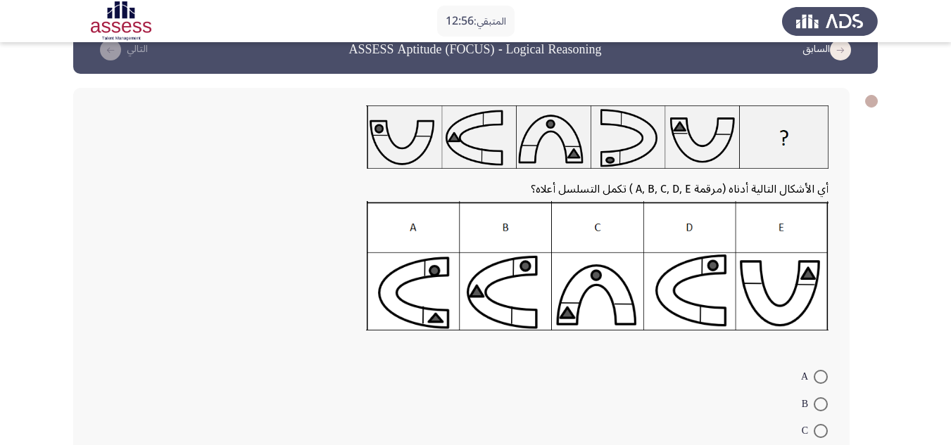
scroll to position [101, 0]
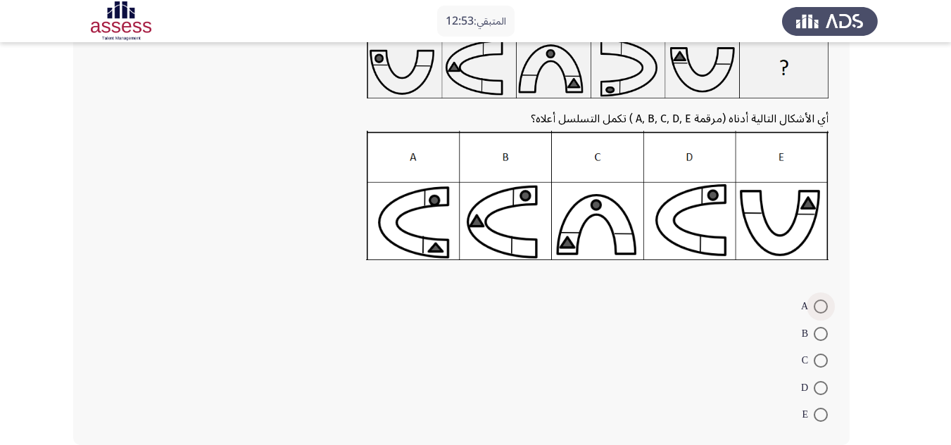
click at [821, 306] on span at bounding box center [821, 307] width 14 height 14
click at [821, 306] on input "A" at bounding box center [821, 307] width 14 height 14
radio input "true"
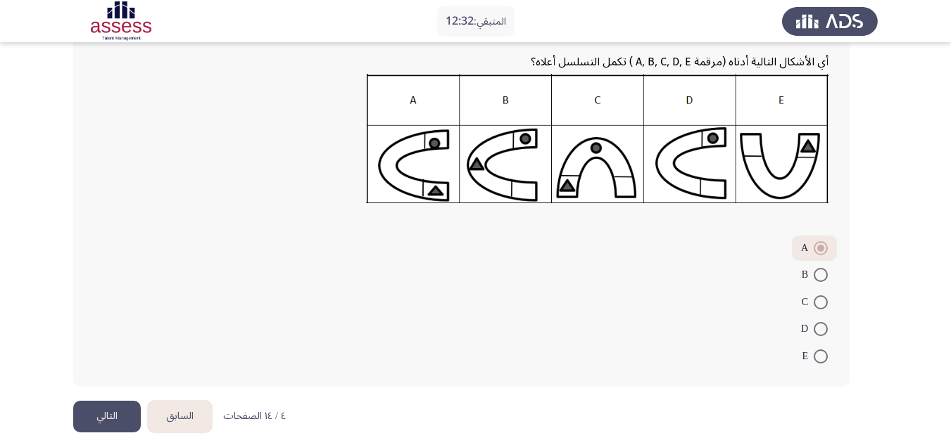
scroll to position [170, 0]
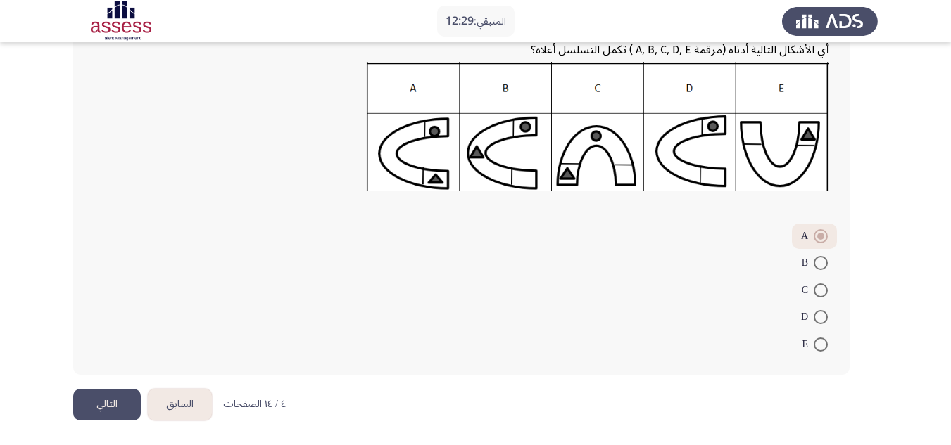
click at [103, 405] on button "التالي" at bounding box center [107, 405] width 68 height 32
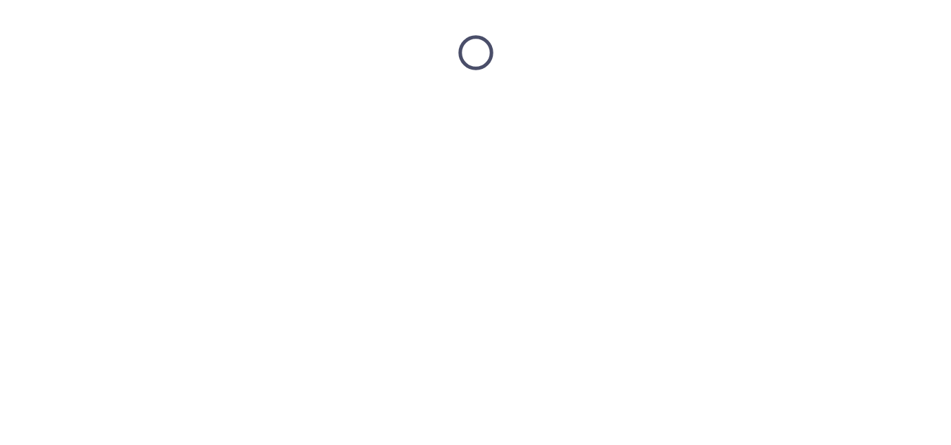
scroll to position [0, 0]
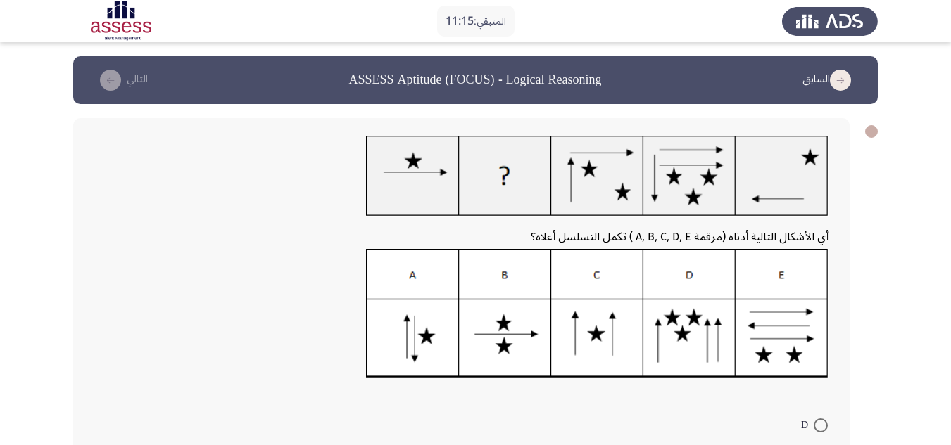
click at [683, 336] on img at bounding box center [597, 314] width 462 height 130
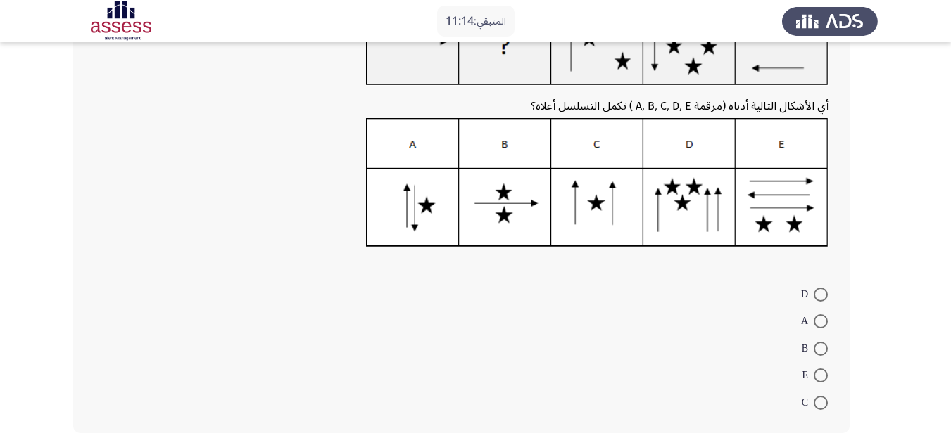
scroll to position [141, 0]
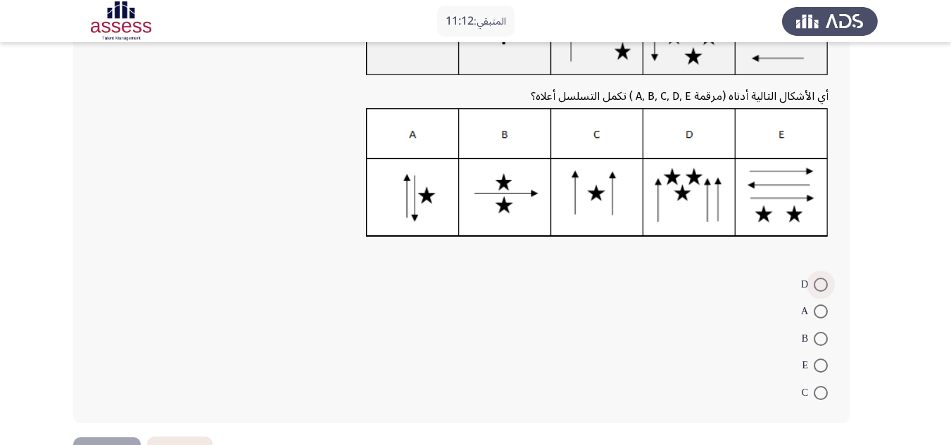
click at [818, 282] on span at bounding box center [821, 285] width 14 height 14
click at [818, 282] on input "D" at bounding box center [821, 285] width 14 height 14
radio input "true"
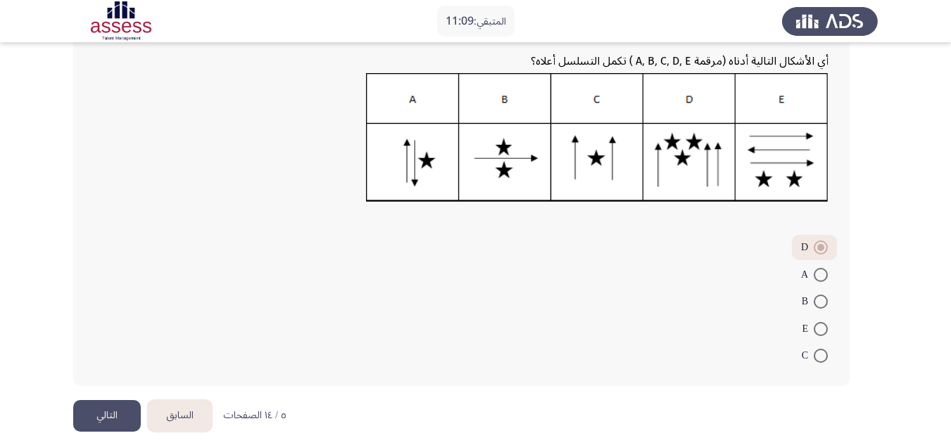
scroll to position [187, 0]
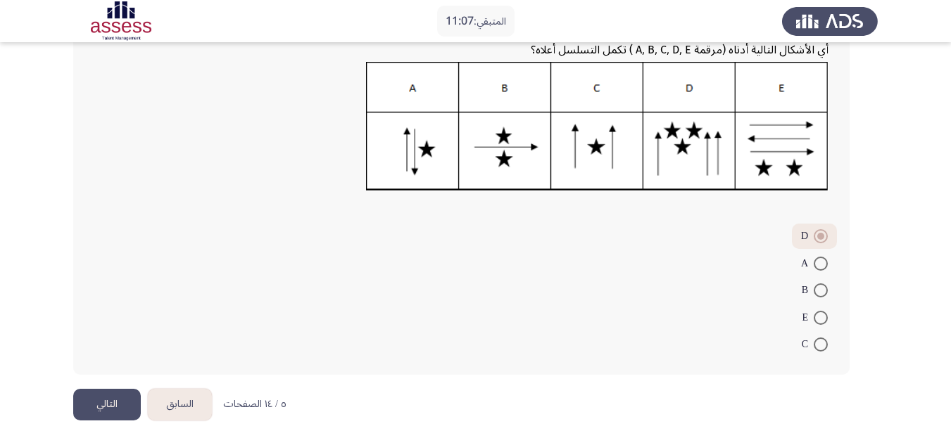
click at [106, 399] on button "التالي" at bounding box center [107, 405] width 68 height 32
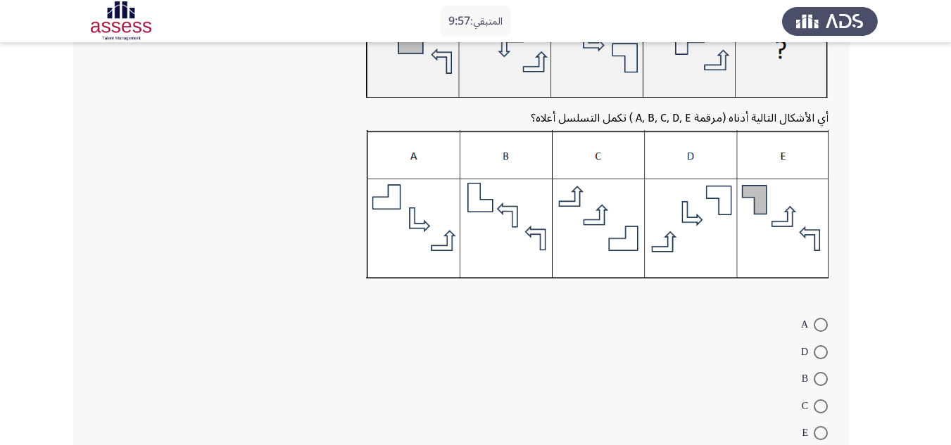
scroll to position [141, 0]
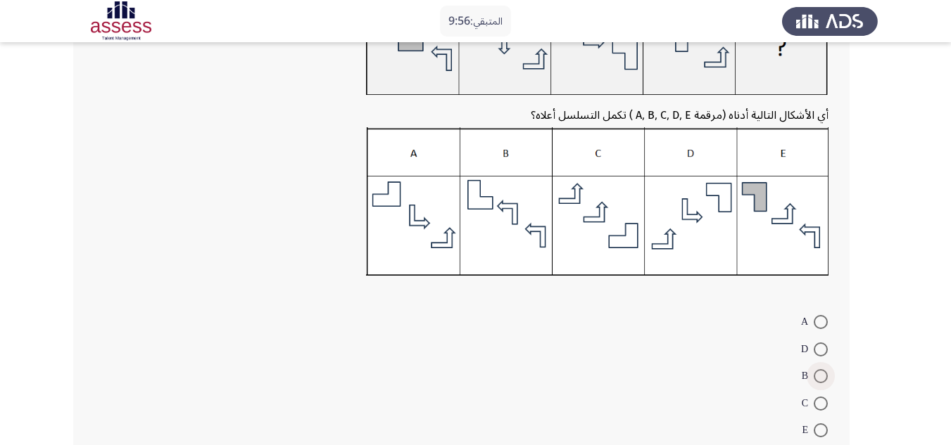
click at [815, 379] on span at bounding box center [821, 376] width 14 height 14
click at [815, 379] on input "B" at bounding box center [821, 376] width 14 height 14
radio input "true"
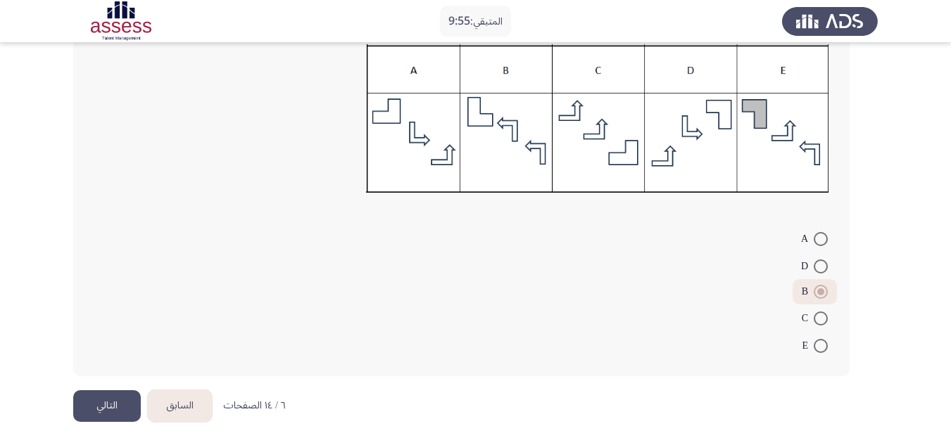
scroll to position [225, 0]
click at [92, 409] on button "التالي" at bounding box center [107, 405] width 68 height 32
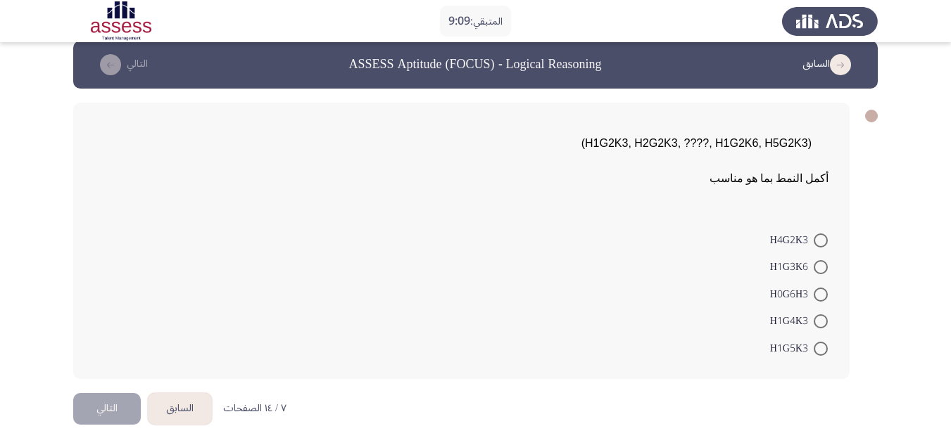
scroll to position [20, 0]
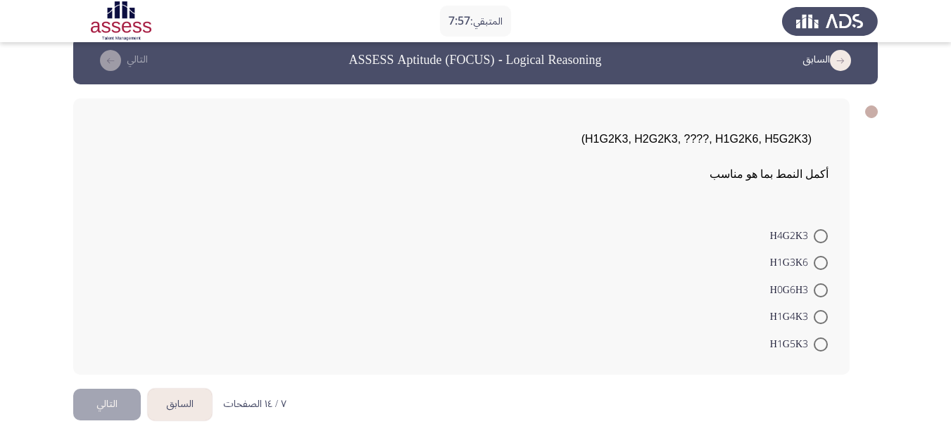
click at [822, 236] on span at bounding box center [821, 236] width 14 height 14
click at [822, 236] on input "H4G2K3" at bounding box center [821, 236] width 14 height 14
radio input "true"
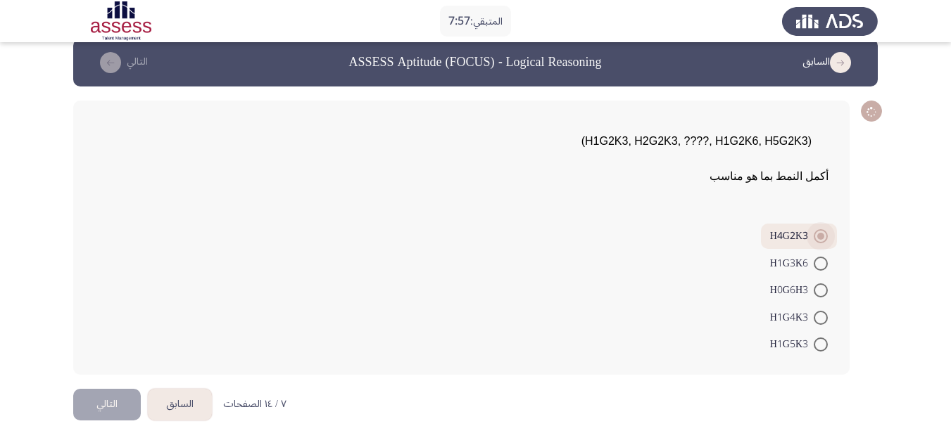
scroll to position [18, 0]
click at [86, 398] on button "التالي" at bounding box center [107, 405] width 68 height 32
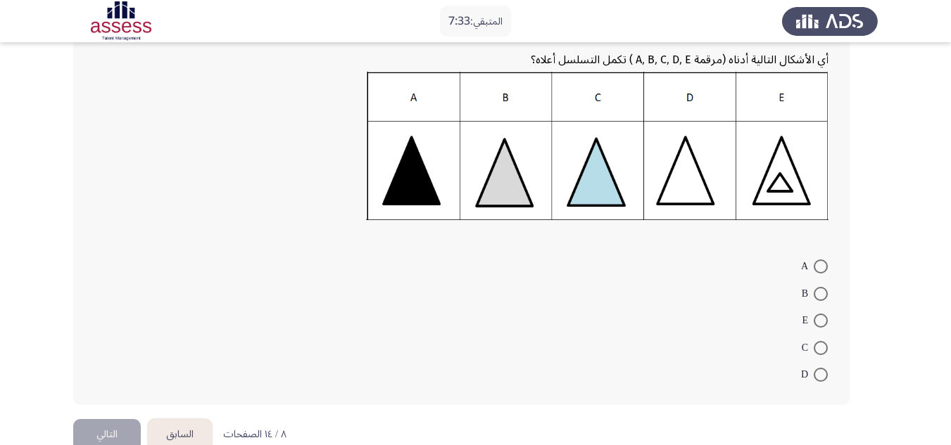
scroll to position [211, 0]
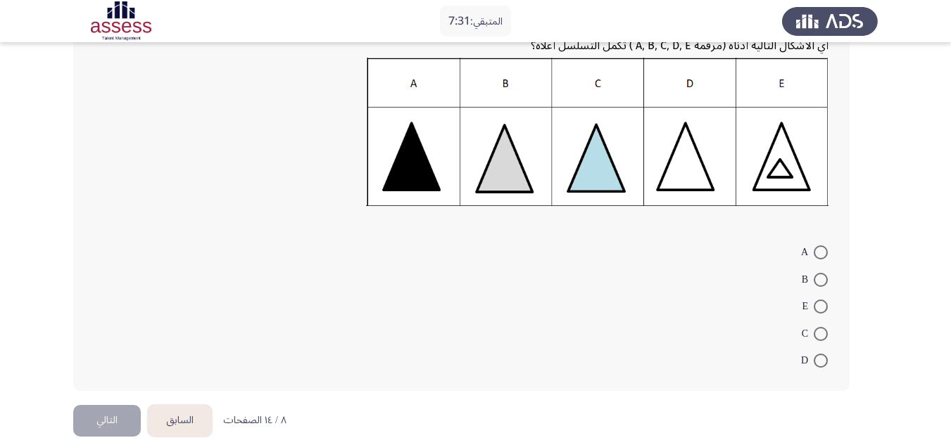
click at [818, 252] on span at bounding box center [821, 253] width 14 height 14
click at [818, 252] on input "A" at bounding box center [821, 253] width 14 height 14
radio input "true"
click at [111, 412] on button "التالي" at bounding box center [107, 420] width 68 height 32
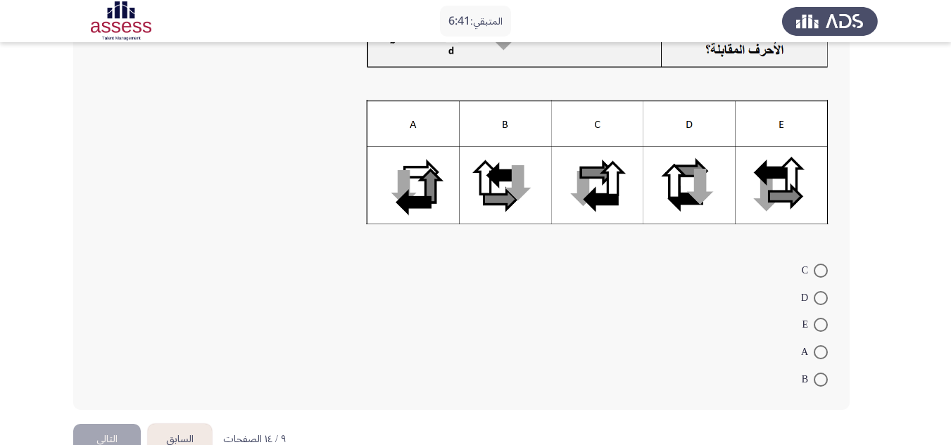
scroll to position [175, 0]
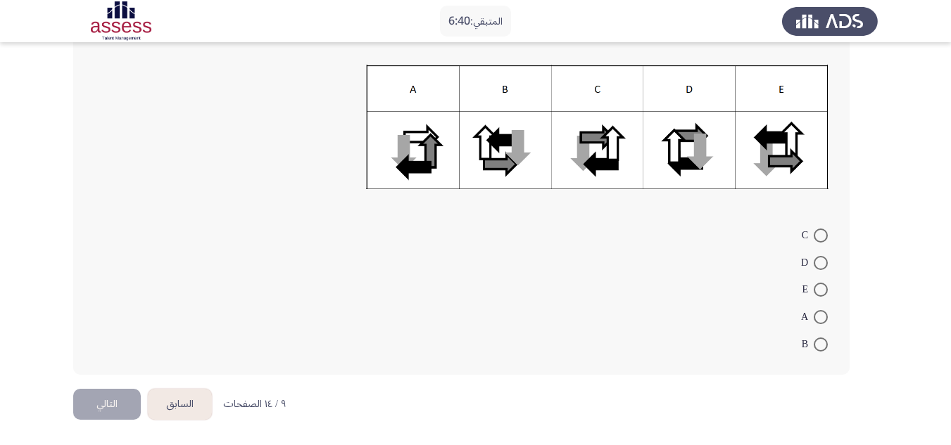
click at [828, 286] on mat-radio-button "E" at bounding box center [814, 289] width 44 height 27
click at [824, 289] on span at bounding box center [821, 290] width 14 height 14
click at [824, 289] on input "E" at bounding box center [821, 290] width 14 height 14
radio input "true"
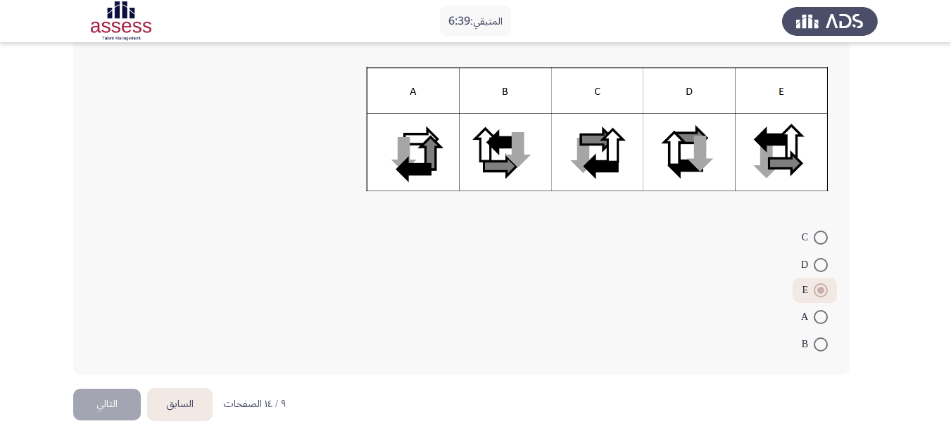
scroll to position [173, 0]
click at [122, 405] on button "التالي" at bounding box center [107, 405] width 68 height 32
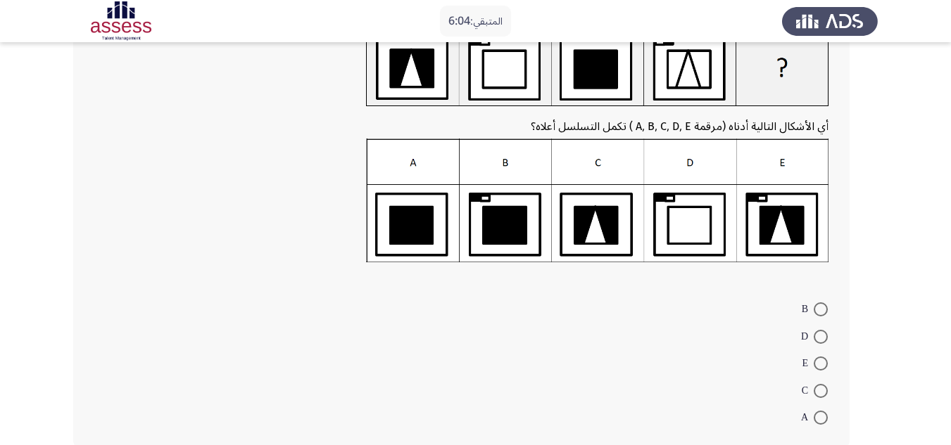
scroll to position [141, 0]
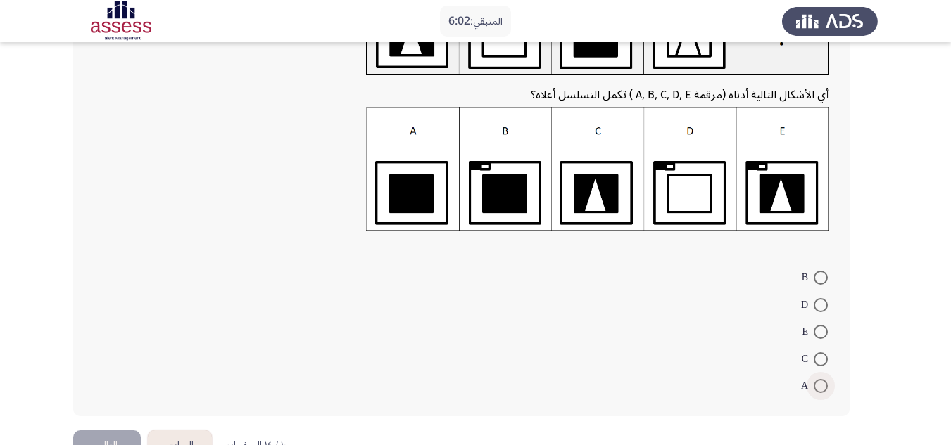
drag, startPoint x: 820, startPoint y: 386, endPoint x: 807, endPoint y: 376, distance: 16.5
click at [818, 386] on span at bounding box center [821, 386] width 14 height 14
click at [818, 386] on input "A" at bounding box center [821, 386] width 14 height 14
radio input "true"
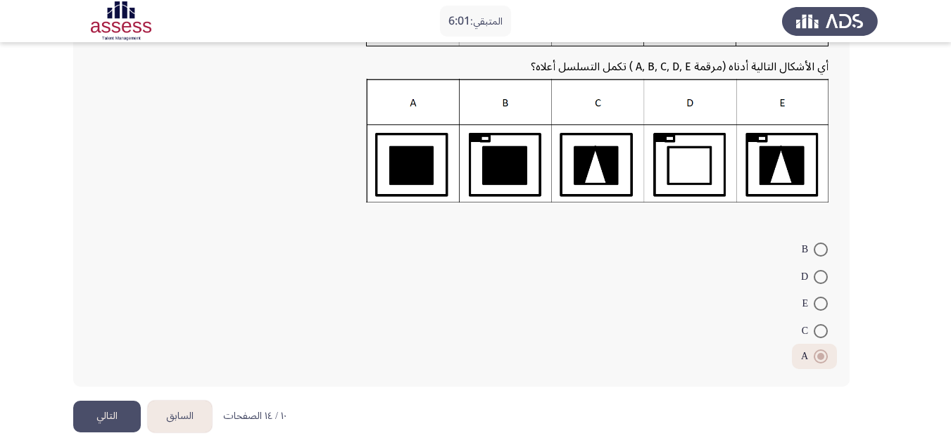
scroll to position [181, 0]
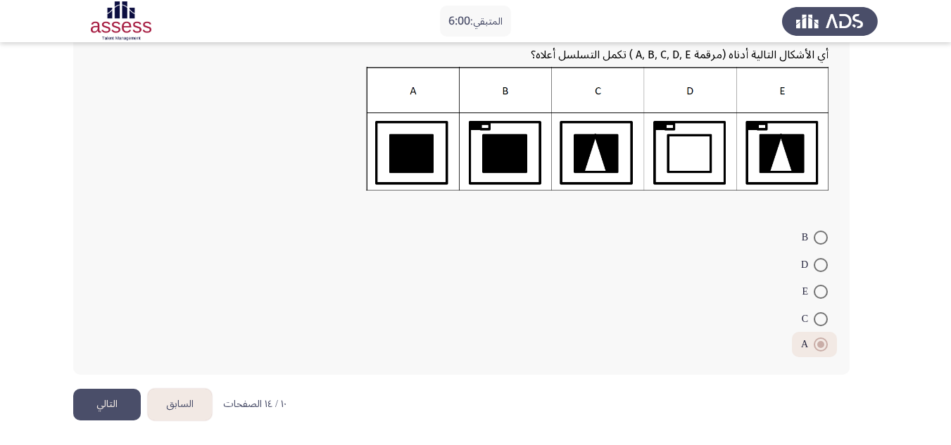
click at [101, 397] on button "التالي" at bounding box center [107, 405] width 68 height 32
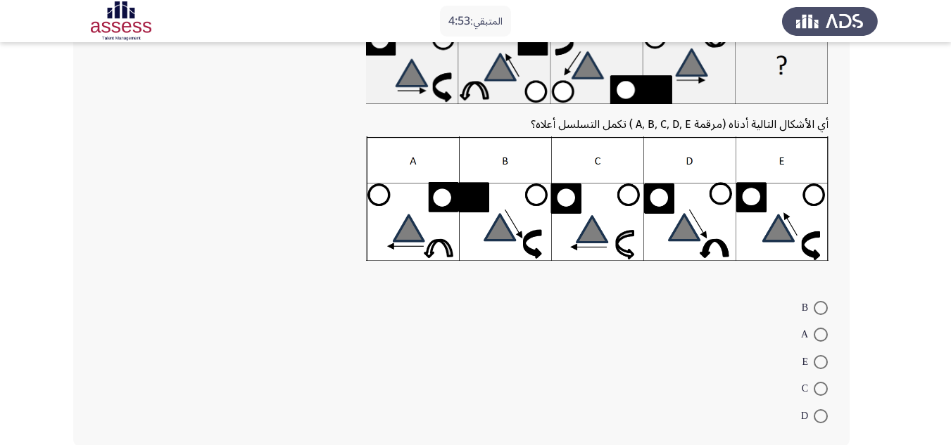
scroll to position [141, 0]
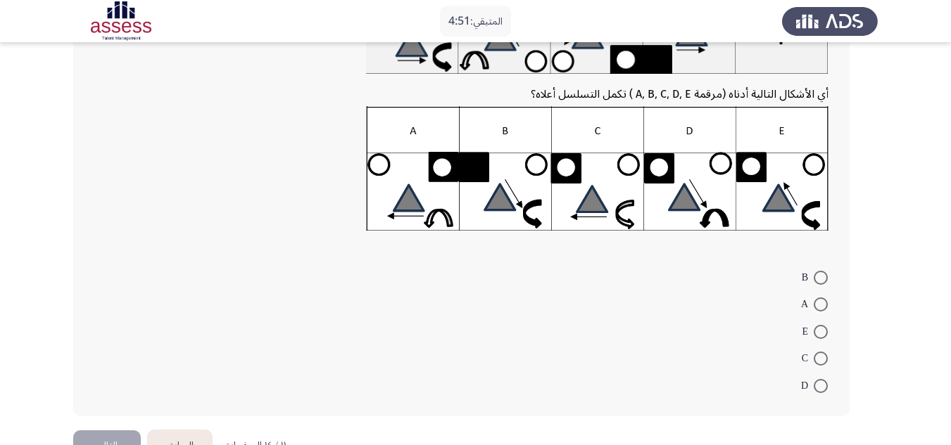
click at [817, 332] on span at bounding box center [821, 332] width 14 height 14
click at [817, 332] on input "E" at bounding box center [821, 332] width 14 height 14
radio input "true"
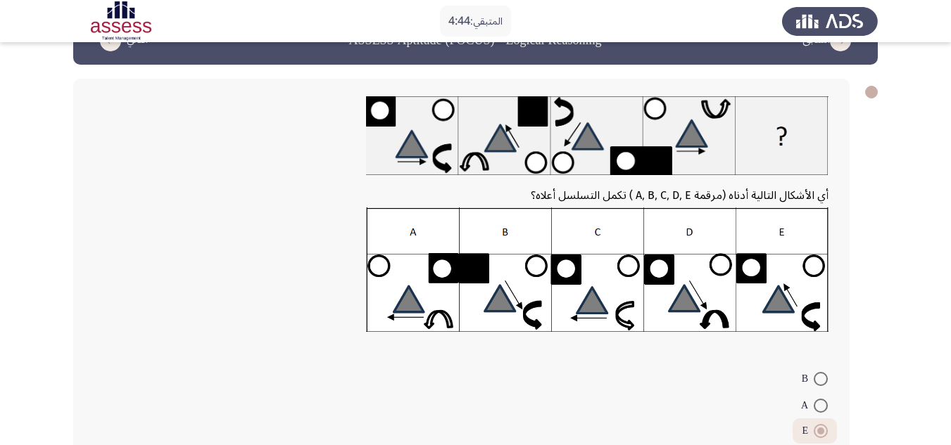
scroll to position [180, 0]
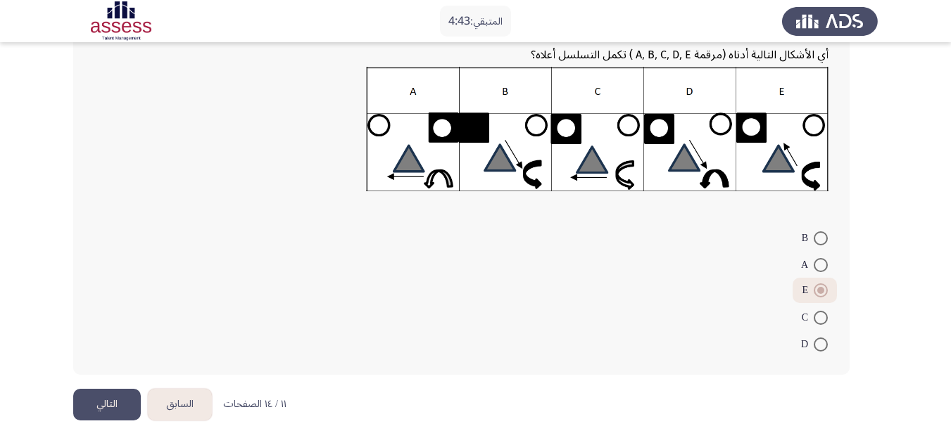
click at [129, 408] on button "التالي" at bounding box center [107, 405] width 68 height 32
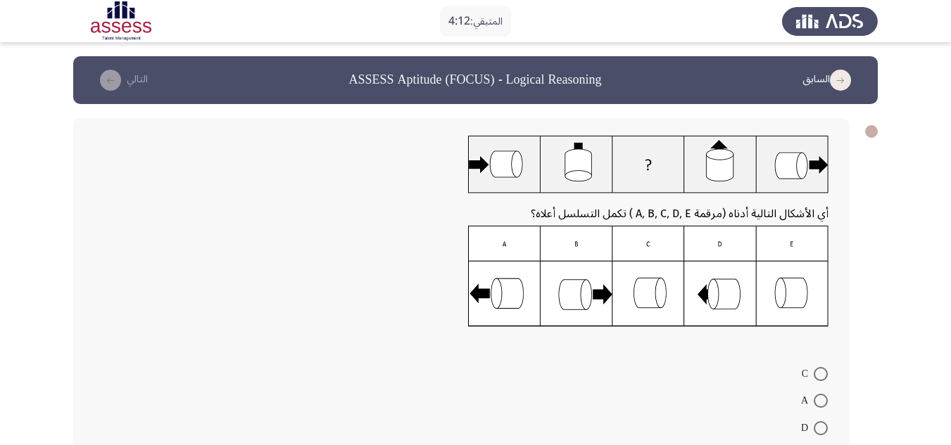
scroll to position [70, 0]
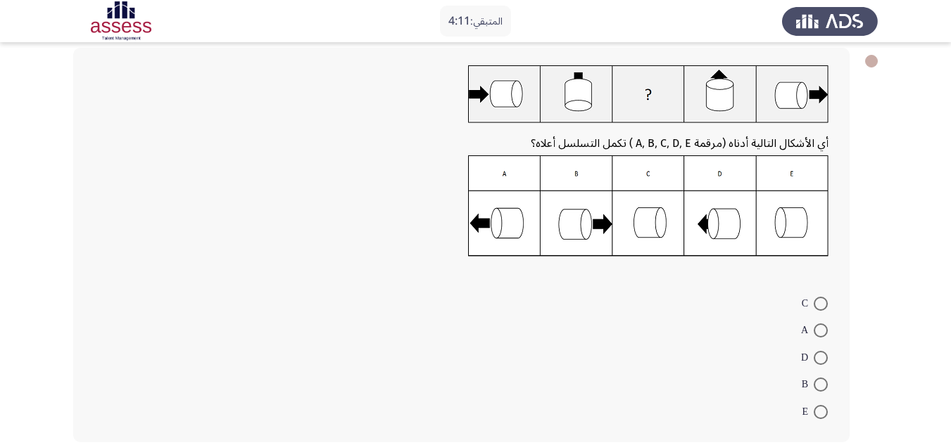
click at [819, 407] on span at bounding box center [821, 412] width 14 height 14
click at [819, 407] on input "E" at bounding box center [821, 412] width 14 height 14
radio input "true"
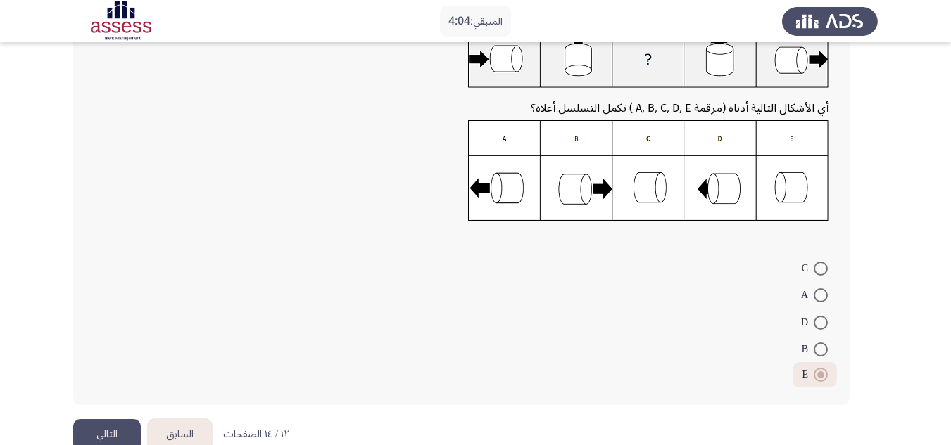
scroll to position [136, 0]
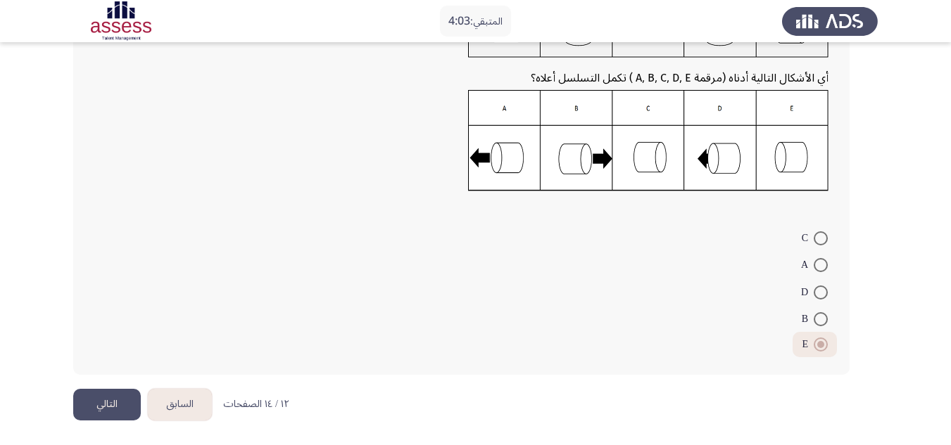
click at [89, 408] on button "التالي" at bounding box center [107, 405] width 68 height 32
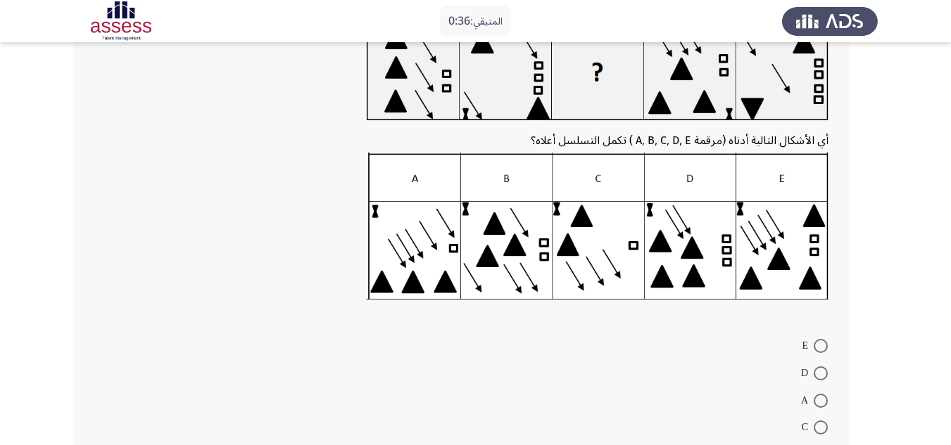
scroll to position [141, 0]
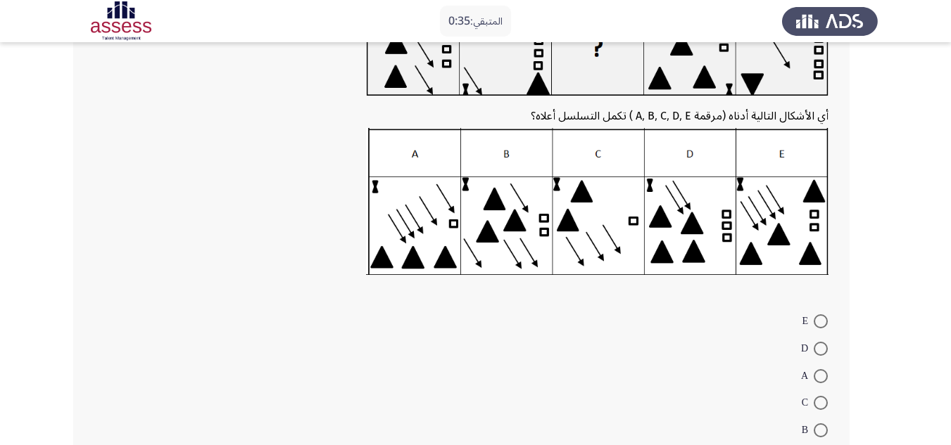
click at [818, 375] on span at bounding box center [821, 376] width 14 height 14
click at [818, 375] on input "A" at bounding box center [821, 376] width 14 height 14
radio input "true"
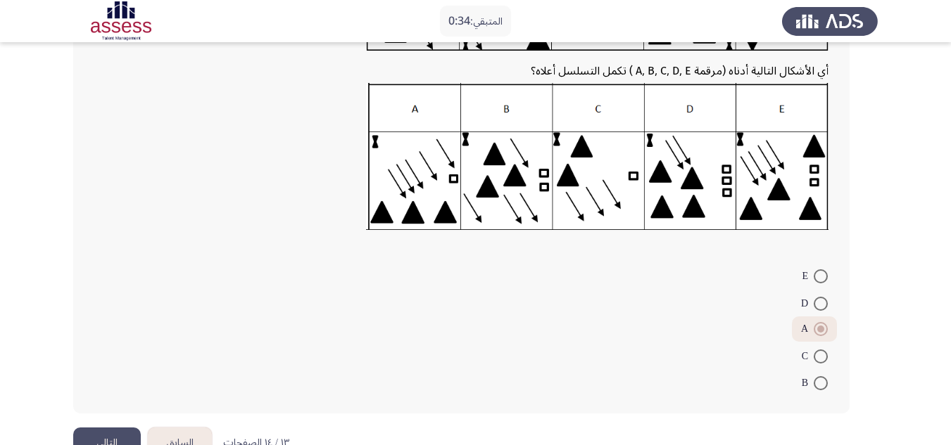
scroll to position [211, 0]
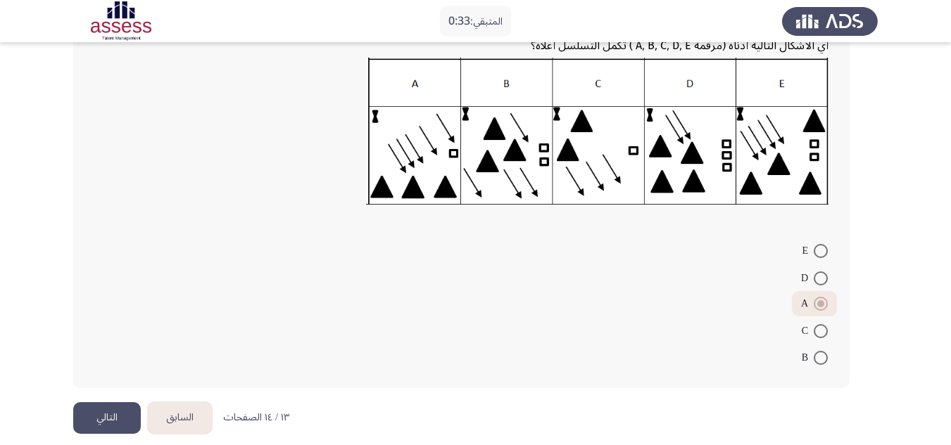
click at [122, 414] on button "التالي" at bounding box center [107, 419] width 68 height 32
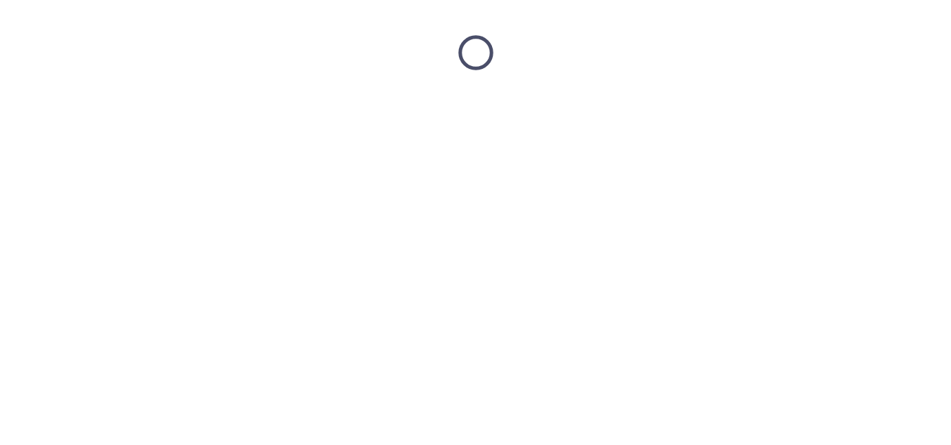
scroll to position [0, 0]
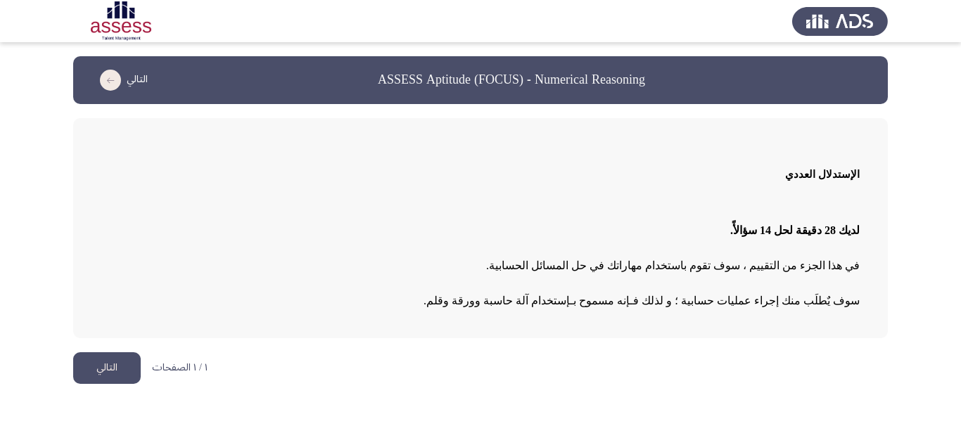
click at [115, 366] on button "التالي" at bounding box center [107, 369] width 68 height 32
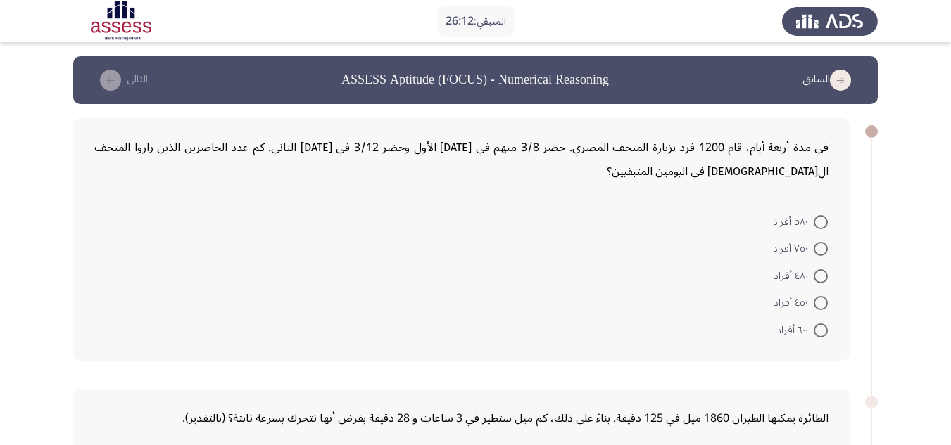
click at [683, 202] on div "في مدة أربعة أيام، قام 1200 فرد بزيارة المتحف المصري. حضر 3/8 منهم في [DATE] ال…" at bounding box center [461, 239] width 776 height 243
click at [820, 305] on span at bounding box center [821, 303] width 14 height 14
click at [820, 305] on input "٤٥٠ أفراد" at bounding box center [821, 303] width 14 height 14
radio input "true"
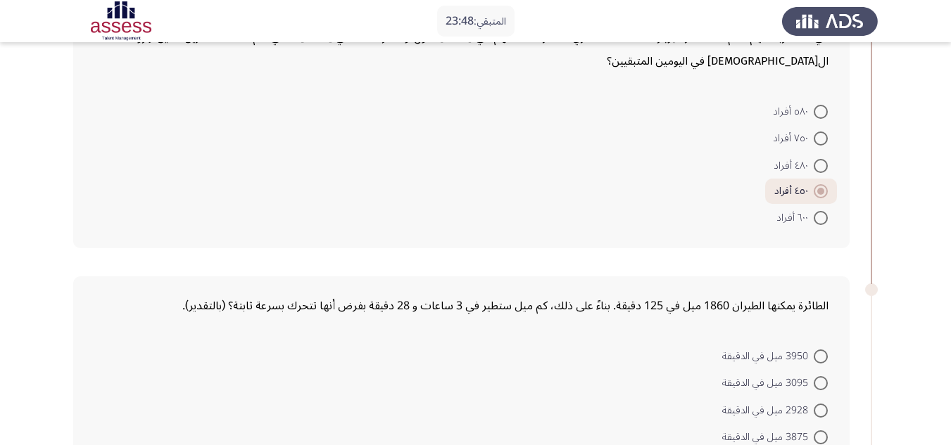
scroll to position [211, 0]
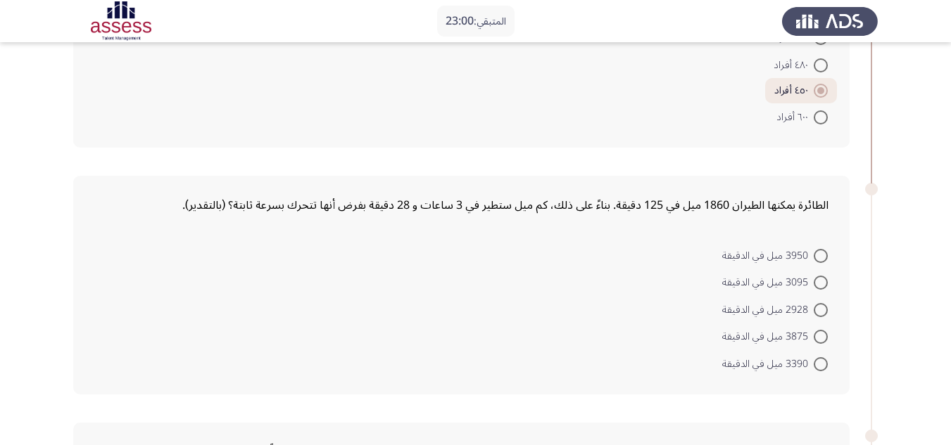
click at [560, 248] on form "3950 ميل في الدقيقة 3095 ميل في الدقيقة 2928 ميل في الدقيقة 3875 ميل في الدقيقة…" at bounding box center [461, 309] width 734 height 136
click at [823, 279] on span at bounding box center [821, 283] width 14 height 14
click at [823, 279] on input "3095 ميل في الدقيقة" at bounding box center [821, 283] width 14 height 14
radio input "true"
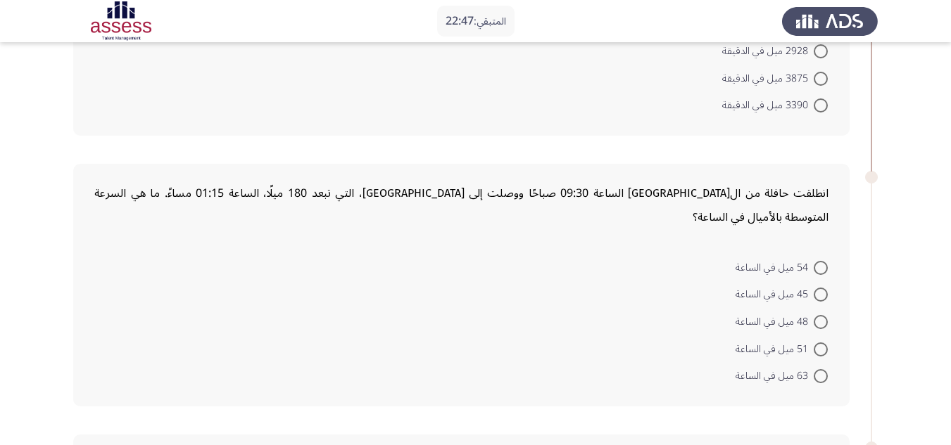
scroll to position [493, 0]
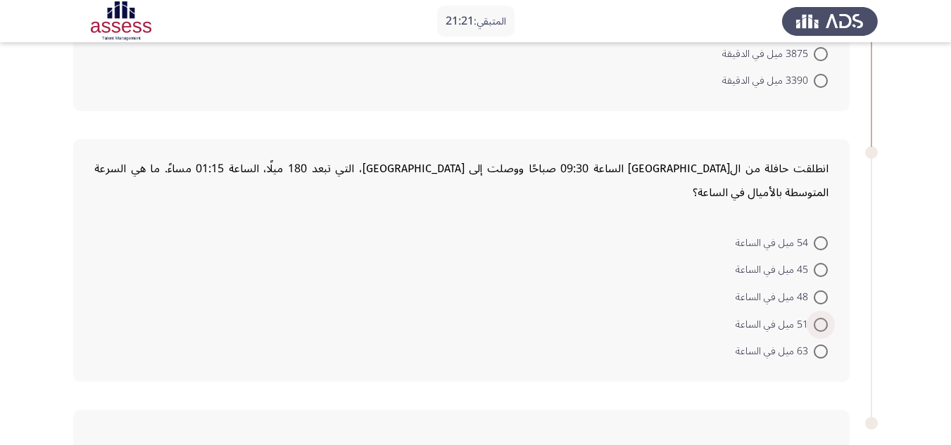
click at [815, 318] on span at bounding box center [821, 325] width 14 height 14
click at [815, 318] on input "51 ميل في الساعة" at bounding box center [821, 325] width 14 height 14
radio input "true"
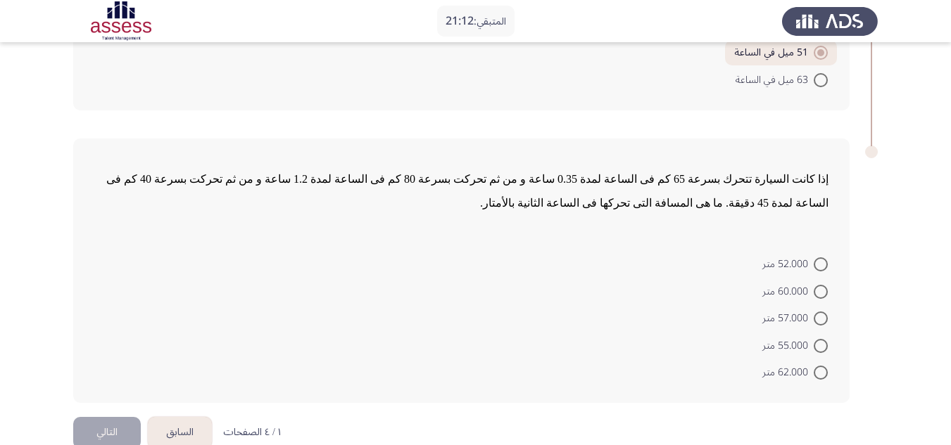
scroll to position [767, 0]
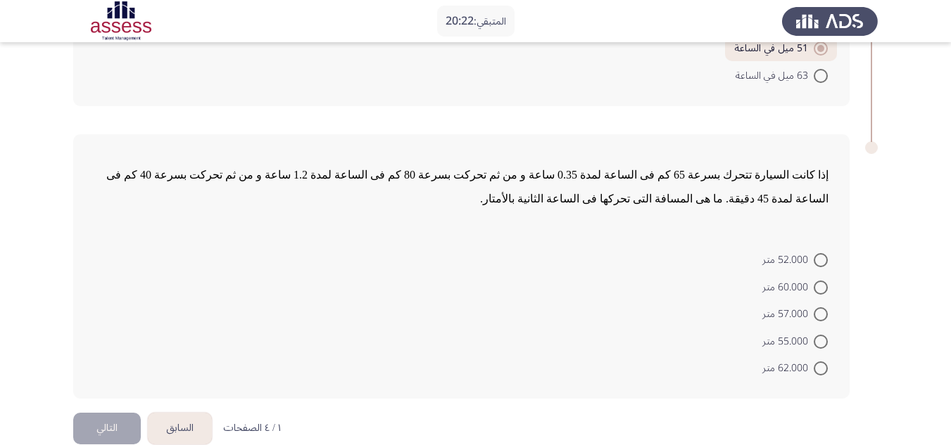
click at [654, 298] on form "52.000 متر 60.000 متر 57.000 متر 55.000 متر 62.000 متر" at bounding box center [461, 314] width 734 height 136
click at [606, 255] on form "52.000 متر 60.000 متر 57.000 متر 55.000 متر 62.000 متر" at bounding box center [461, 314] width 734 height 136
click at [822, 335] on span at bounding box center [821, 342] width 14 height 14
click at [822, 335] on input "55.000 متر" at bounding box center [821, 342] width 14 height 14
radio input "true"
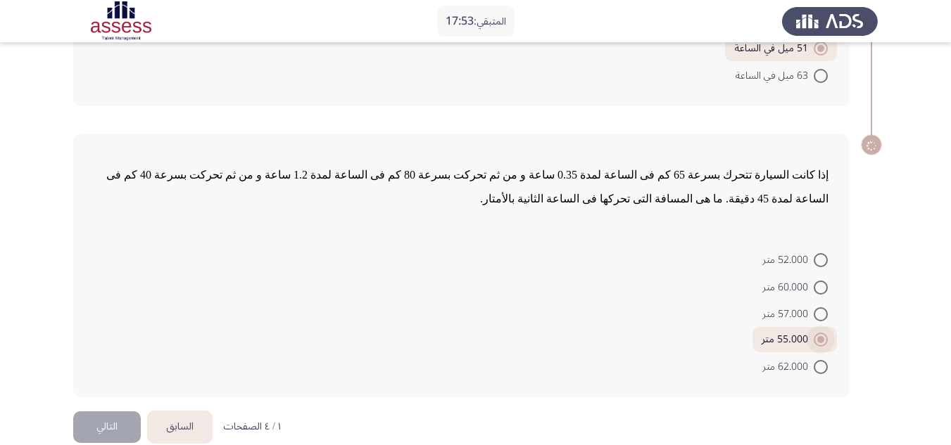
scroll to position [766, 0]
click at [117, 413] on button "التالي" at bounding box center [107, 429] width 68 height 32
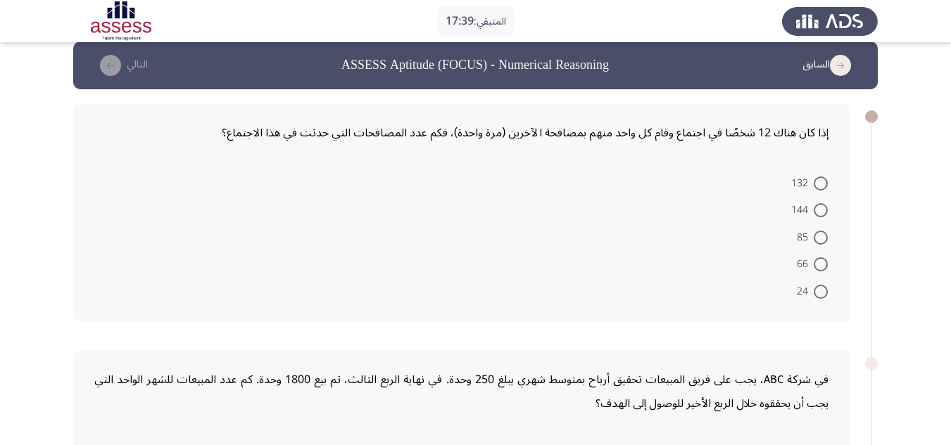
scroll to position [0, 0]
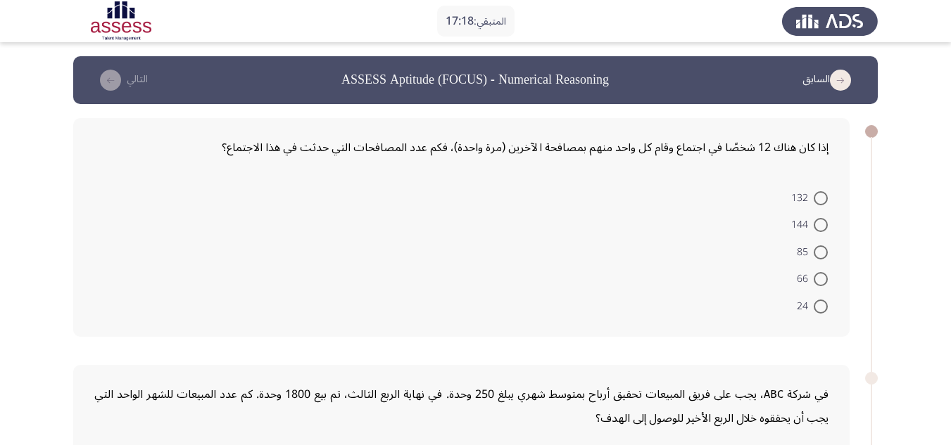
click at [819, 196] on span at bounding box center [821, 198] width 14 height 14
click at [819, 196] on input "132" at bounding box center [821, 198] width 14 height 14
radio input "true"
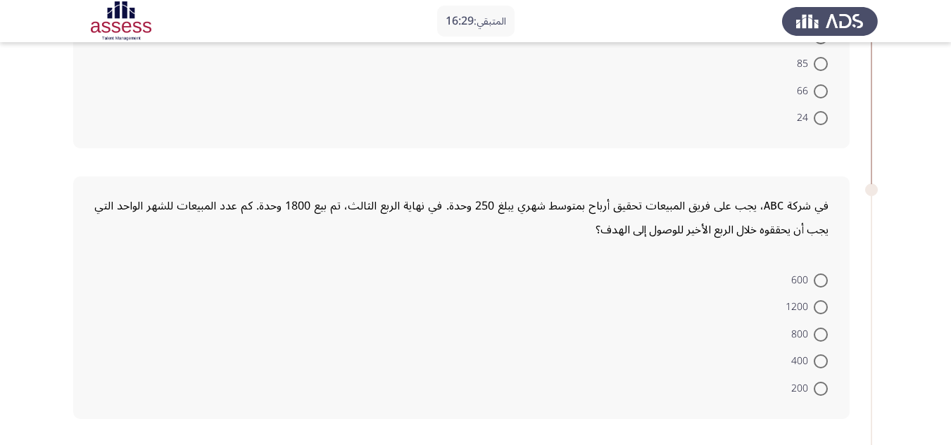
scroll to position [211, 0]
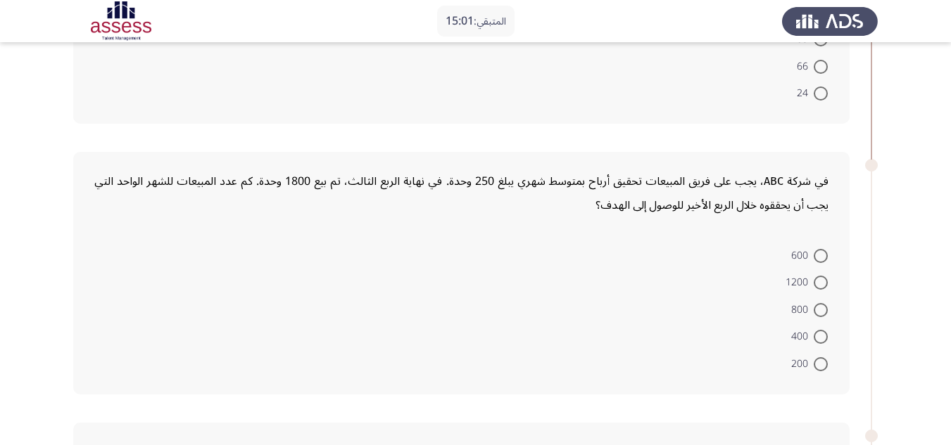
click at [815, 281] on span at bounding box center [821, 283] width 14 height 14
click at [815, 281] on input "1200" at bounding box center [821, 283] width 14 height 14
radio input "true"
click at [600, 160] on div "في شركة ABC، يجب على فريق المبيعات تحقيق أرباح بمتوسط شهري يبلغ 250 وحدة. في نه…" at bounding box center [461, 272] width 776 height 241
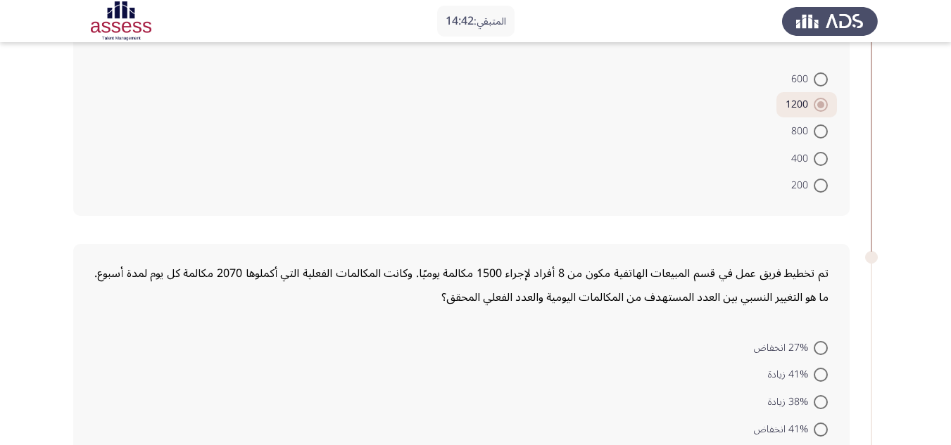
scroll to position [422, 0]
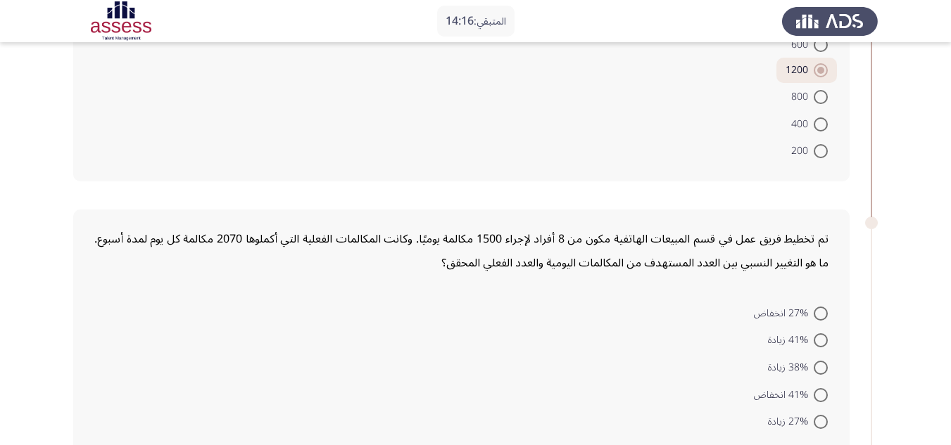
click at [559, 204] on div "تم تخطيط فريق عمل في قسم المبيعات الهاتفية مكون من 8 أفراد لإجراء 1500 مكالمة ي…" at bounding box center [475, 331] width 804 height 271
click at [657, 224] on div "تم تخطيط فريق عمل في قسم المبيعات الهاتفية مكون من 8 أفراد لإجراء 1500 مكالمة ي…" at bounding box center [461, 331] width 776 height 243
click at [666, 262] on div "تم تخطيط فريق عمل في قسم المبيعات الهاتفية مكون من 8 أفراد لإجراء 1500 مكالمة ي…" at bounding box center [461, 251] width 734 height 48
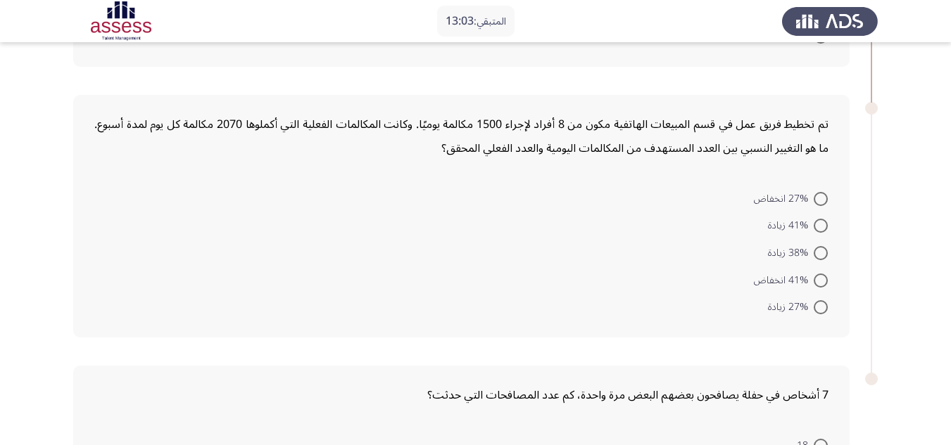
scroll to position [563, 0]
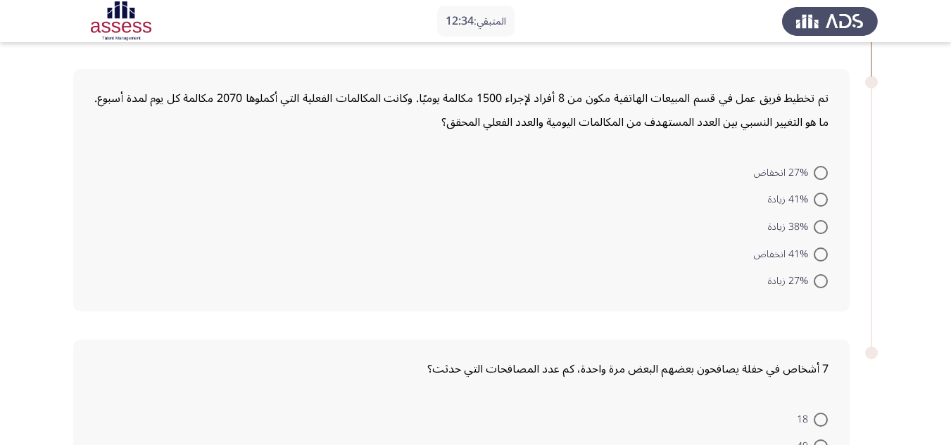
click at [892, 172] on app-assessment-container "المتبقي: 12:34 السابق ASSESS Aptitude (FOCUS) - Numerical Reasoning التالي إذا …" at bounding box center [475, 33] width 951 height 1080
click at [825, 283] on span at bounding box center [821, 281] width 14 height 14
click at [825, 283] on input "27% زيادة" at bounding box center [821, 281] width 14 height 14
radio input "true"
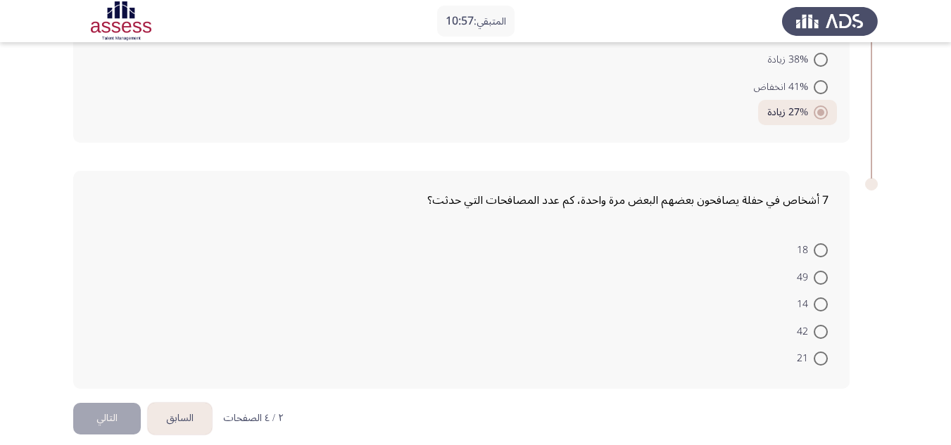
scroll to position [745, 0]
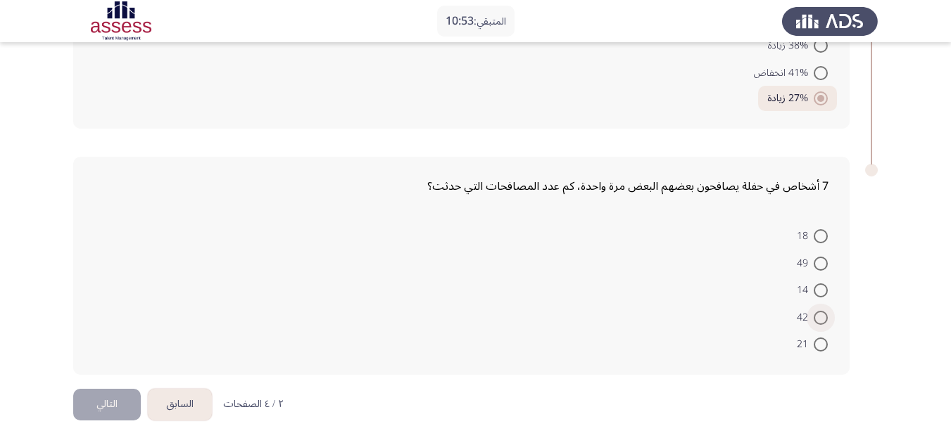
click at [818, 319] on span at bounding box center [821, 318] width 14 height 14
click at [818, 319] on input "42" at bounding box center [821, 318] width 14 height 14
radio input "true"
click at [109, 403] on button "التالي" at bounding box center [107, 405] width 68 height 32
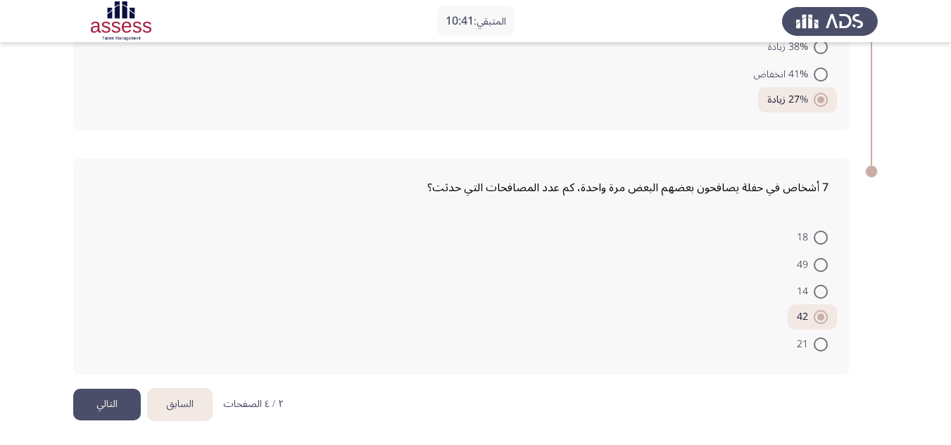
scroll to position [0, 0]
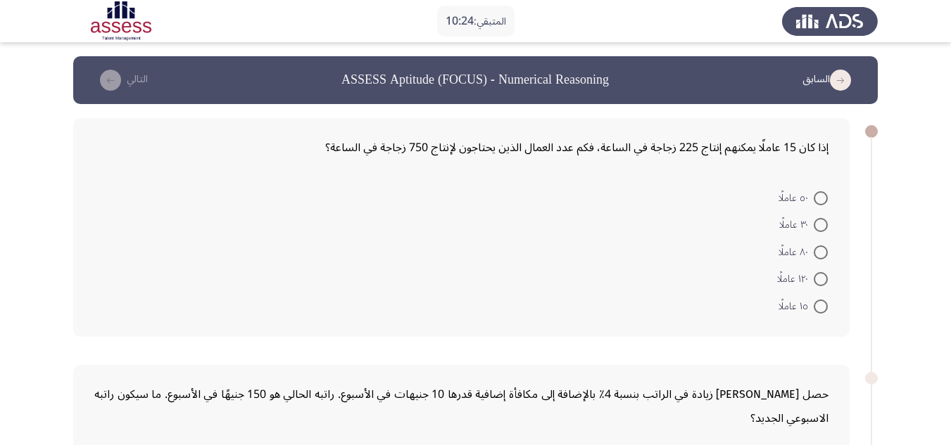
click at [671, 221] on form "٥٠ عاملًا ٣٠ عاملًا ٨٠ عاملًا ١٢٠ عاملًا ١٥ عاملًا" at bounding box center [461, 252] width 734 height 136
click at [821, 199] on span at bounding box center [821, 198] width 14 height 14
click at [821, 199] on input "٥٠ عاملًا" at bounding box center [821, 198] width 14 height 14
radio input "true"
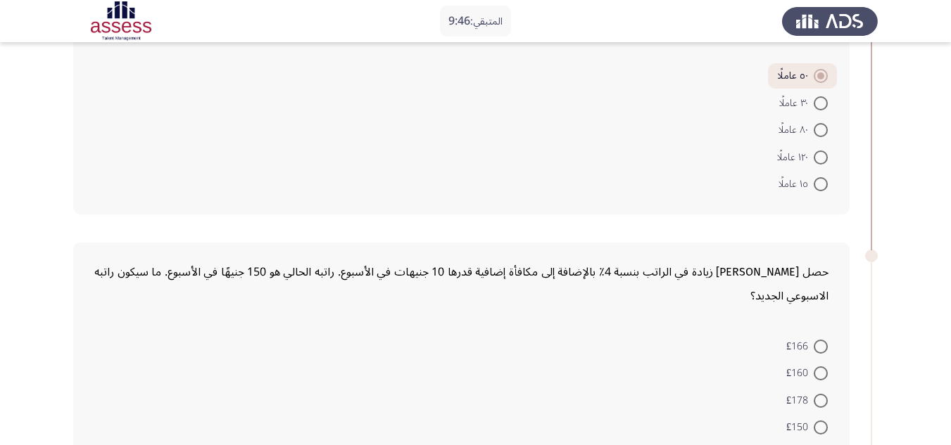
scroll to position [141, 0]
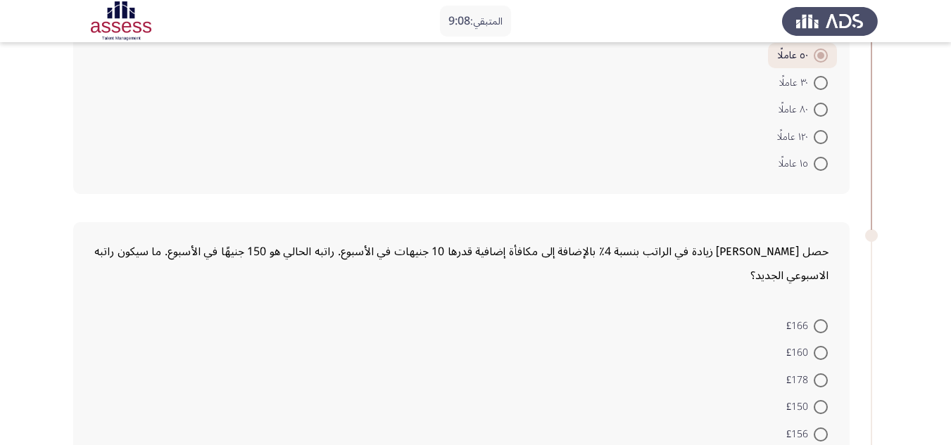
click at [594, 289] on div "حصل [PERSON_NAME] زيادة في الراتب بنسبة 4٪ بالإضافة إلى مكافأة إضافية قدرها 10 …" at bounding box center [461, 343] width 776 height 243
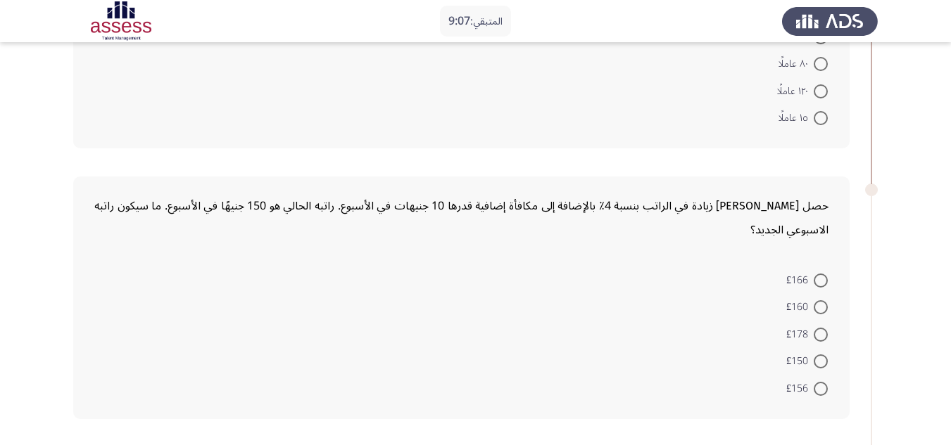
scroll to position [211, 0]
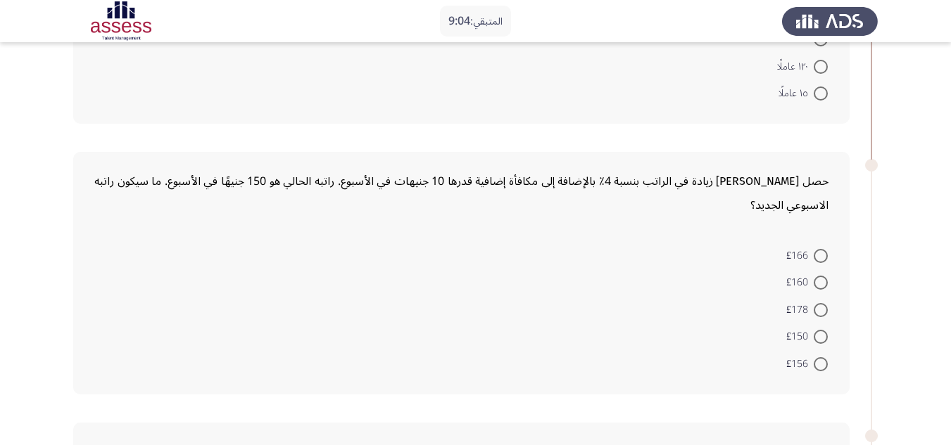
click at [823, 255] on span at bounding box center [821, 256] width 14 height 14
click at [823, 255] on input "£166" at bounding box center [821, 256] width 14 height 14
radio input "true"
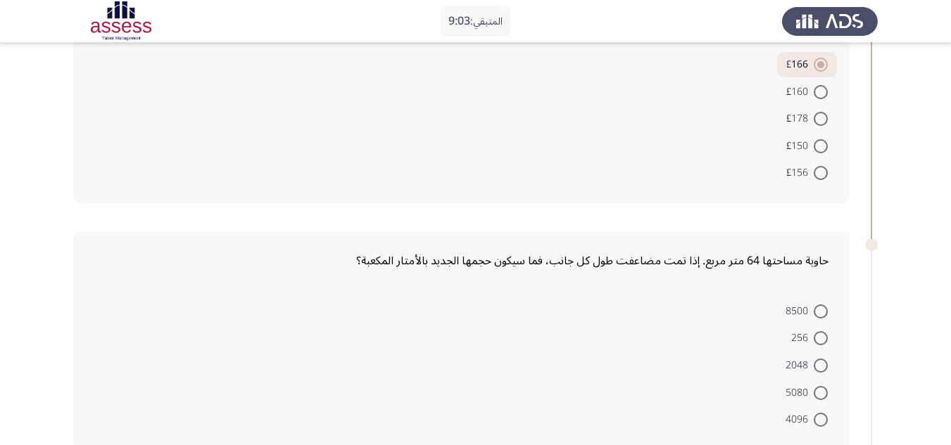
scroll to position [422, 0]
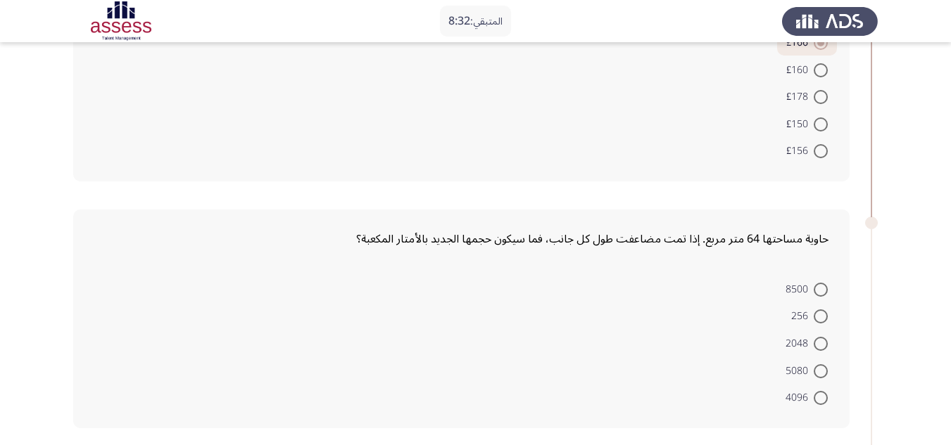
click at [817, 314] on span at bounding box center [821, 317] width 14 height 14
click at [817, 314] on input "256" at bounding box center [821, 317] width 14 height 14
radio input "true"
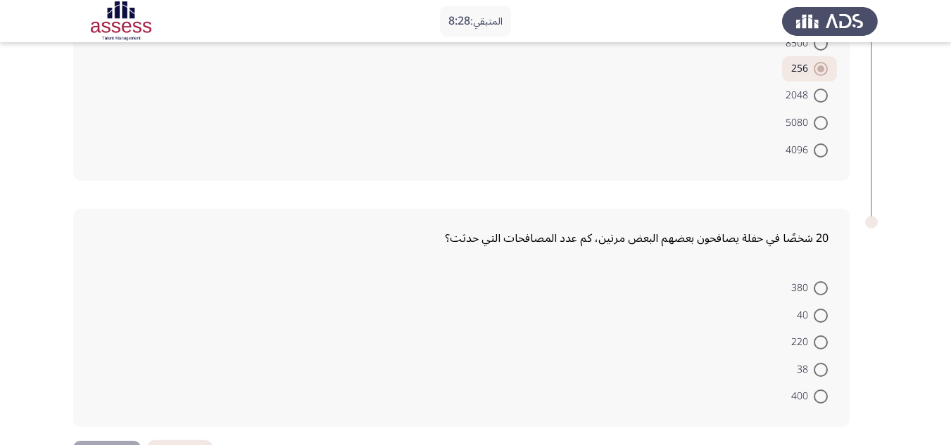
scroll to position [704, 0]
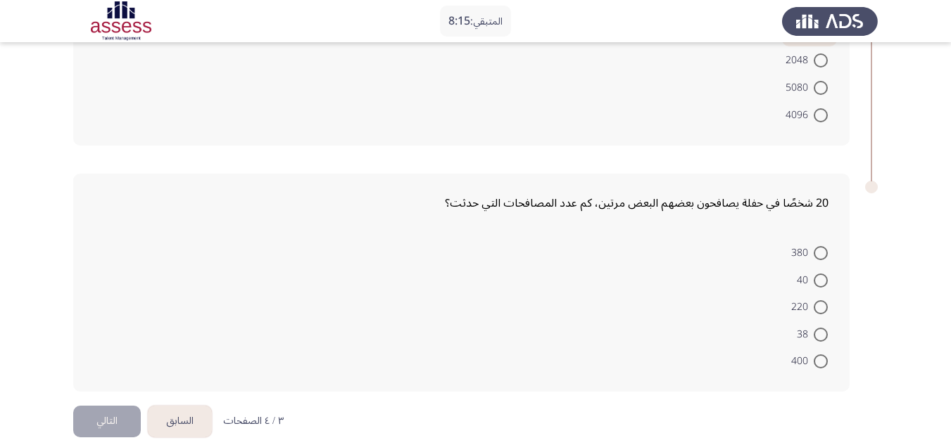
click at [821, 248] on span at bounding box center [821, 253] width 14 height 14
click at [821, 248] on input "380" at bounding box center [821, 253] width 14 height 14
radio input "true"
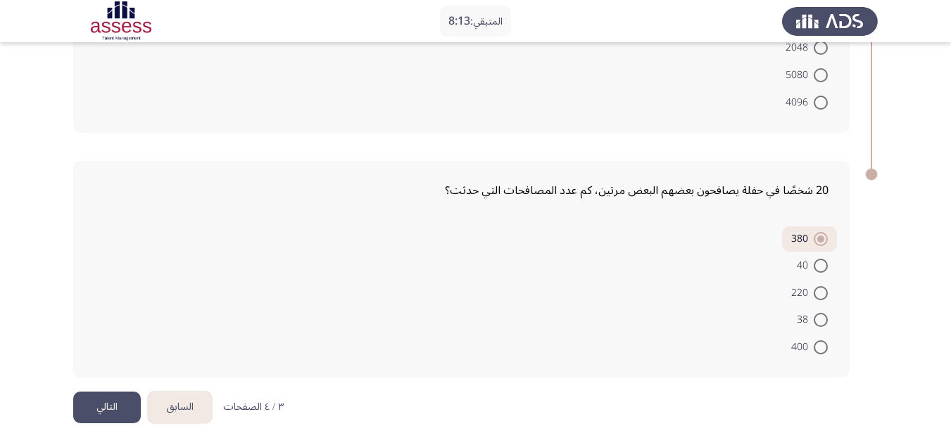
scroll to position [719, 0]
click at [500, 190] on div "20 شخصًا في حفلة يصافحون بعضهم البعض مرتين، كم عدد المصافحات التي حدثت؟" at bounding box center [461, 188] width 734 height 24
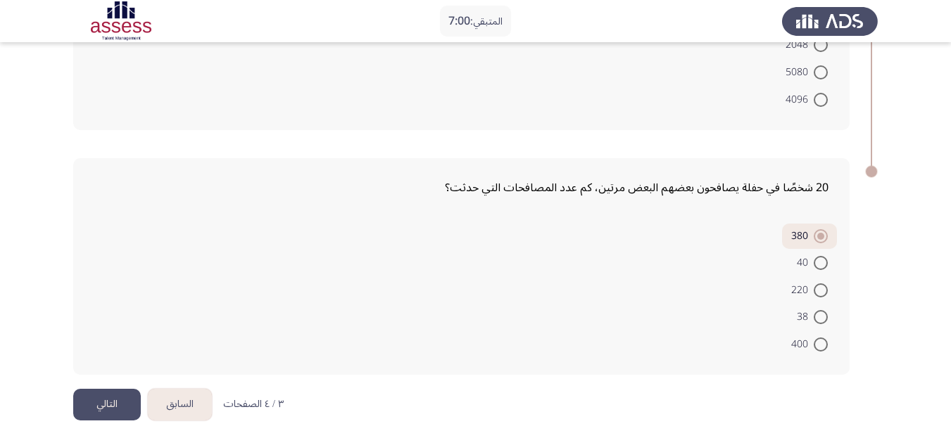
click at [823, 318] on span at bounding box center [821, 317] width 14 height 14
click at [823, 318] on input "38" at bounding box center [821, 317] width 14 height 14
radio input "true"
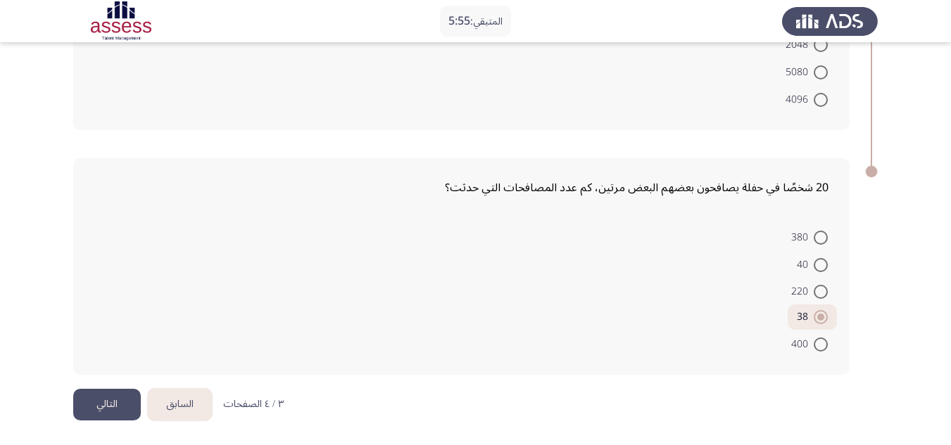
click at [125, 403] on button "التالي" at bounding box center [107, 405] width 68 height 32
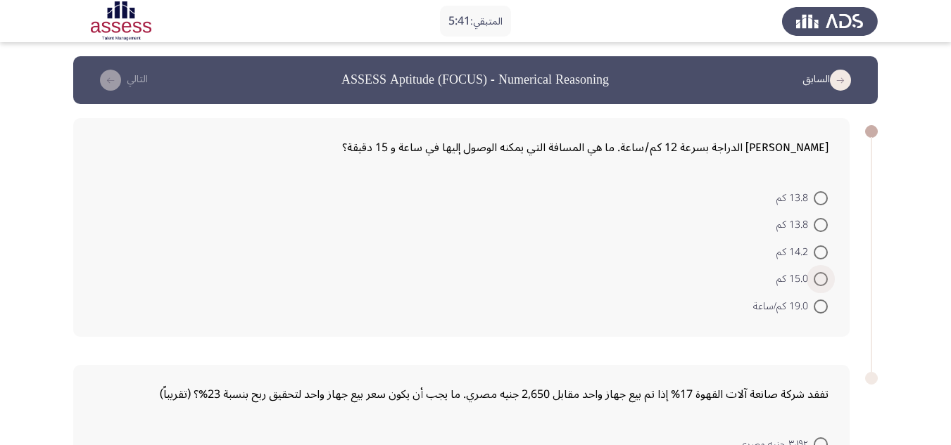
click at [824, 282] on span at bounding box center [821, 279] width 14 height 14
click at [824, 282] on input "15.0 كم" at bounding box center [821, 279] width 14 height 14
radio input "true"
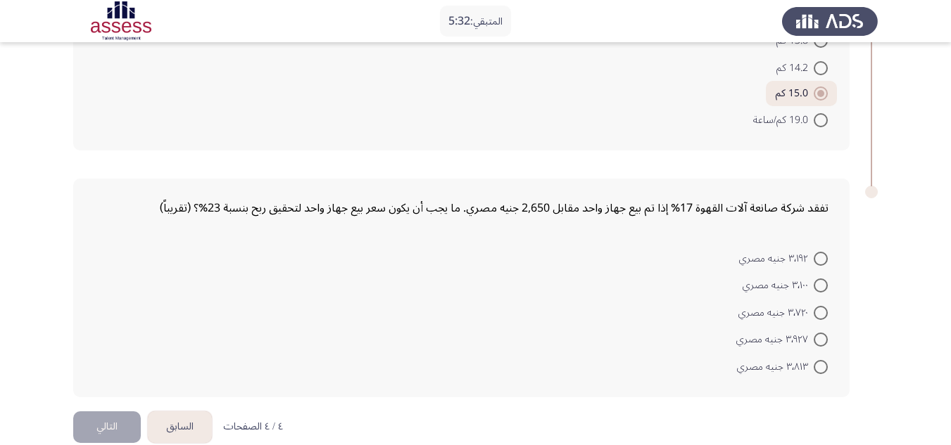
scroll to position [207, 0]
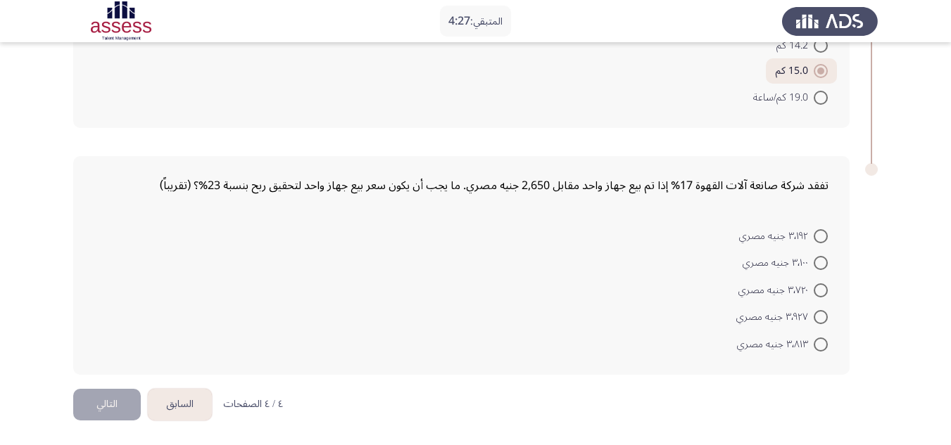
click at [506, 317] on form "٣٬١٩٢ جنيه مصري ٣٬١٠٠ جنيه مصري ٣٬٧٢٠ جنيه مصري ٣٬٩٢٧ جنيه مصري ٣٬٨١٣ جنيه مصري" at bounding box center [461, 290] width 734 height 136
click at [818, 315] on span at bounding box center [821, 317] width 14 height 14
click at [818, 315] on input "٣٬٩٢٧ جنيه مصري" at bounding box center [821, 317] width 14 height 14
radio input "true"
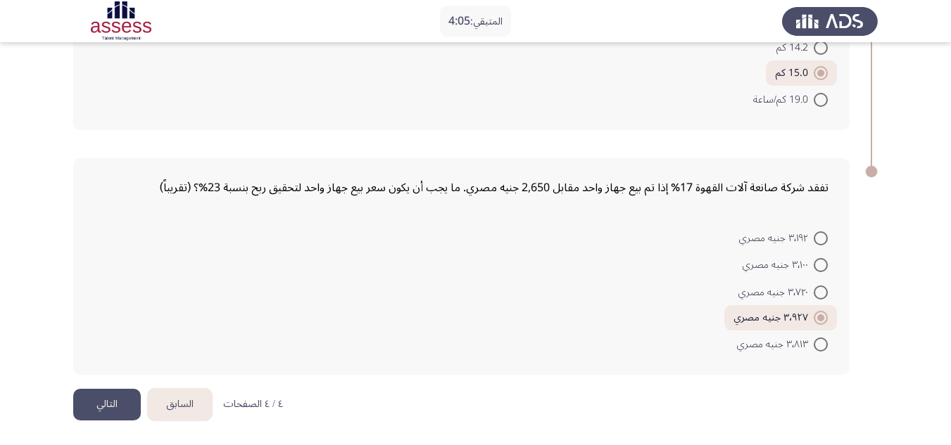
click at [110, 405] on button "التالي" at bounding box center [107, 405] width 68 height 32
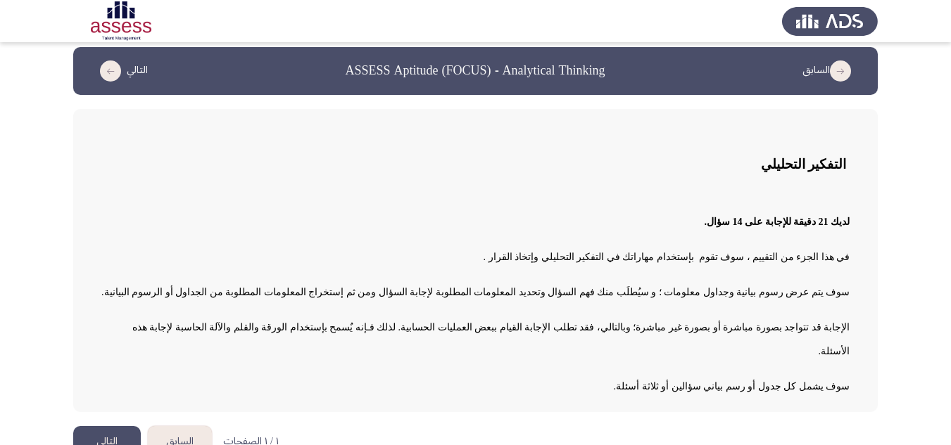
scroll to position [12, 0]
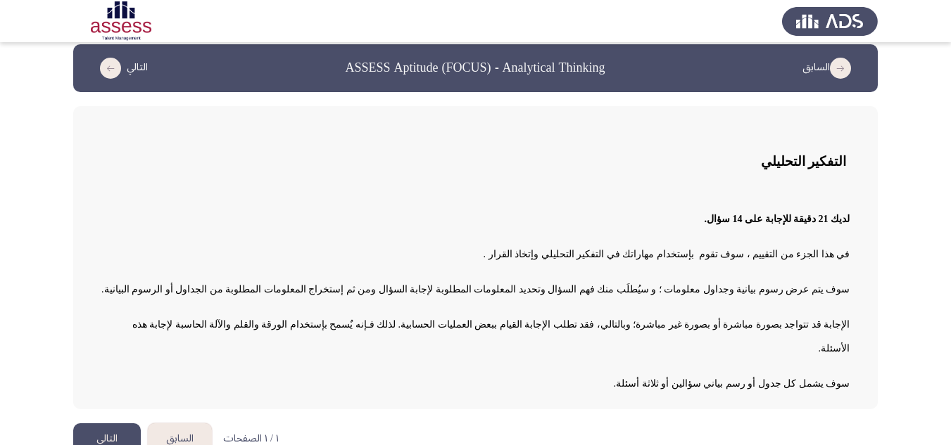
click at [103, 424] on button "التالي" at bounding box center [107, 440] width 68 height 32
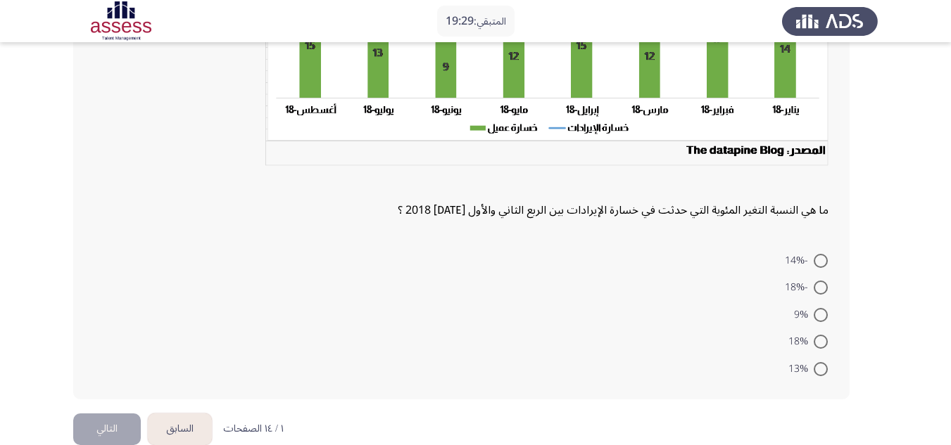
scroll to position [267, 0]
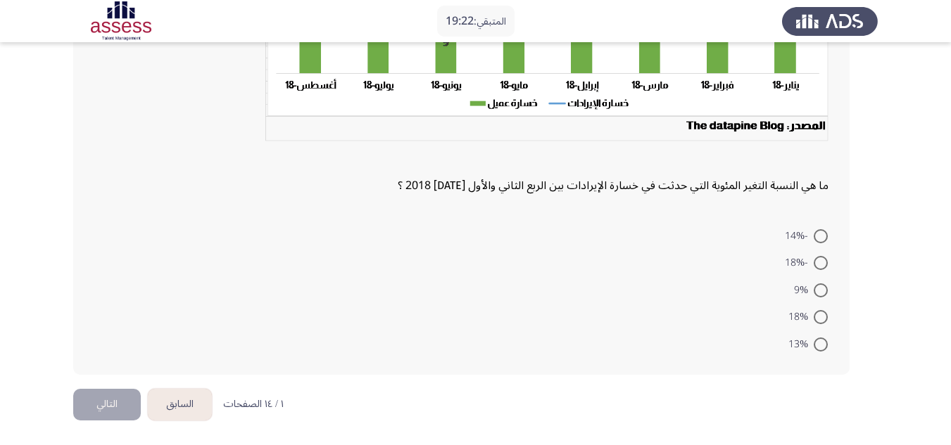
click at [649, 275] on form "-14% -18% 9% 18% 13%" at bounding box center [461, 290] width 734 height 136
click at [821, 263] on span at bounding box center [821, 263] width 0 height 0
click at [820, 263] on input "-18%" at bounding box center [821, 263] width 14 height 14
radio input "true"
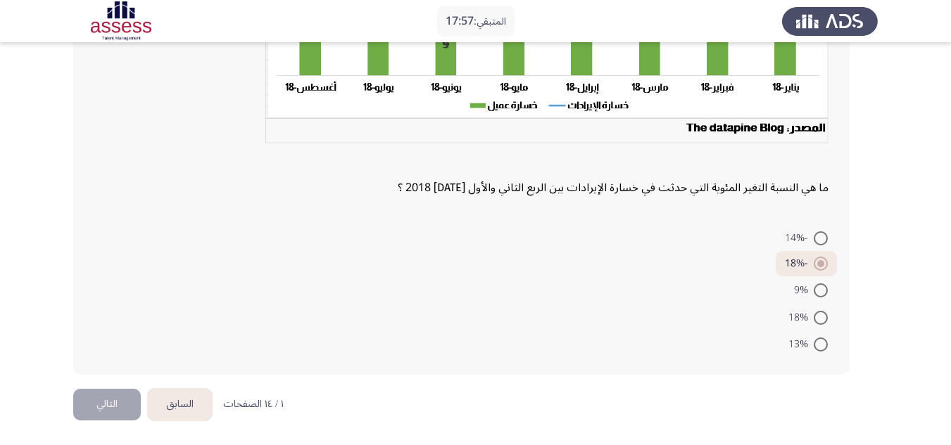
scroll to position [265, 0]
click at [821, 239] on span at bounding box center [821, 239] width 0 height 0
click at [821, 239] on input "-14%" at bounding box center [821, 239] width 14 height 14
radio input "true"
click at [92, 410] on button "التالي" at bounding box center [107, 405] width 68 height 32
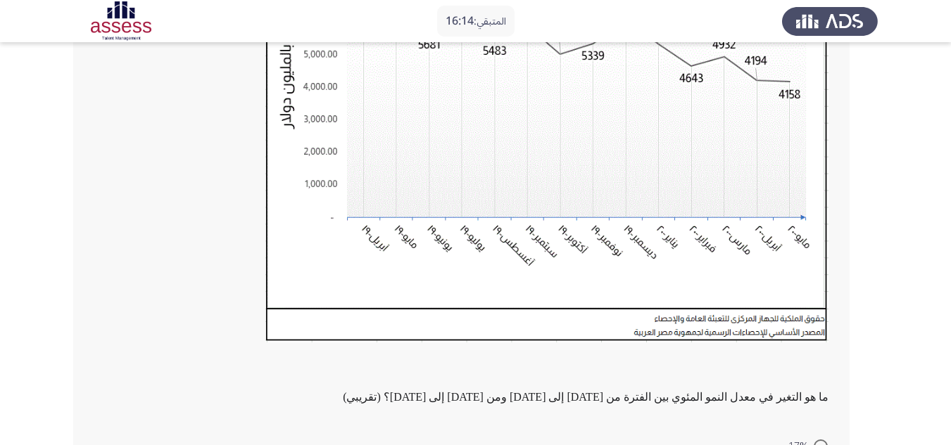
scroll to position [165, 0]
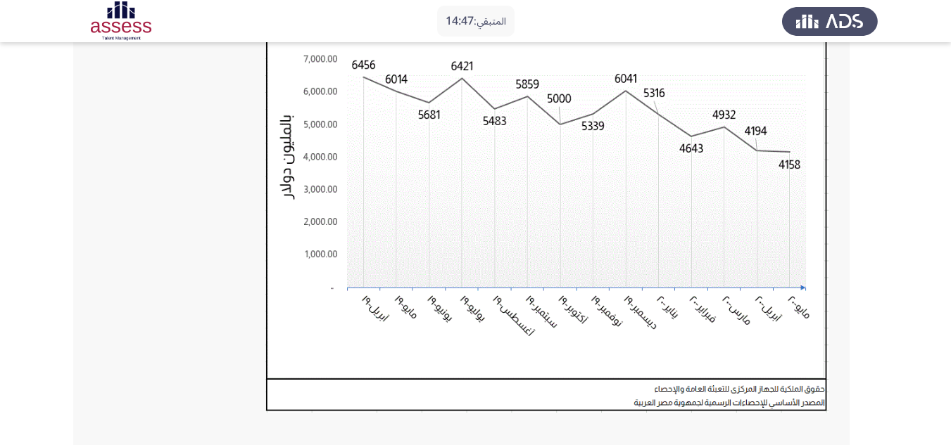
click at [911, 215] on app-assessment-container "المتبقي: 14:47 السابق ASSESS Aptitude (FOCUS) - Analytical Thinking التالي ما ه…" at bounding box center [475, 281] width 951 height 780
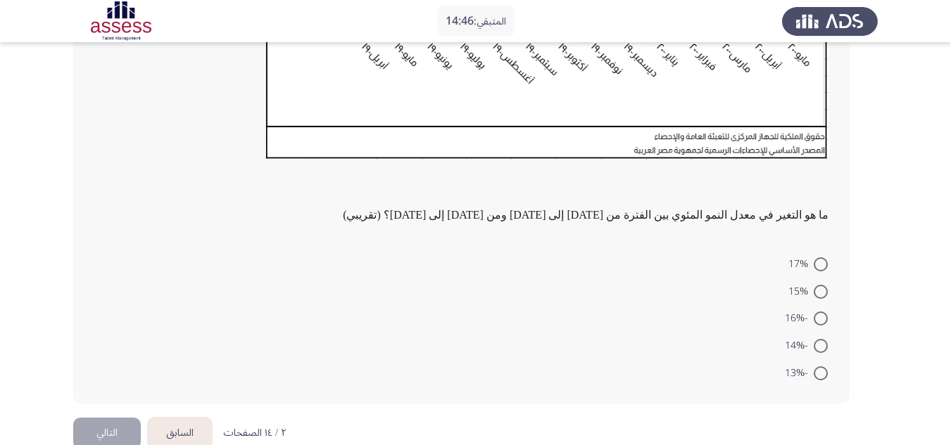
scroll to position [447, 0]
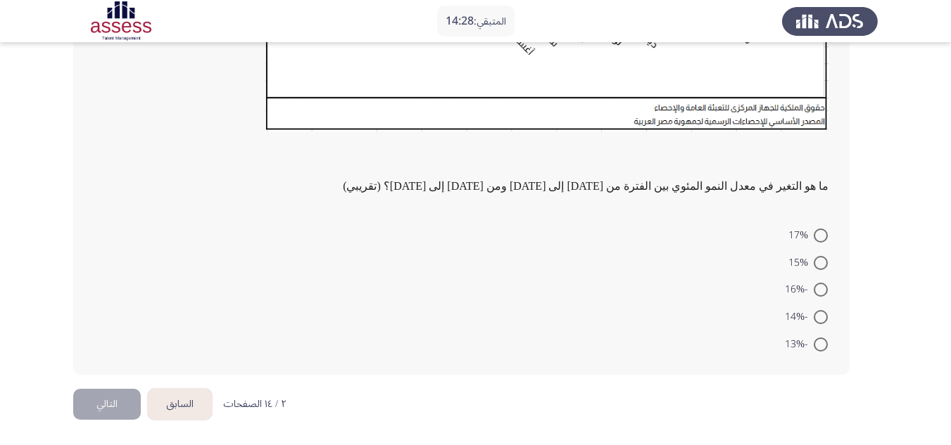
click at [821, 262] on span at bounding box center [821, 263] width 14 height 14
click at [821, 262] on input "15%" at bounding box center [821, 263] width 14 height 14
radio input "true"
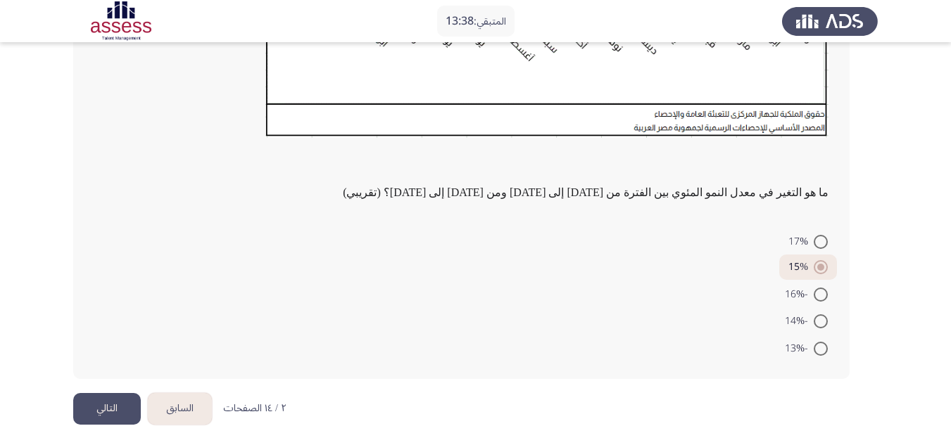
scroll to position [445, 0]
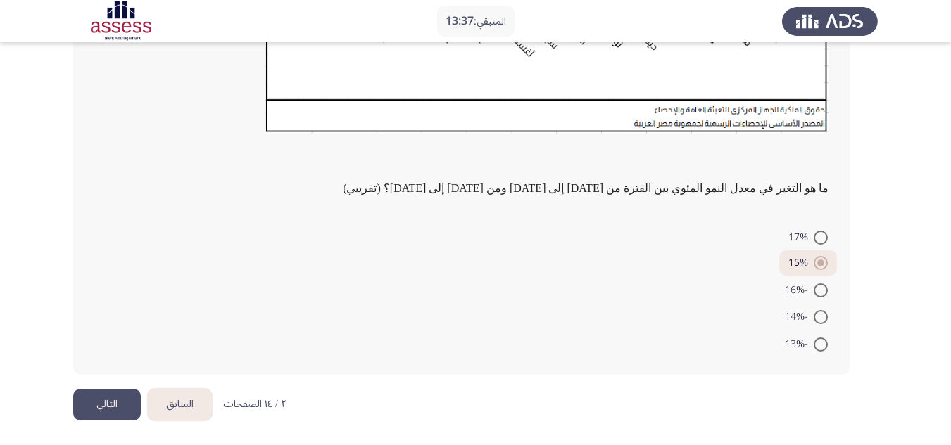
click at [114, 410] on button "التالي" at bounding box center [107, 405] width 68 height 32
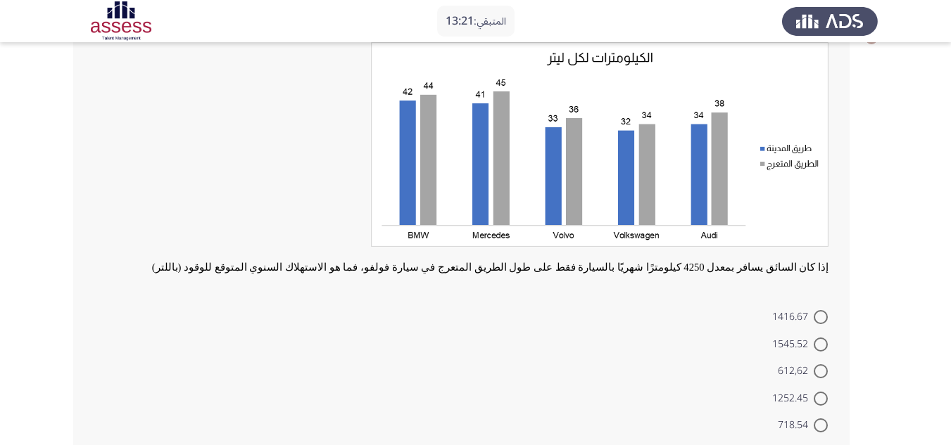
scroll to position [70, 0]
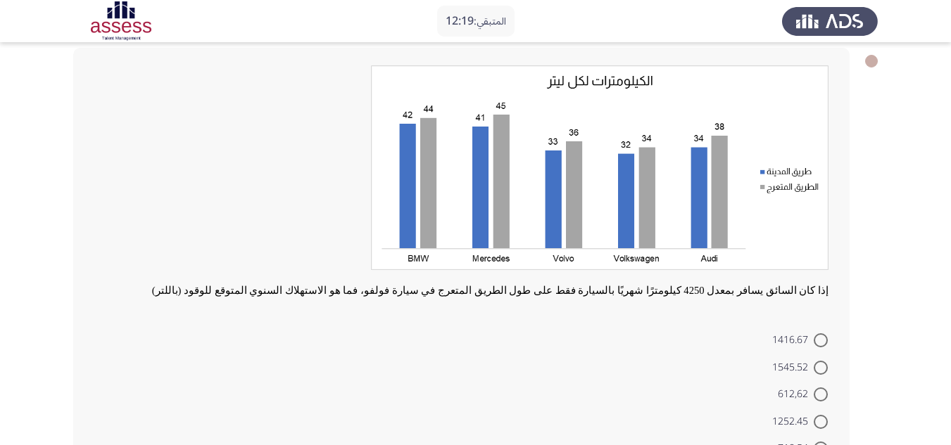
click at [920, 160] on app-assessment-container "المتبقي: 12:19 السابق ASSESS Aptitude (FOCUS) - Analytical Thinking التالي إذا …" at bounding box center [475, 239] width 951 height 507
click at [700, 369] on form "1416.67 1545.52 612,62 1252.45 718.54" at bounding box center [461, 395] width 734 height 136
click at [822, 337] on span at bounding box center [821, 341] width 14 height 14
click at [822, 337] on input "1416.67" at bounding box center [821, 341] width 14 height 14
radio input "true"
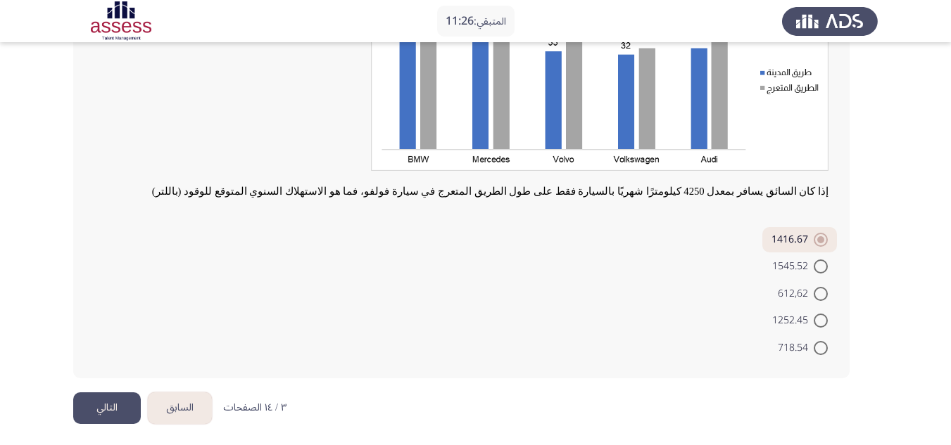
scroll to position [173, 0]
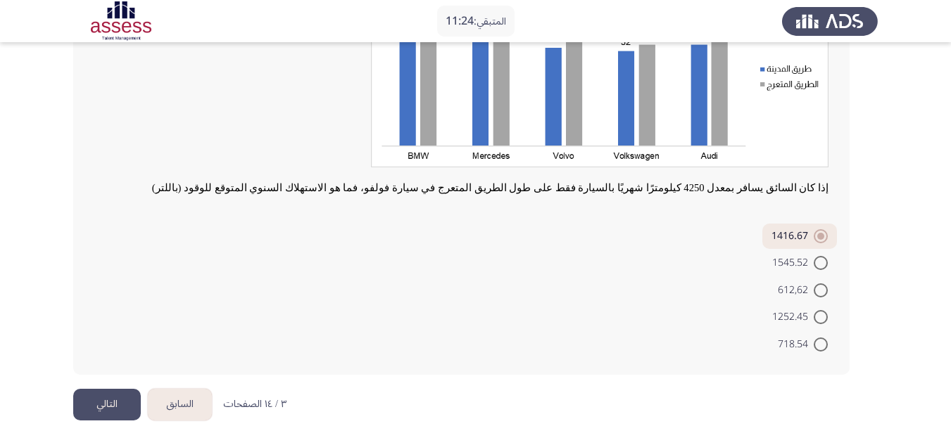
click at [113, 398] on button "التالي" at bounding box center [107, 405] width 68 height 32
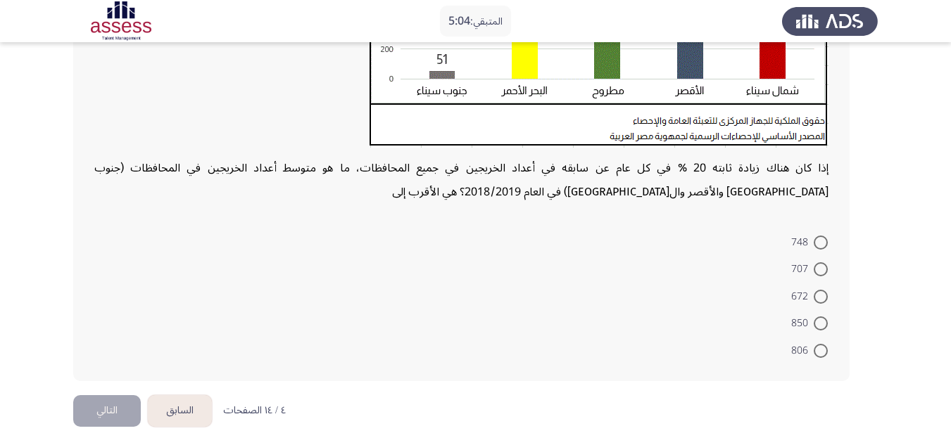
scroll to position [384, 0]
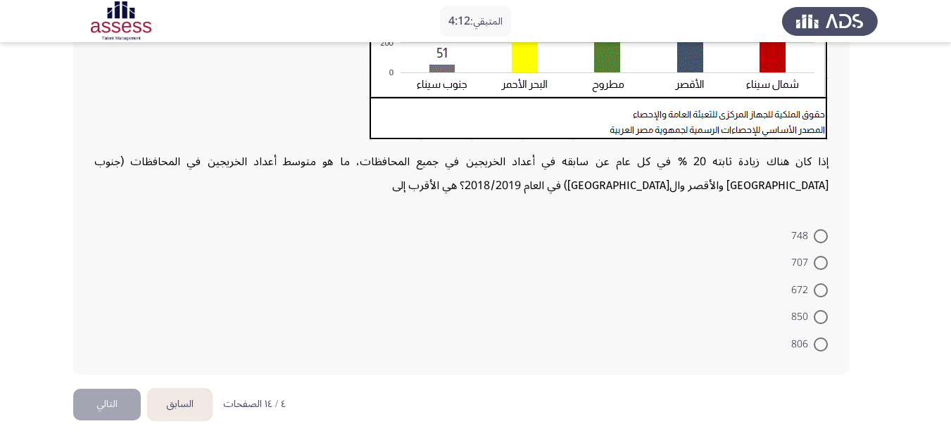
click at [819, 232] on span at bounding box center [821, 236] width 14 height 14
click at [819, 232] on input "748" at bounding box center [821, 236] width 14 height 14
radio input "true"
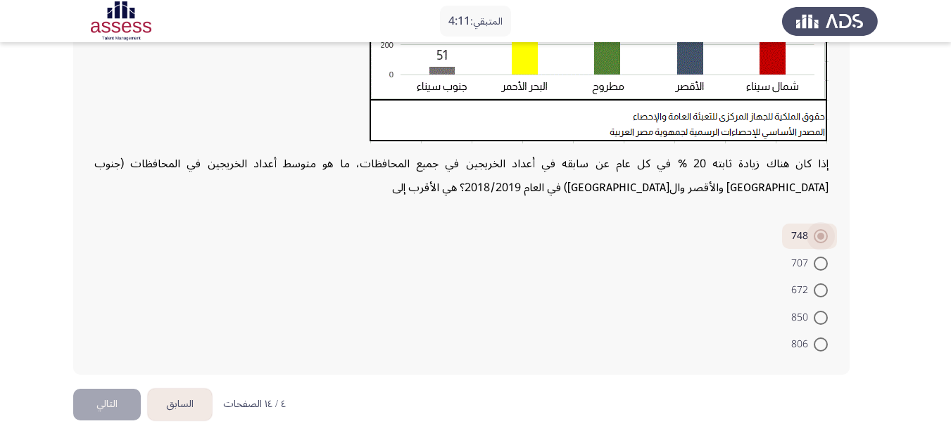
scroll to position [382, 0]
click at [92, 407] on button "التالي" at bounding box center [107, 405] width 68 height 32
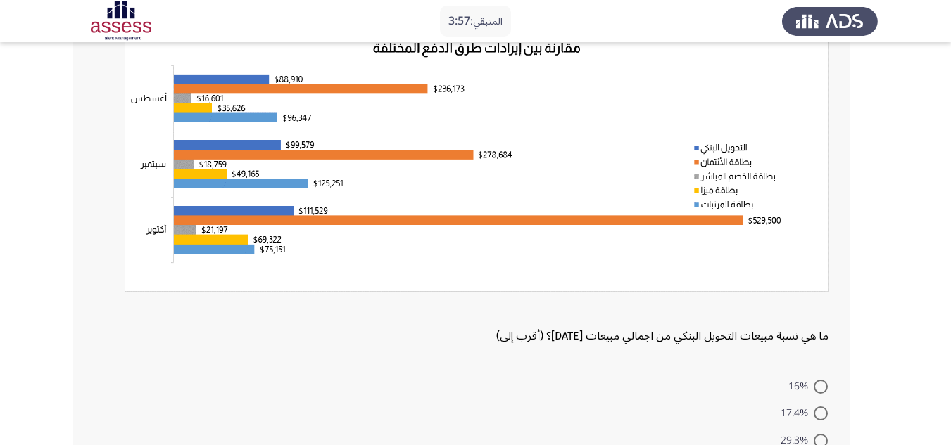
scroll to position [70, 0]
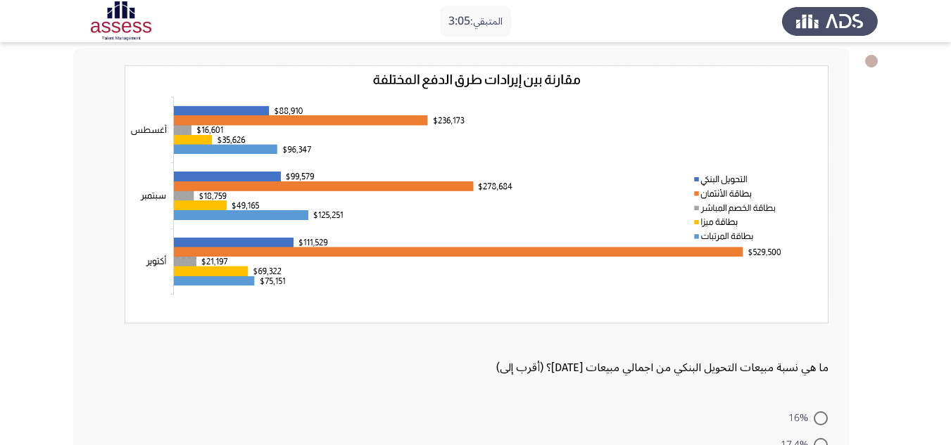
click at [868, 227] on div "ما هي نسبة مبيعات التحويل البنكي من اجمالي مبيعات [DATE]؟ (أقرب إلى) 16% 17.4% …" at bounding box center [475, 303] width 804 height 538
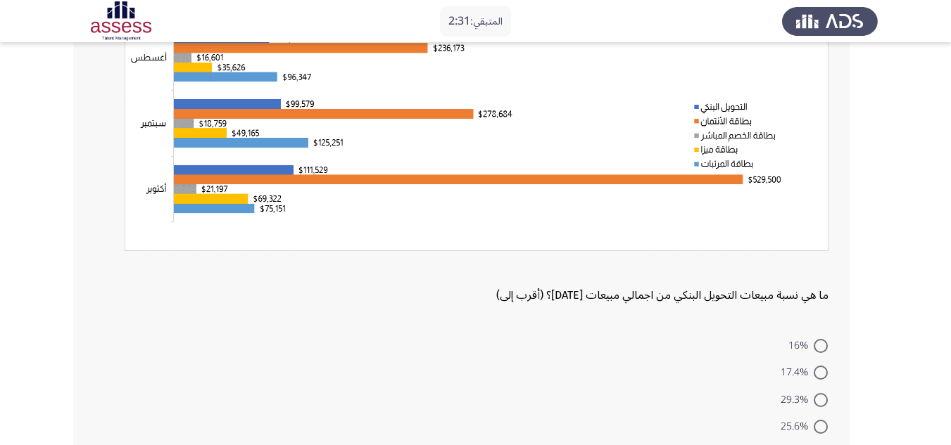
scroll to position [112, 0]
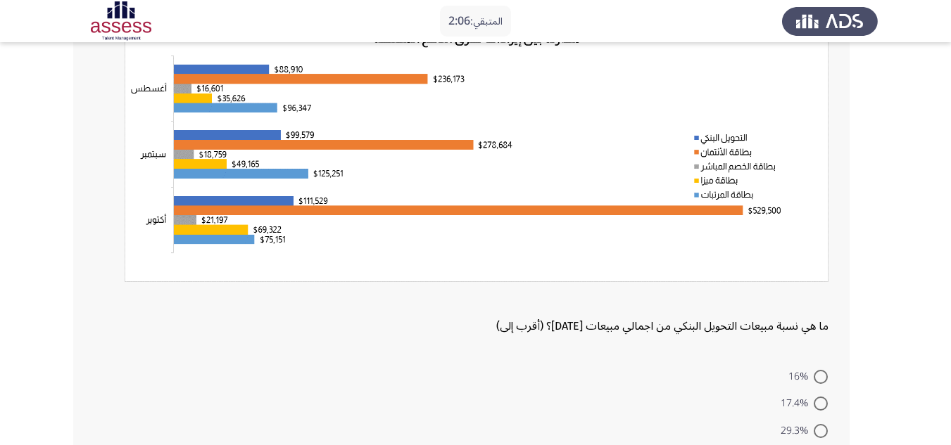
click at [792, 346] on div "ما هي نسبة مبيعات التحويل البنكي من اجمالي مبيعات [DATE]؟ (أقرب إلى) 16% 17.4% …" at bounding box center [461, 261] width 776 height 510
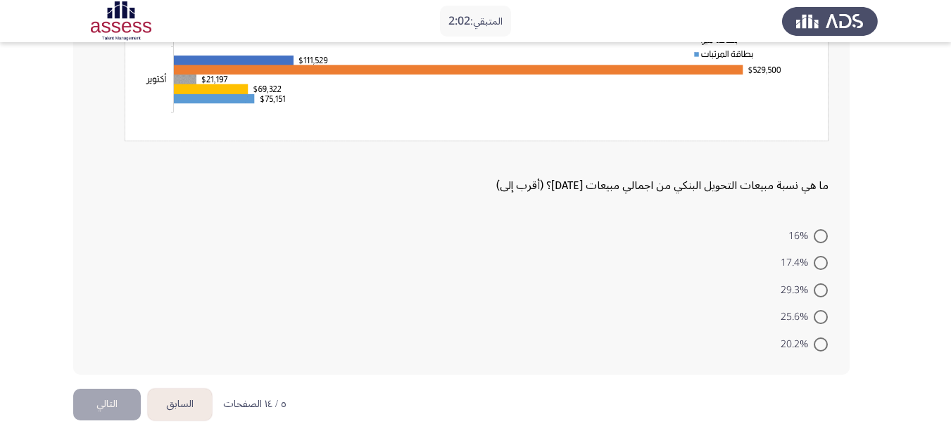
click at [823, 234] on span at bounding box center [821, 236] width 14 height 14
click at [823, 234] on input "16%" at bounding box center [821, 236] width 14 height 14
radio input "true"
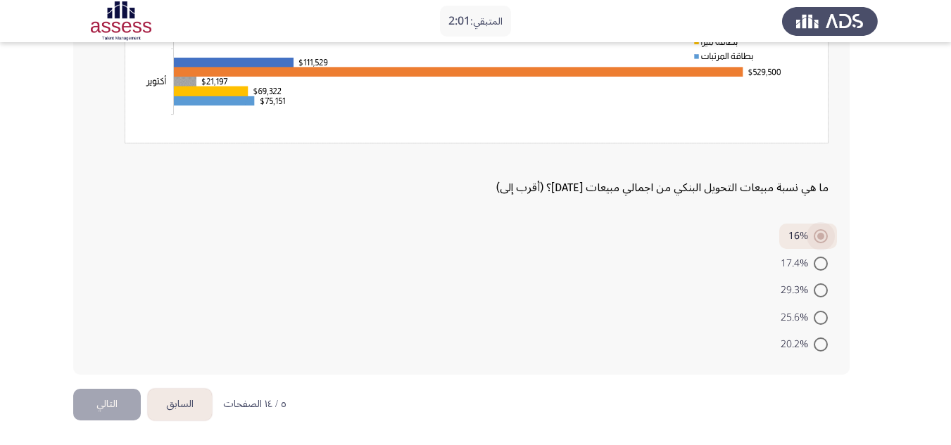
scroll to position [251, 0]
click at [110, 407] on button "التالي" at bounding box center [107, 405] width 68 height 32
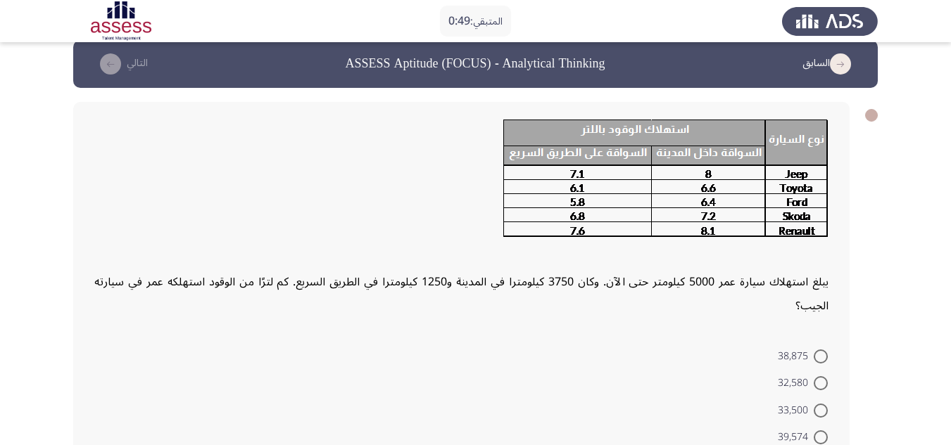
scroll to position [0, 0]
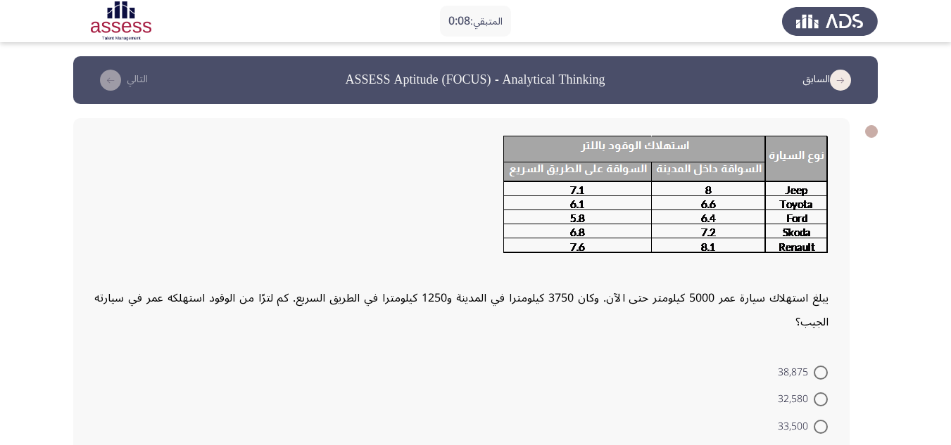
click at [815, 366] on span at bounding box center [821, 373] width 14 height 14
click at [815, 366] on input "38,875" at bounding box center [821, 373] width 14 height 14
radio input "true"
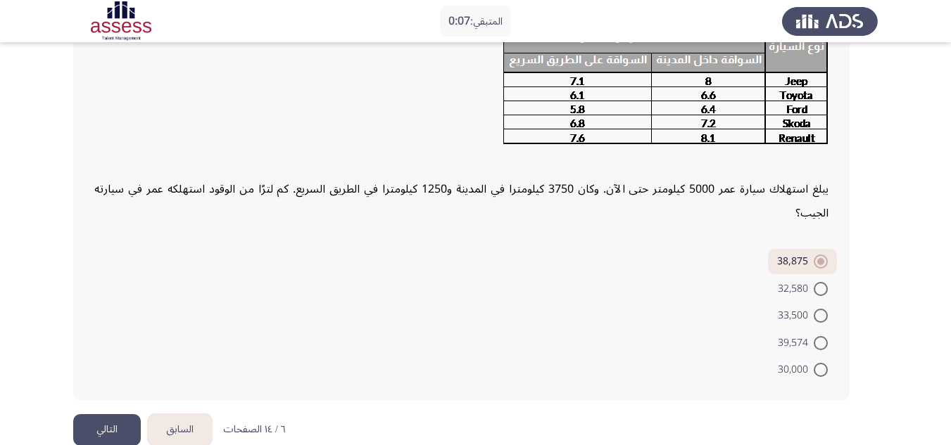
scroll to position [110, 0]
click at [96, 413] on button "التالي" at bounding box center [107, 429] width 68 height 32
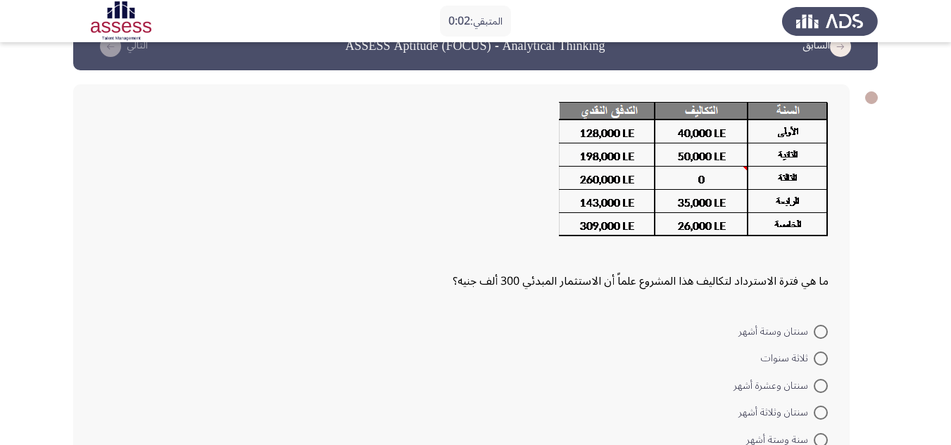
scroll to position [0, 0]
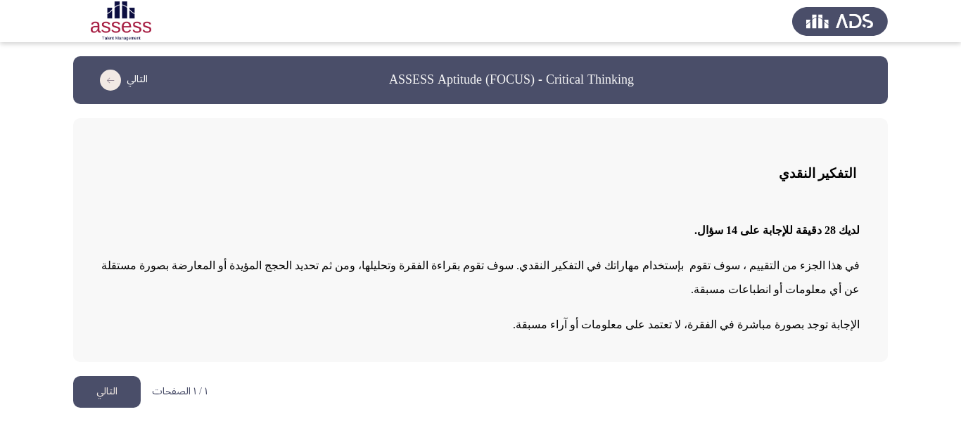
click at [116, 376] on button "التالي" at bounding box center [107, 392] width 68 height 32
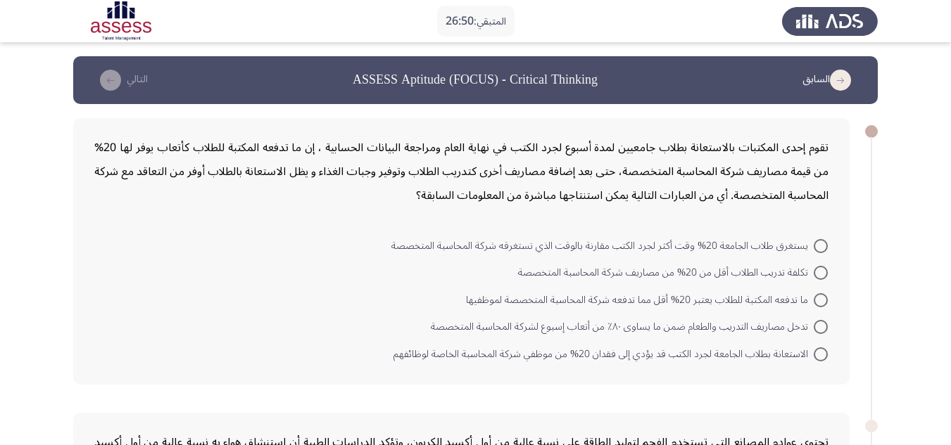
click at [822, 276] on span at bounding box center [821, 273] width 14 height 14
click at [822, 276] on input "تكلفة تدريب الطلاب أقل من 20% من مصاريف شركة المحاسبة المتخصصة" at bounding box center [821, 273] width 14 height 14
radio input "true"
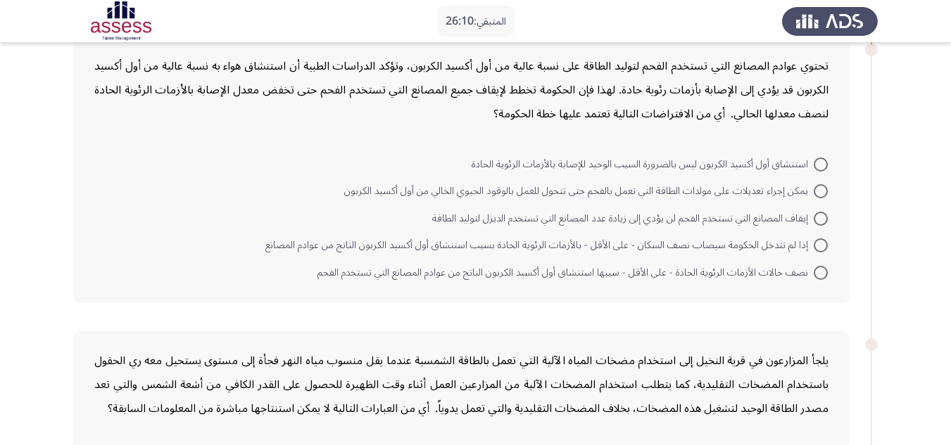
scroll to position [352, 0]
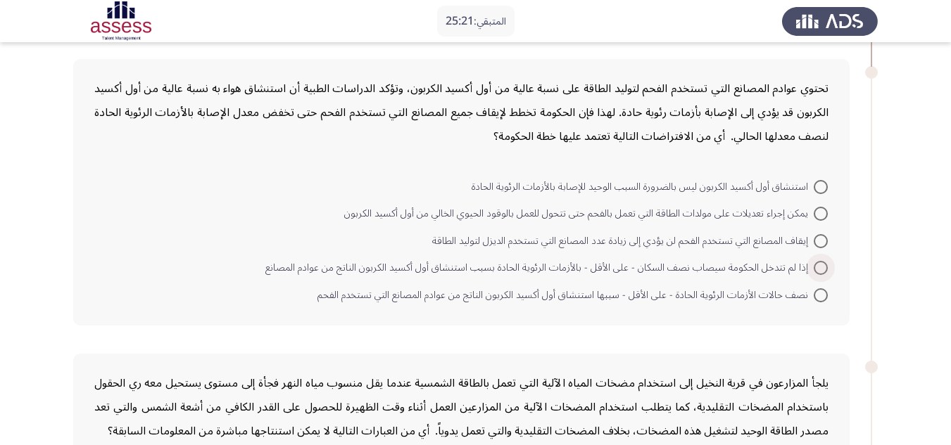
click at [822, 263] on span at bounding box center [821, 268] width 14 height 14
click at [822, 263] on input "إذا لم تتدخل الحكومة سيصاب نصف السكان - على الأقل - بالأزمات الرئوية الحادة بسب…" at bounding box center [821, 268] width 14 height 14
radio input "true"
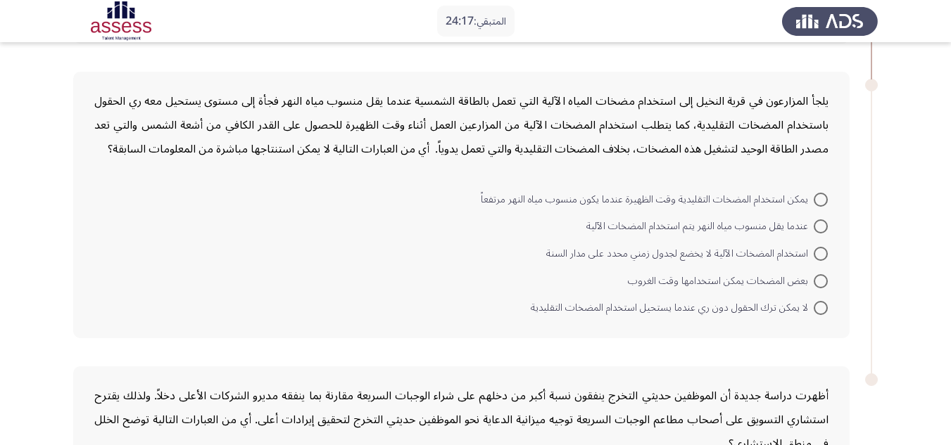
scroll to position [633, 0]
click at [821, 307] on span at bounding box center [821, 307] width 0 height 0
click at [821, 307] on input "لا يمكن ترك الحقول دون ري عندما يستحيل استخدام المضخات التقليدية" at bounding box center [821, 307] width 14 height 14
radio input "true"
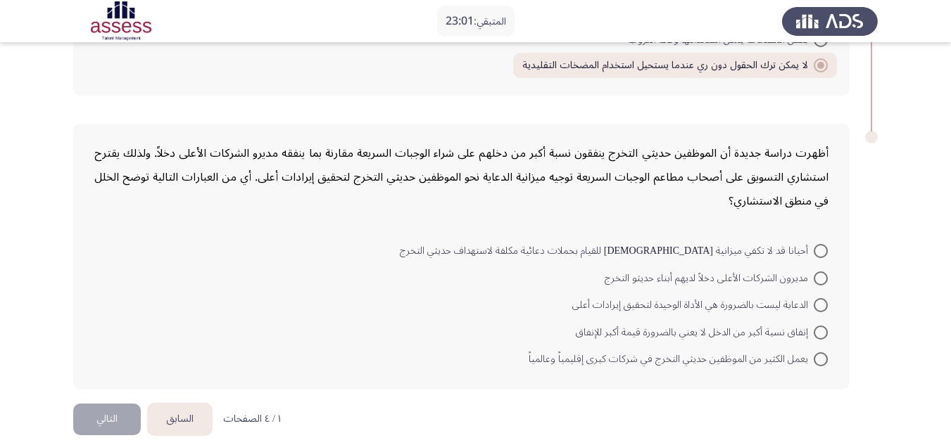
scroll to position [888, 0]
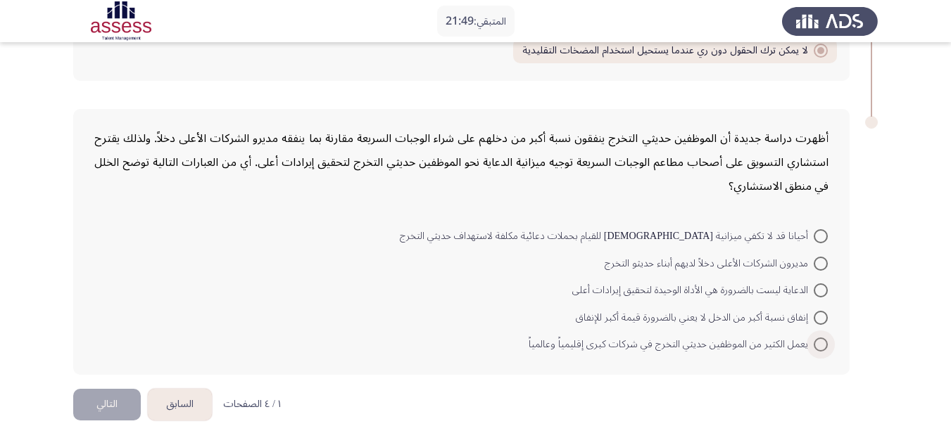
click at [818, 345] on span at bounding box center [821, 345] width 14 height 14
click at [818, 345] on input "يعمل الكثير من الموظفين حديثي التخرج في شركات كبرى إقليمياً وعالمياً" at bounding box center [821, 345] width 14 height 14
radio input "true"
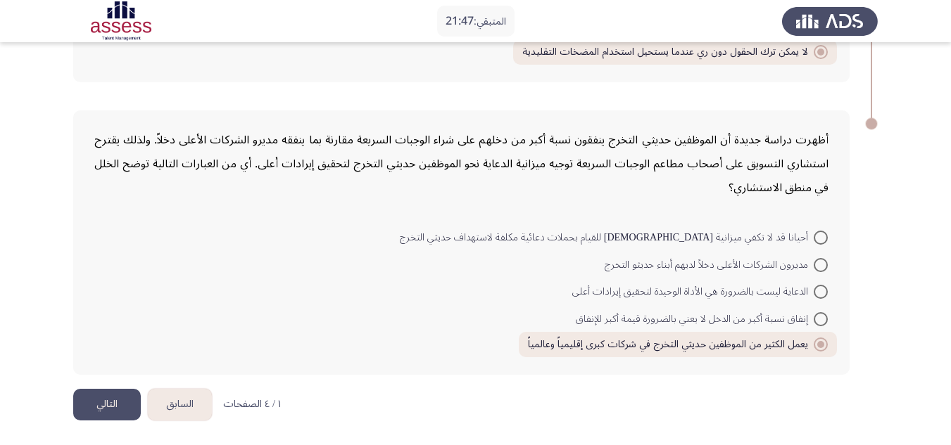
click at [124, 402] on button "التالي" at bounding box center [107, 405] width 68 height 32
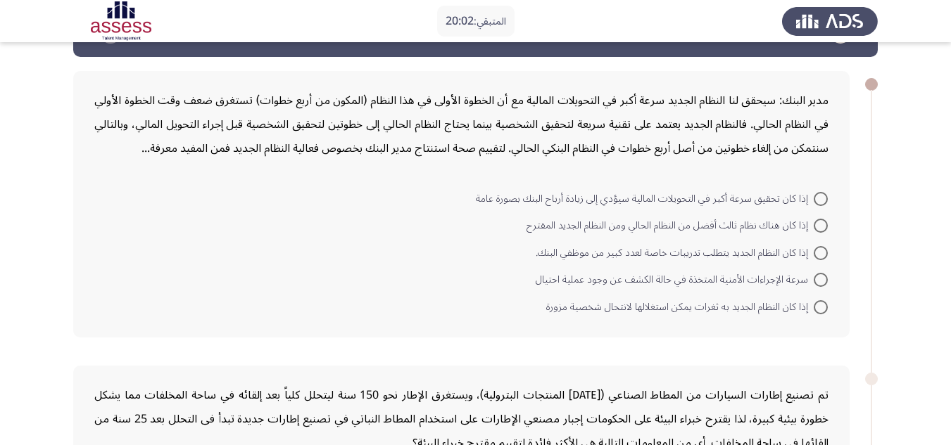
scroll to position [70, 0]
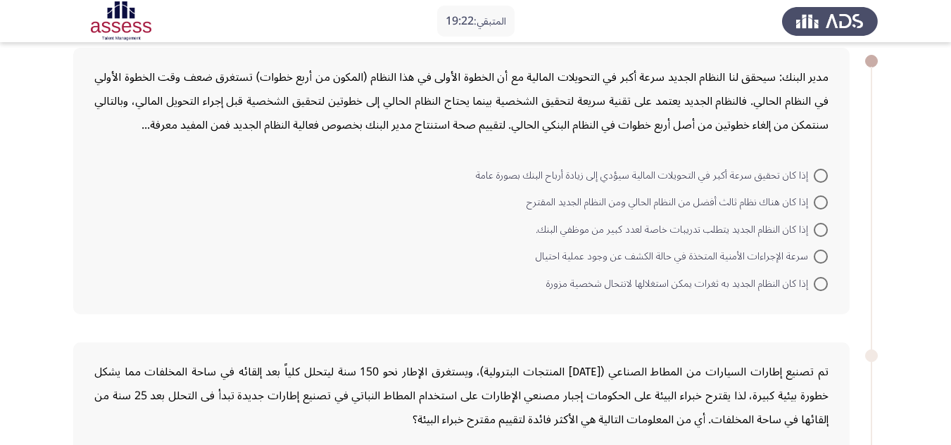
click at [822, 284] on span at bounding box center [821, 284] width 14 height 14
click at [822, 284] on input "إذا كان النظام الجديد به ثغرات يمكن استغلالها لانتحال شخصية مزورة" at bounding box center [821, 284] width 14 height 14
radio input "true"
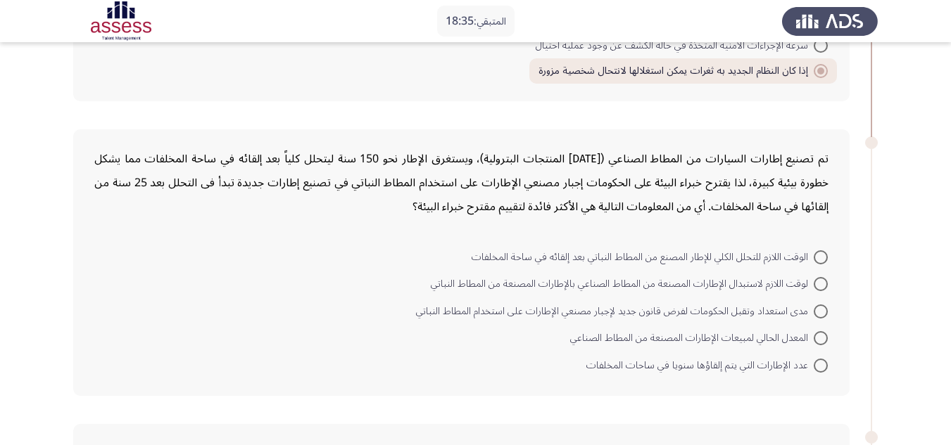
scroll to position [352, 0]
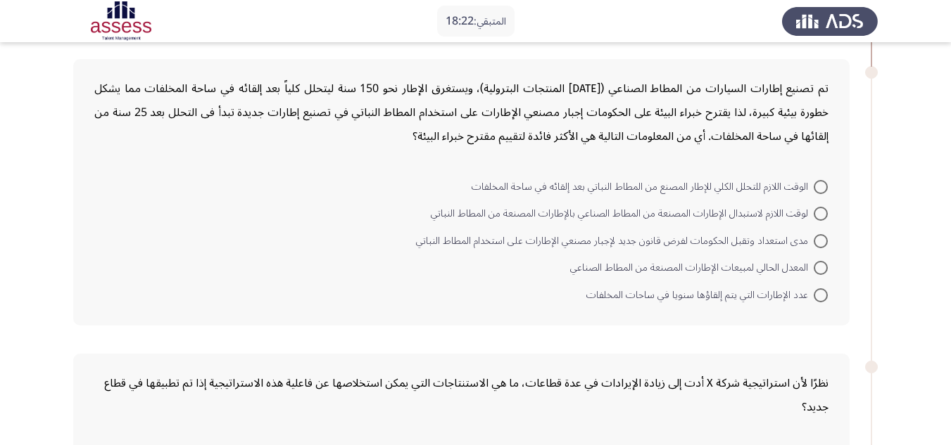
click at [818, 188] on span at bounding box center [821, 187] width 14 height 14
click at [818, 188] on input "الوقت اللازم للتحلل الكلي للإطار المصنع من المطاط النباتي بعد إلقائه في ساحة ال…" at bounding box center [821, 187] width 14 height 14
radio input "true"
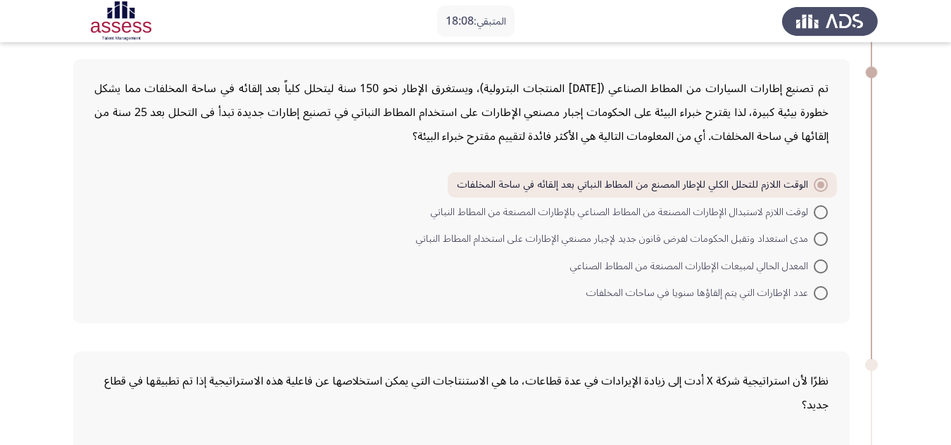
click at [821, 239] on span at bounding box center [821, 239] width 0 height 0
click at [820, 239] on input "مدى استعداد وتقبل الحكومات لفرض قانون جديد لإجبار مصنعي الإطارات على استخدام ال…" at bounding box center [821, 239] width 14 height 14
radio input "true"
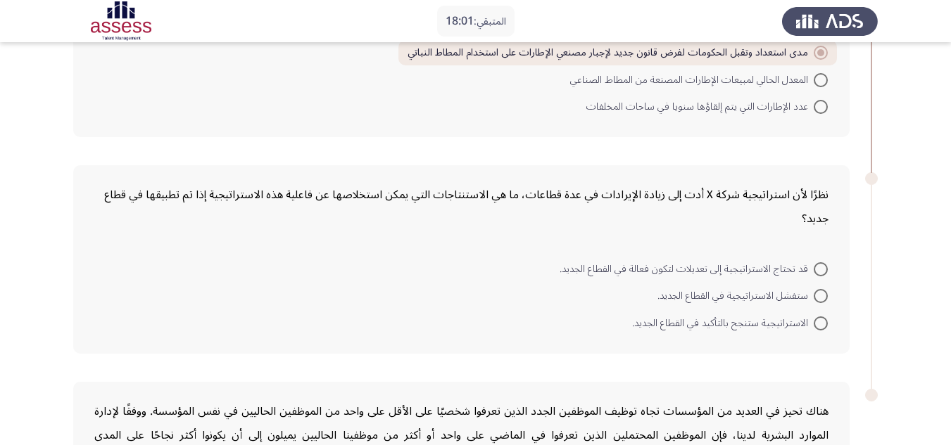
scroll to position [563, 0]
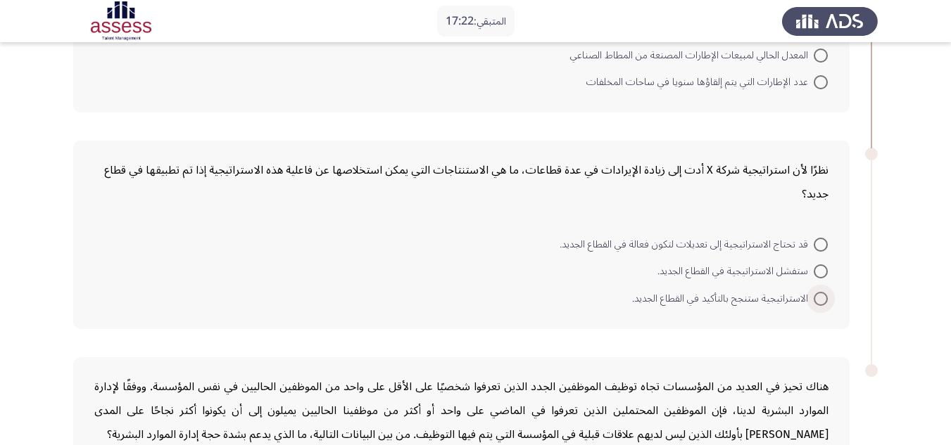
click at [821, 298] on span at bounding box center [821, 299] width 14 height 14
click at [821, 298] on input "الاستراتيجية ستنجح بالتأكيد في القطاع الجديد." at bounding box center [821, 299] width 14 height 14
radio input "true"
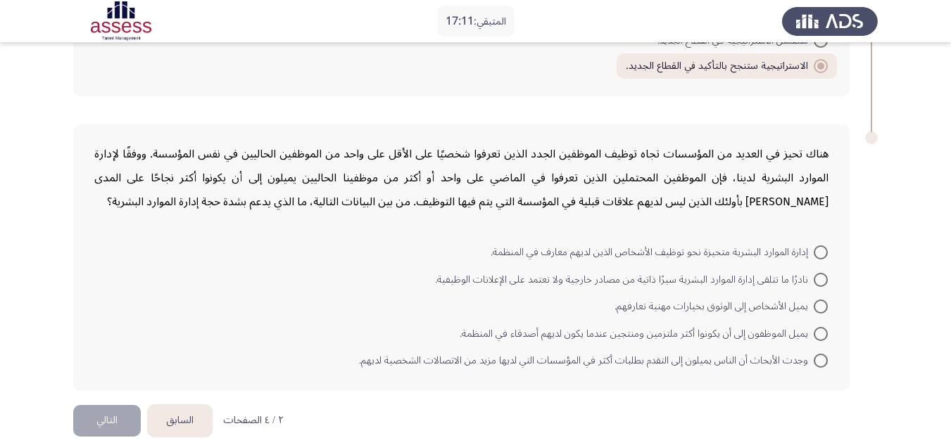
scroll to position [810, 0]
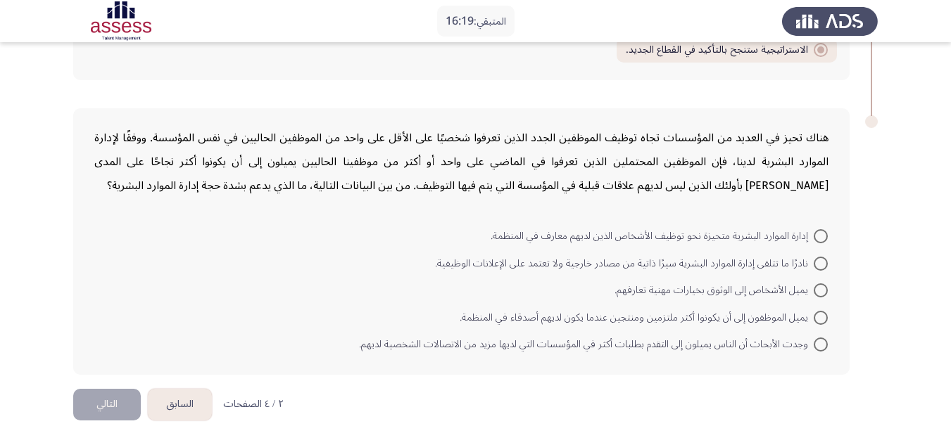
click at [819, 234] on span at bounding box center [821, 236] width 14 height 14
click at [819, 234] on input "إدارة الموارد البشرية متحيزة نحو توظيف الأشخاص الذين لديهم معارف في المنظمة." at bounding box center [821, 236] width 14 height 14
radio input "true"
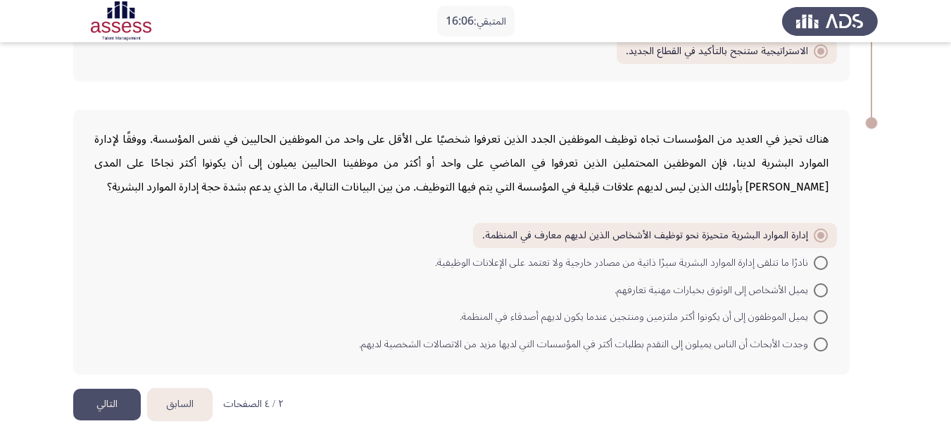
click at [118, 397] on button "التالي" at bounding box center [107, 405] width 68 height 32
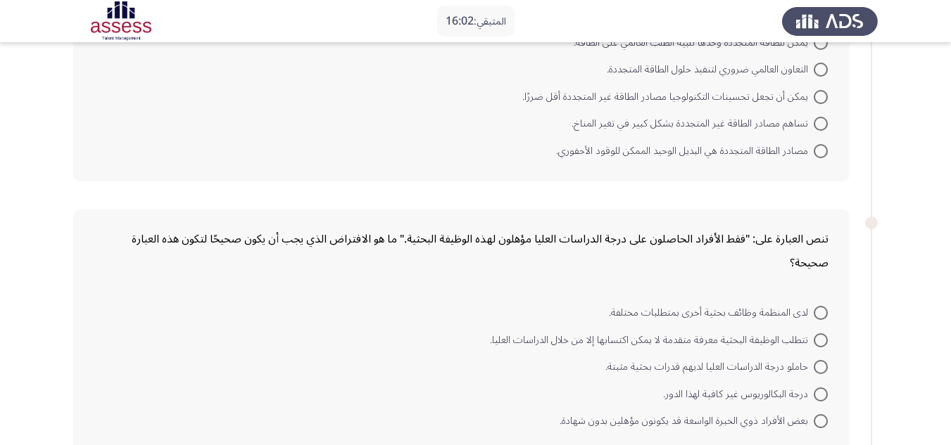
scroll to position [0, 0]
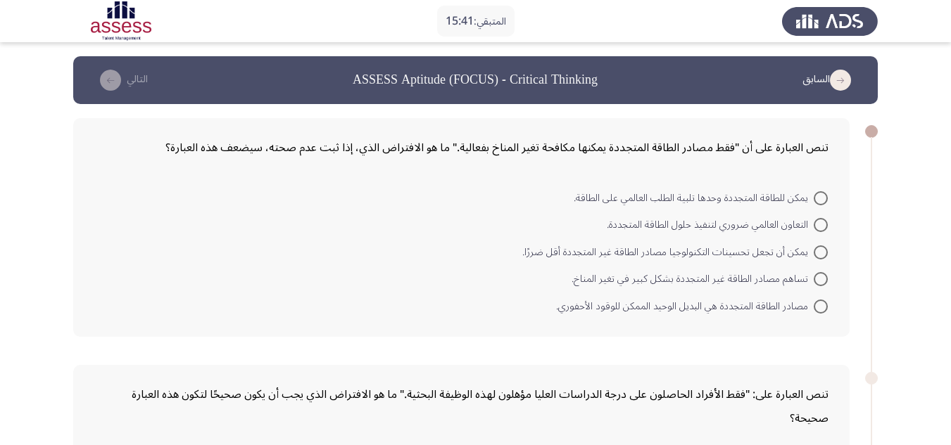
click at [821, 198] on span at bounding box center [821, 198] width 14 height 14
click at [821, 198] on input "يمكن للطاقة المتجددة وحدها تلبية الطلب العالمي على الطاقة." at bounding box center [821, 198] width 14 height 14
radio input "true"
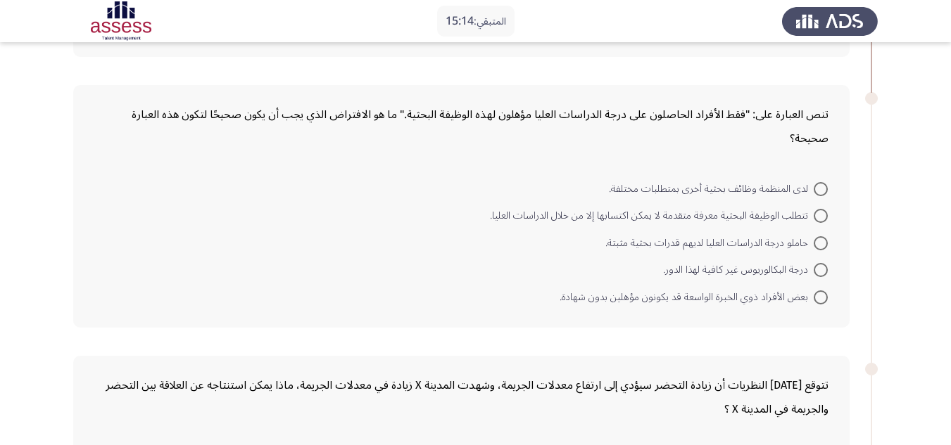
scroll to position [281, 0]
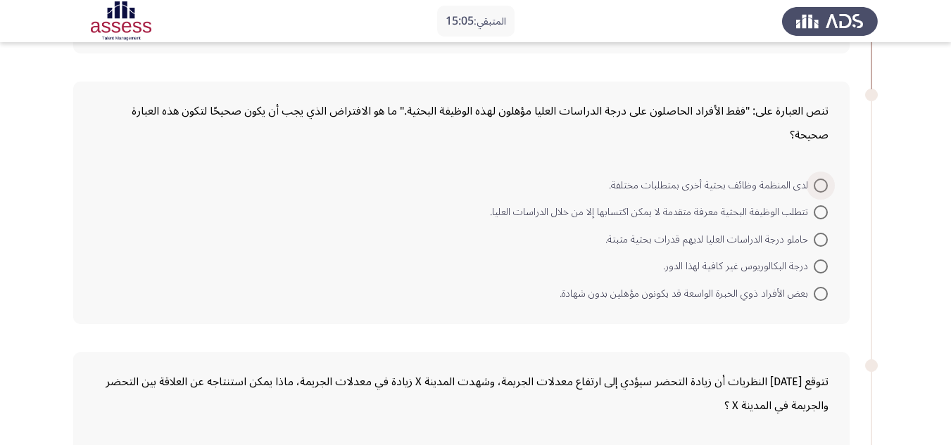
click at [823, 187] on span at bounding box center [821, 186] width 14 height 14
click at [823, 187] on input "لدى المنظمة وظائف بحثية أخرى بمتطلبات مختلفة." at bounding box center [821, 186] width 14 height 14
radio input "true"
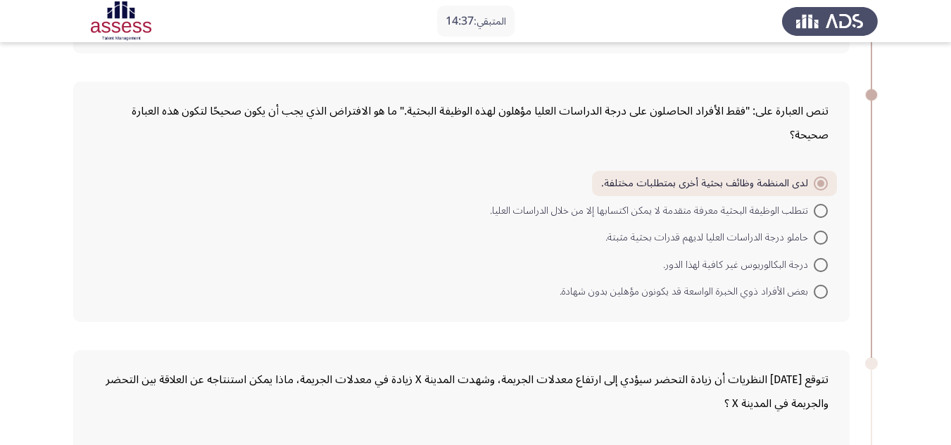
click at [816, 262] on span at bounding box center [821, 265] width 14 height 14
click at [816, 262] on input "درجة البكالوريوس غير كافية لهذا الدور." at bounding box center [821, 265] width 14 height 14
radio input "true"
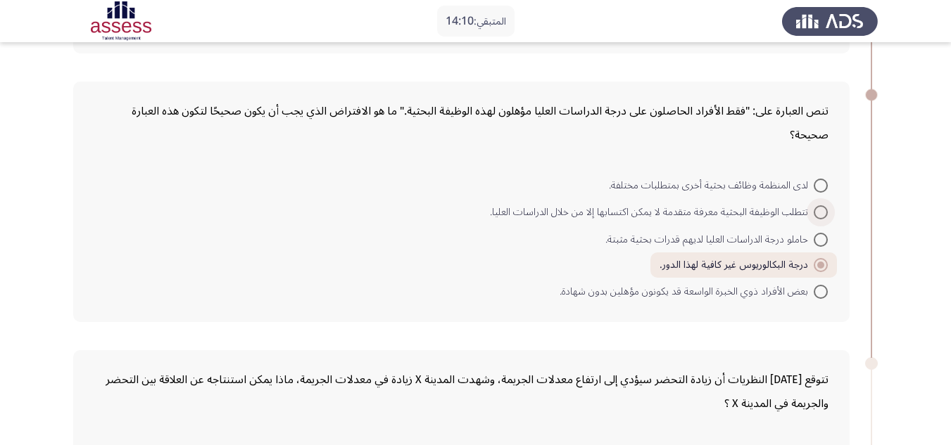
click at [819, 210] on span at bounding box center [821, 212] width 14 height 14
click at [819, 210] on input "تتطلب الوظيفة البحثية معرفة متقدمة لا يمكن اكتسابها إلا من خلال الدراسات العليا." at bounding box center [821, 212] width 14 height 14
radio input "true"
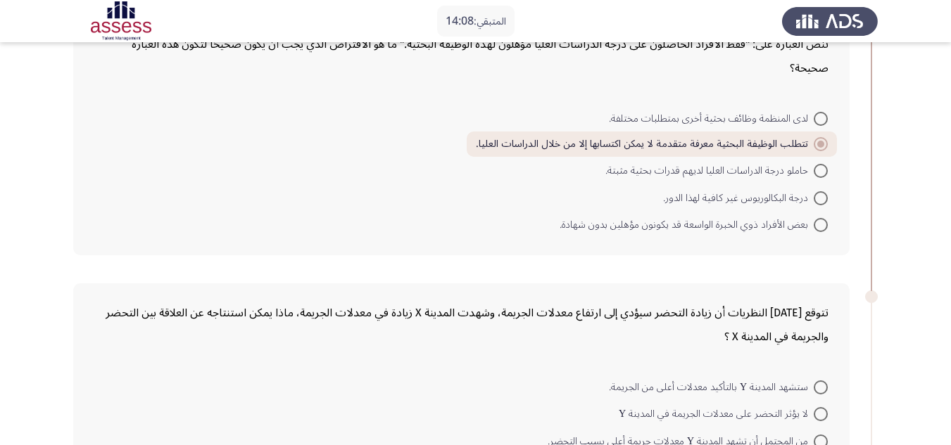
scroll to position [352, 0]
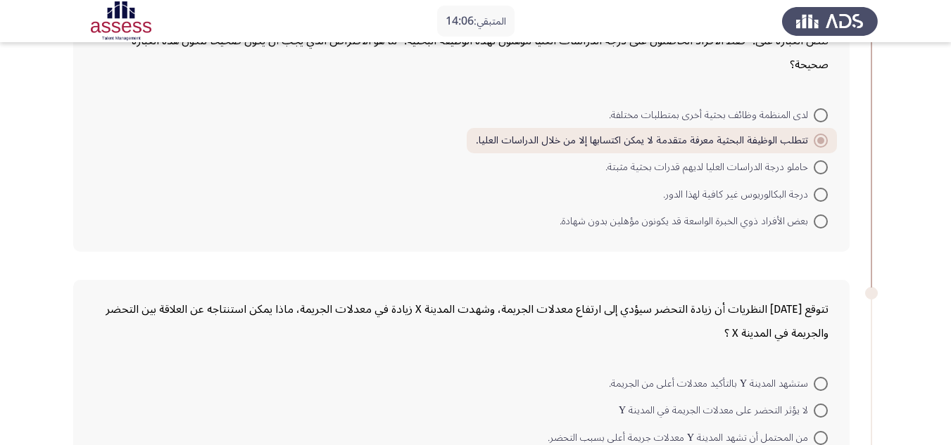
click at [818, 166] on span at bounding box center [821, 167] width 14 height 14
click at [818, 166] on input "حاملو درجة الدراسات العليا لديهم قدرات بحثية مثبتة." at bounding box center [821, 167] width 14 height 14
radio input "true"
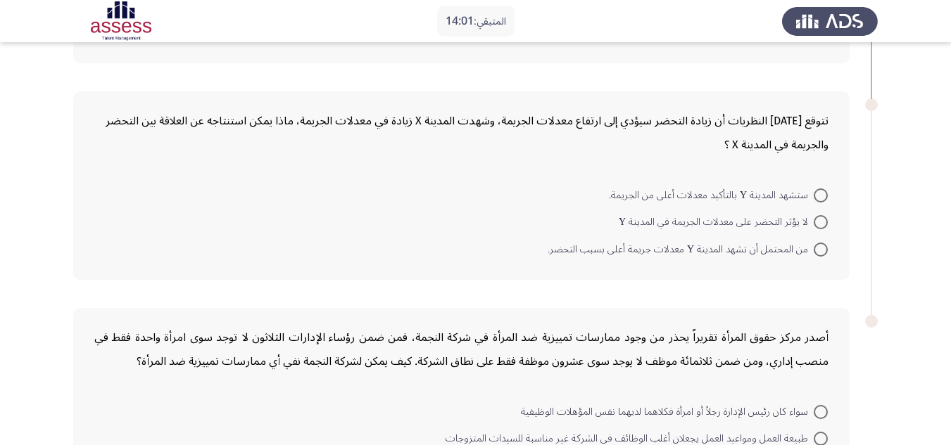
scroll to position [563, 0]
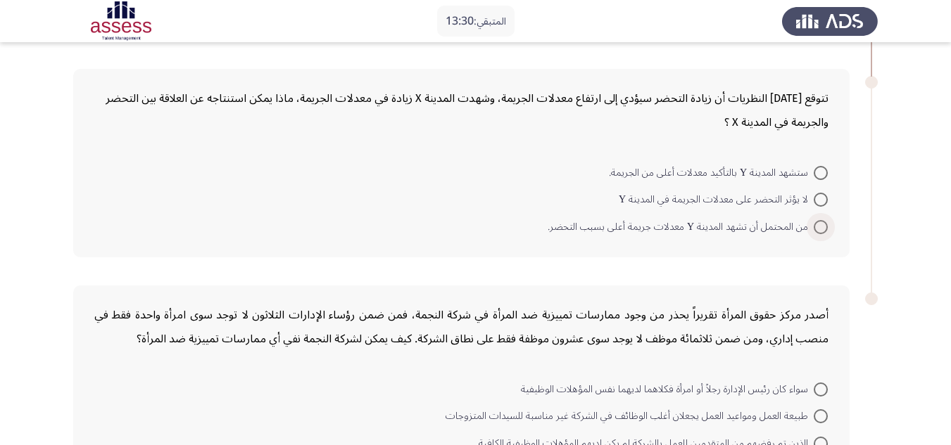
click at [821, 226] on span at bounding box center [821, 227] width 14 height 14
click at [821, 226] on input "من المحتمل أن تشهد المدينة Y معدلات جريمة أعلى بسبب التحضر." at bounding box center [821, 227] width 14 height 14
radio input "true"
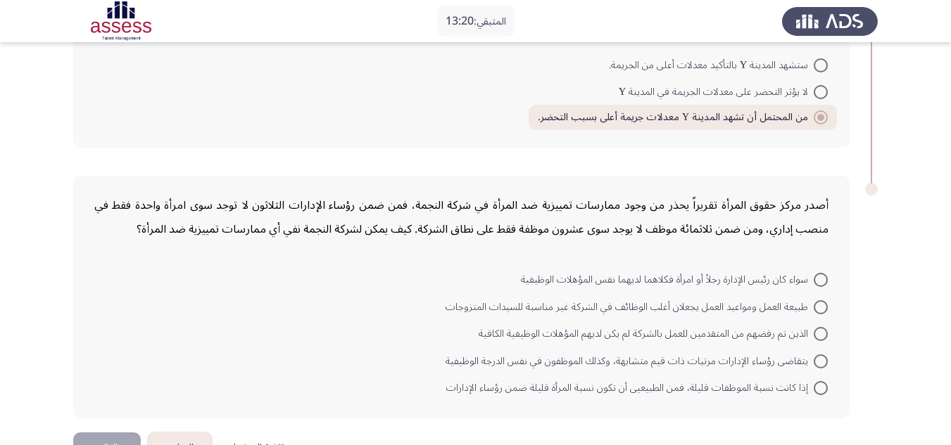
scroll to position [704, 0]
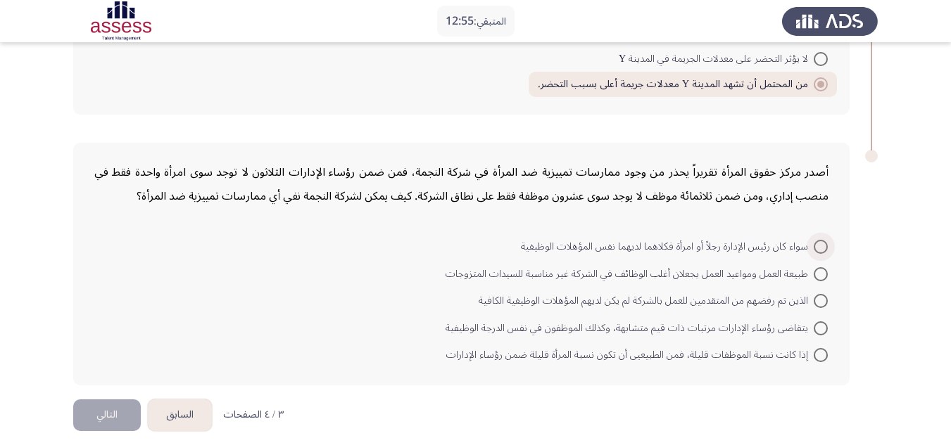
click at [824, 248] on span at bounding box center [821, 247] width 14 height 14
click at [824, 248] on input "سواء كان رئيس الإدارة رجلاً أو امرأة فكلاهما لديهما نفس المؤهلات الوظيفية" at bounding box center [821, 247] width 14 height 14
radio input "true"
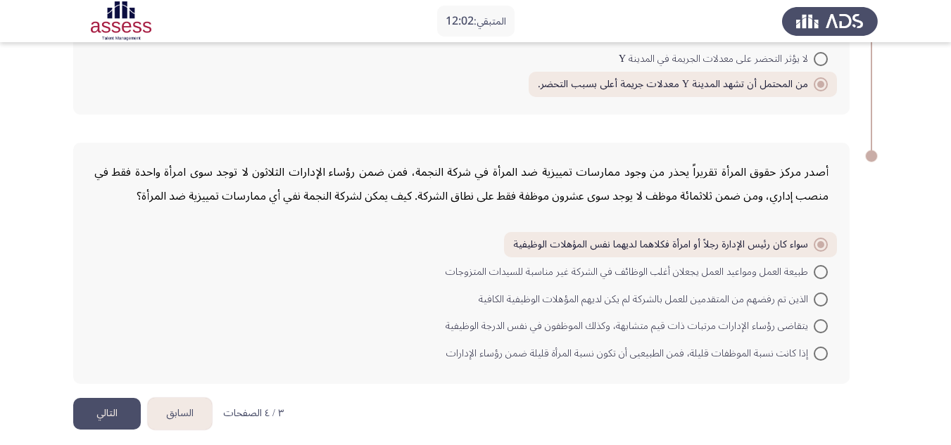
click at [821, 274] on span at bounding box center [821, 272] width 14 height 14
click at [821, 274] on input "طبيعة العمل ومواعيد العمل يجعلان أغلب الوظائف في الشركة غير مناسبة للسيدات المت…" at bounding box center [821, 272] width 14 height 14
radio input "true"
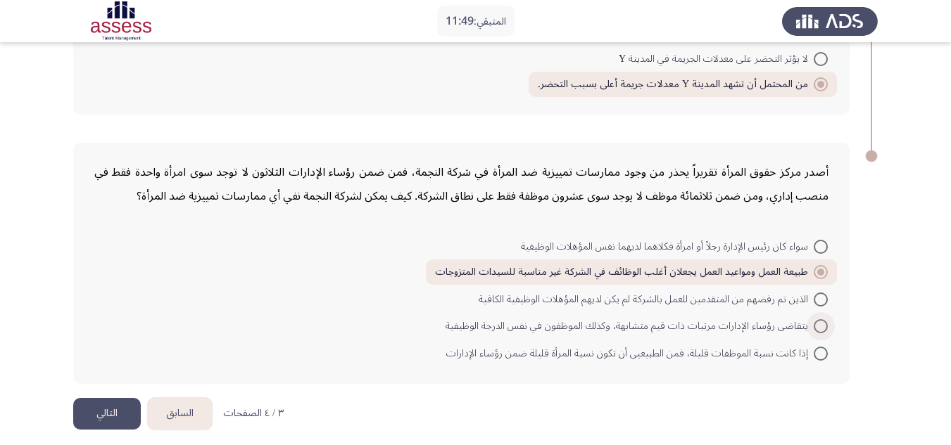
click at [817, 324] on span at bounding box center [821, 326] width 14 height 14
click at [817, 324] on input "يتقاضى رؤساء الإدارات مرتبات ذات قيم متشابهة، وكذلك الموظفون في نفس الدرجة الوظ…" at bounding box center [821, 326] width 14 height 14
radio input "true"
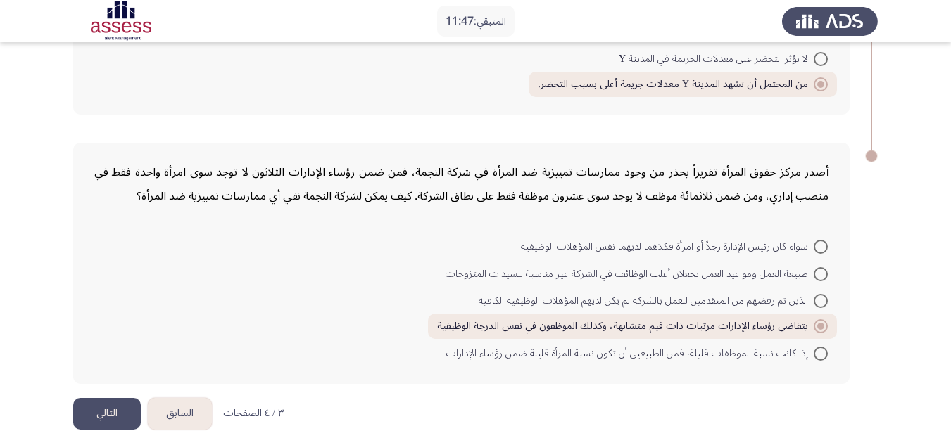
click at [823, 353] on span at bounding box center [821, 354] width 14 height 14
click at [823, 353] on input "إذا كانت نسبة الموظفات قليلة، فمن الطبيعيى أن تكون نسبة المرأة قليلة ضمن رؤساء …" at bounding box center [821, 354] width 14 height 14
radio input "true"
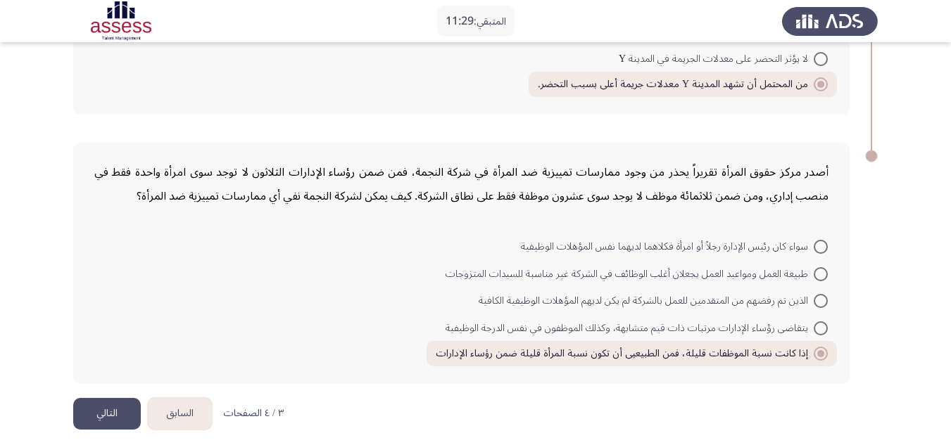
click at [821, 248] on span at bounding box center [821, 247] width 14 height 14
click at [821, 248] on input "سواء كان رئيس الإدارة رجلاً أو امرأة فكلاهما لديهما نفس المؤهلات الوظيفية" at bounding box center [821, 247] width 14 height 14
radio input "true"
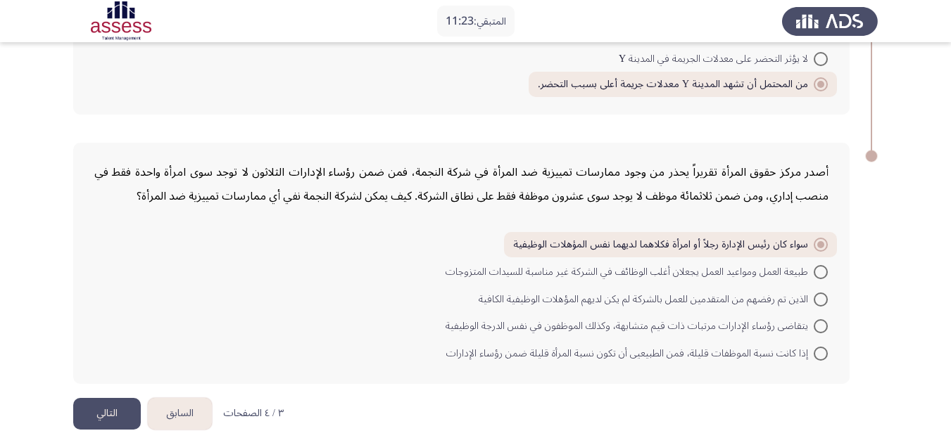
click at [89, 413] on button "التالي" at bounding box center [107, 414] width 68 height 32
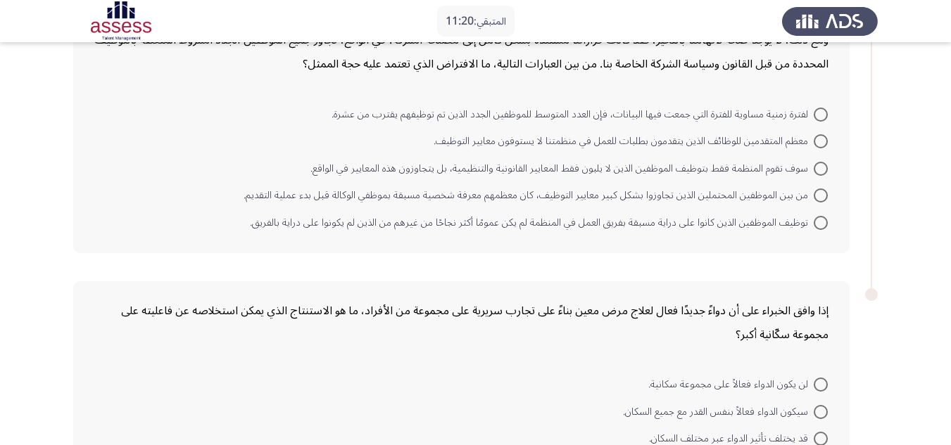
scroll to position [0, 0]
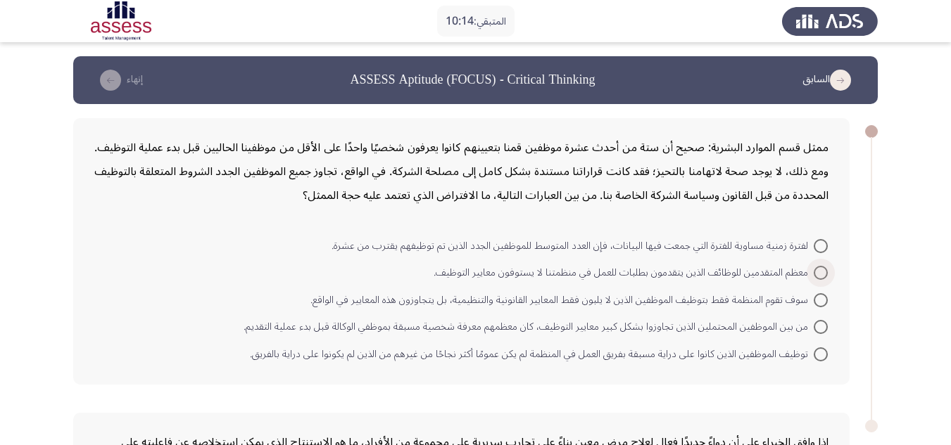
click at [817, 271] on span at bounding box center [821, 273] width 14 height 14
click at [817, 271] on input "معظم المتقدمين للوظائف الذين يتقدمون بطلبات للعمل في منظمتنا لا يستوفون معايير …" at bounding box center [821, 273] width 14 height 14
radio input "true"
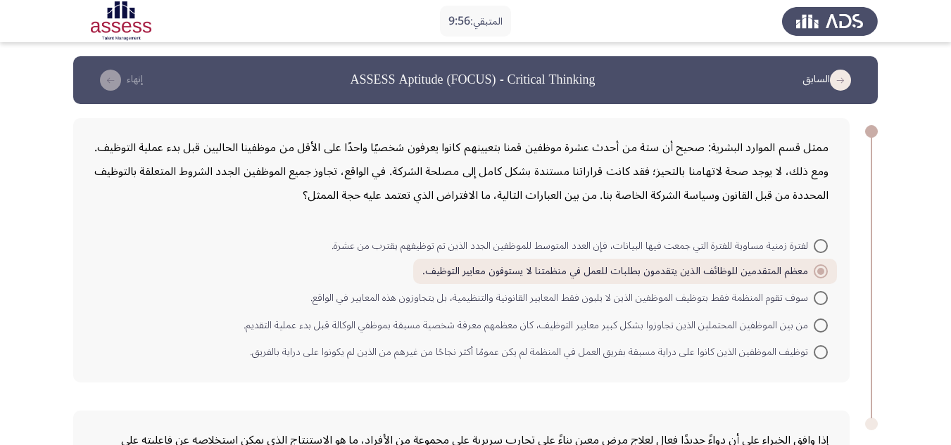
click at [823, 296] on span at bounding box center [821, 298] width 14 height 14
click at [823, 296] on input "سوف تقوم المنظمة فقط بتوظيف الموظفين الذين لا يلبون فقط المعايير القانونية والت…" at bounding box center [821, 298] width 14 height 14
radio input "true"
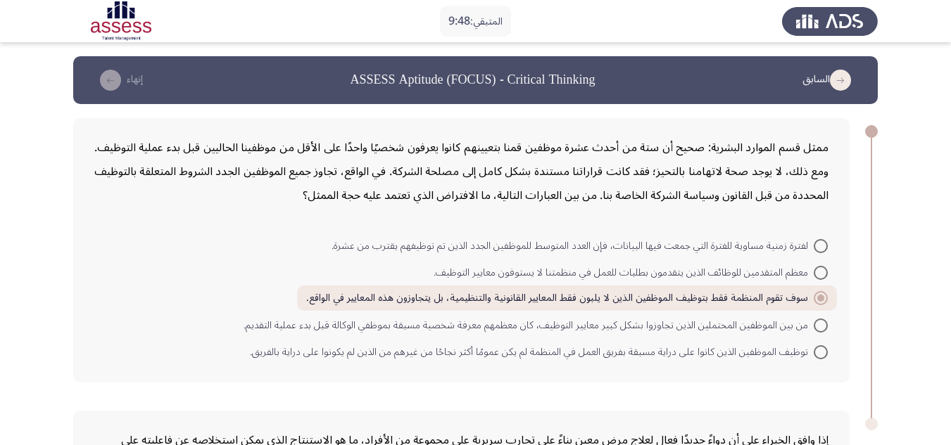
click at [821, 324] on span at bounding box center [821, 326] width 14 height 14
click at [821, 324] on input "من بين الموظفين المحتملين الذين تجاوزوا بشكل كبير معايير التوظيف، كان معظمهم مع…" at bounding box center [821, 326] width 14 height 14
radio input "true"
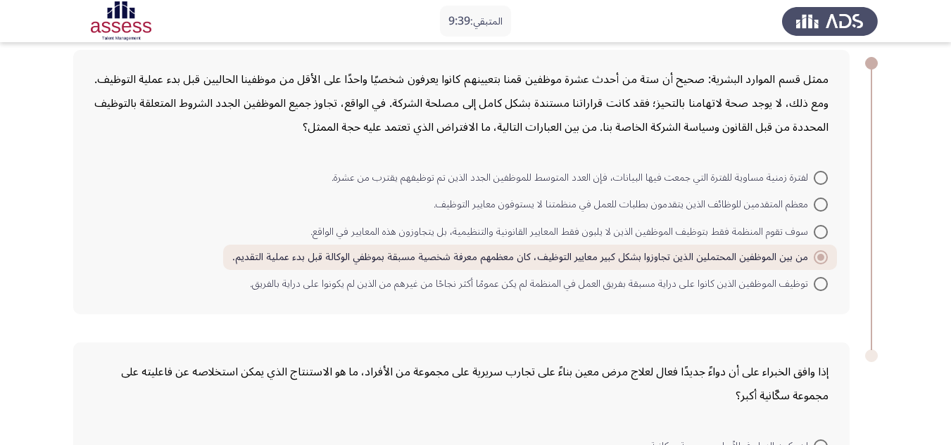
scroll to position [70, 0]
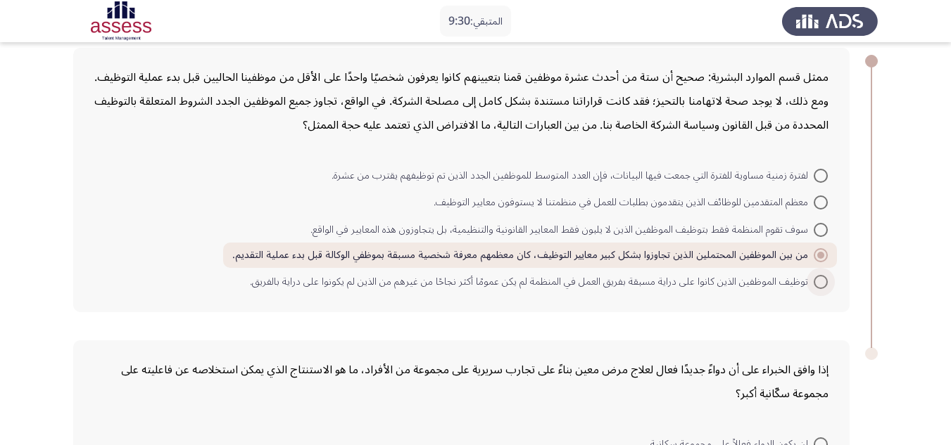
click at [816, 281] on span at bounding box center [821, 282] width 14 height 14
click at [816, 281] on input "توظيف الموظفين الذين كانوا على دراية مسبقة بفريق العمل في المنظمة لم يكن عمومًا…" at bounding box center [821, 282] width 14 height 14
radio input "true"
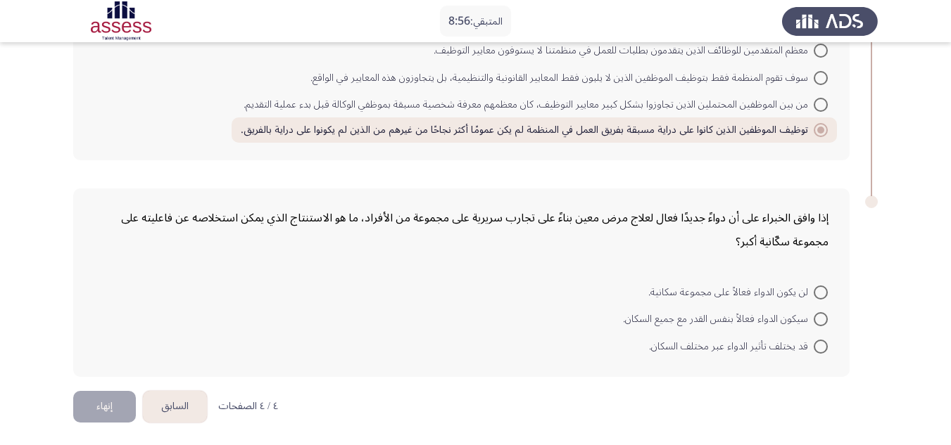
scroll to position [224, 0]
click at [819, 315] on span at bounding box center [821, 317] width 14 height 14
click at [819, 315] on input "سيكون الدواء فعالاً بنفس القدر مع جميع السكان." at bounding box center [821, 317] width 14 height 14
radio input "true"
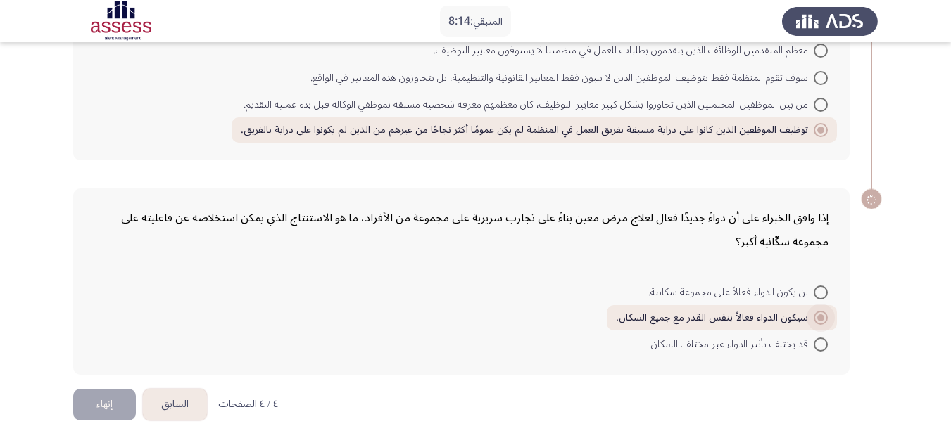
scroll to position [222, 0]
click at [110, 401] on button "إنهاء" at bounding box center [104, 405] width 63 height 32
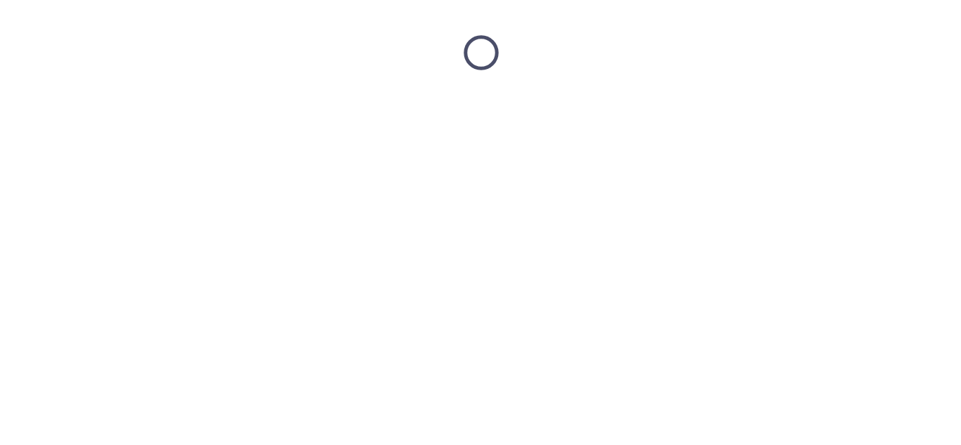
scroll to position [0, 0]
